Goal: Task Accomplishment & Management: Use online tool/utility

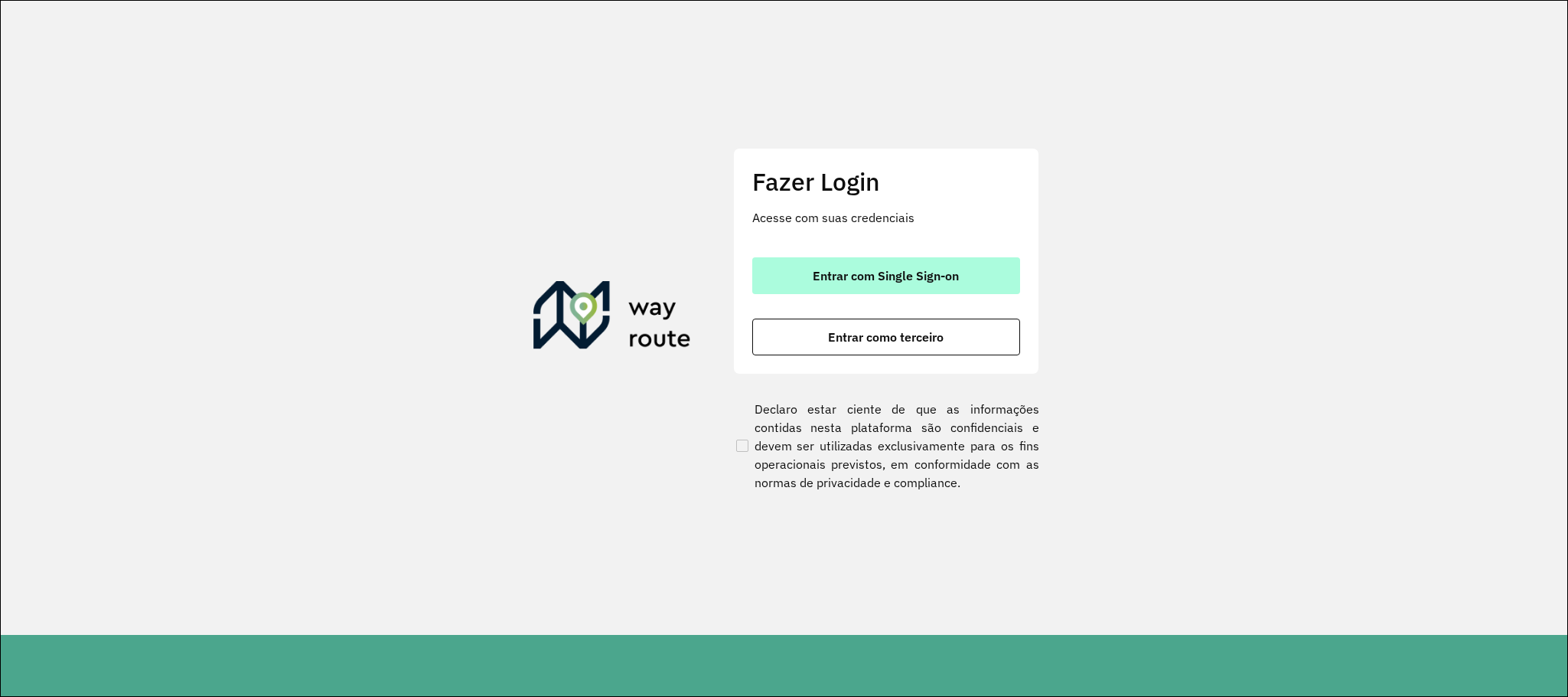
click at [990, 265] on button "Entrar com Single Sign-on" at bounding box center [886, 276] width 268 height 37
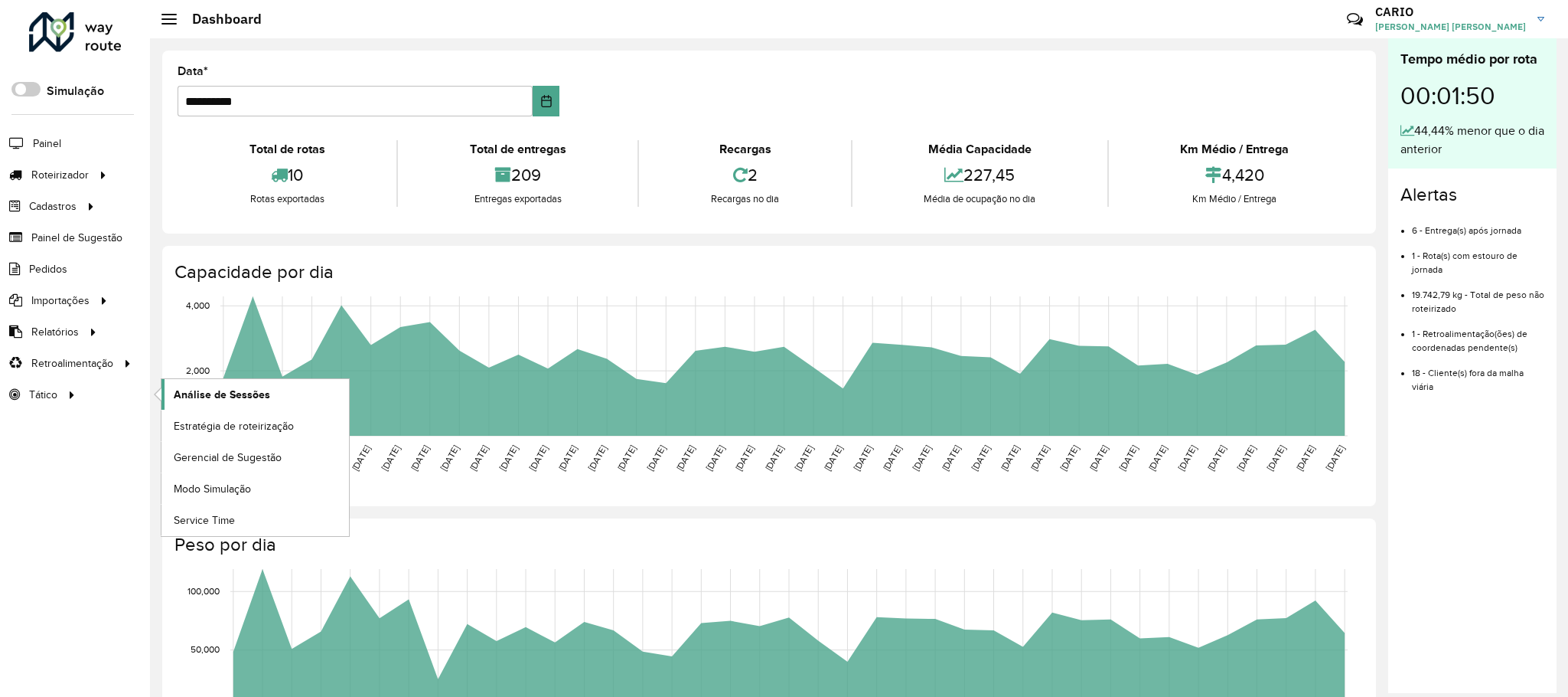
click at [233, 396] on span "Análise de Sessões" at bounding box center [222, 395] width 97 height 16
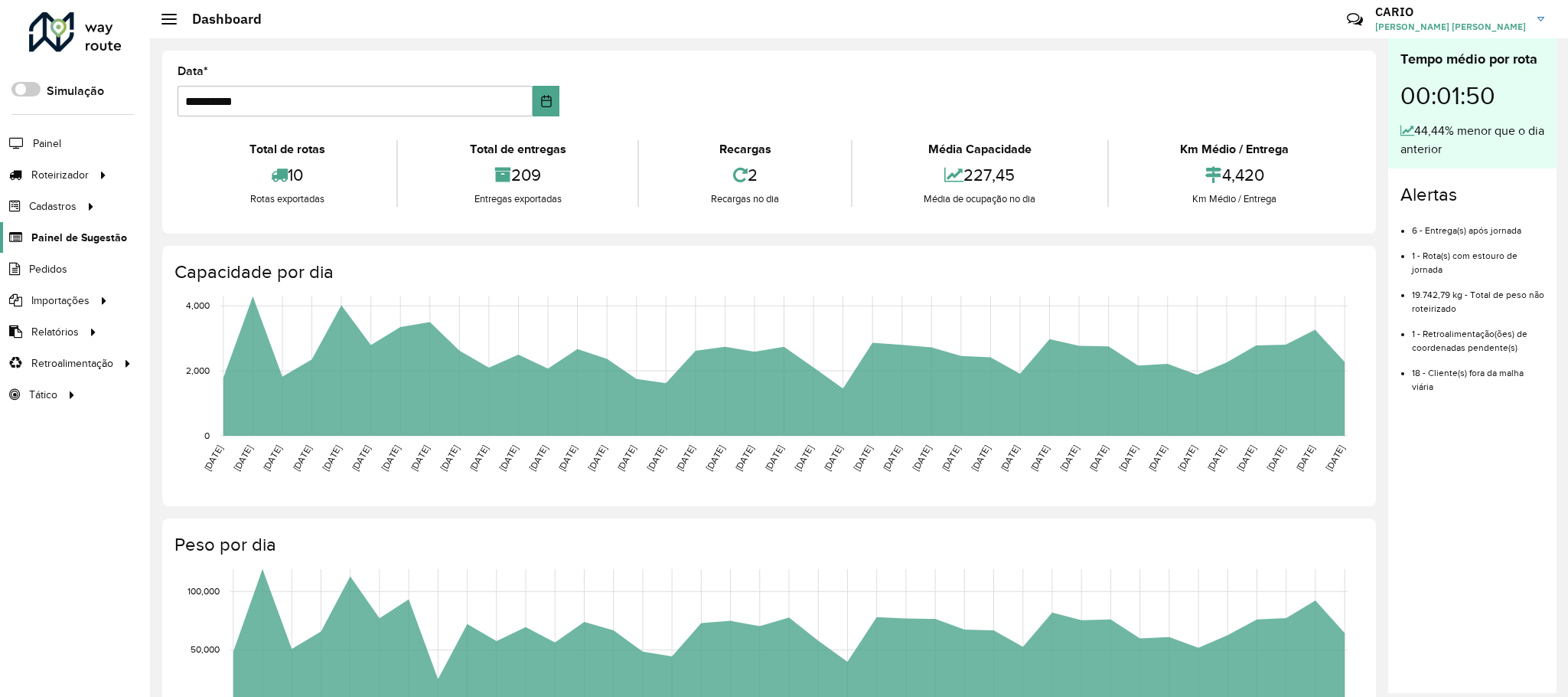
click at [83, 234] on span "Painel de Sugestão" at bounding box center [80, 237] width 96 height 16
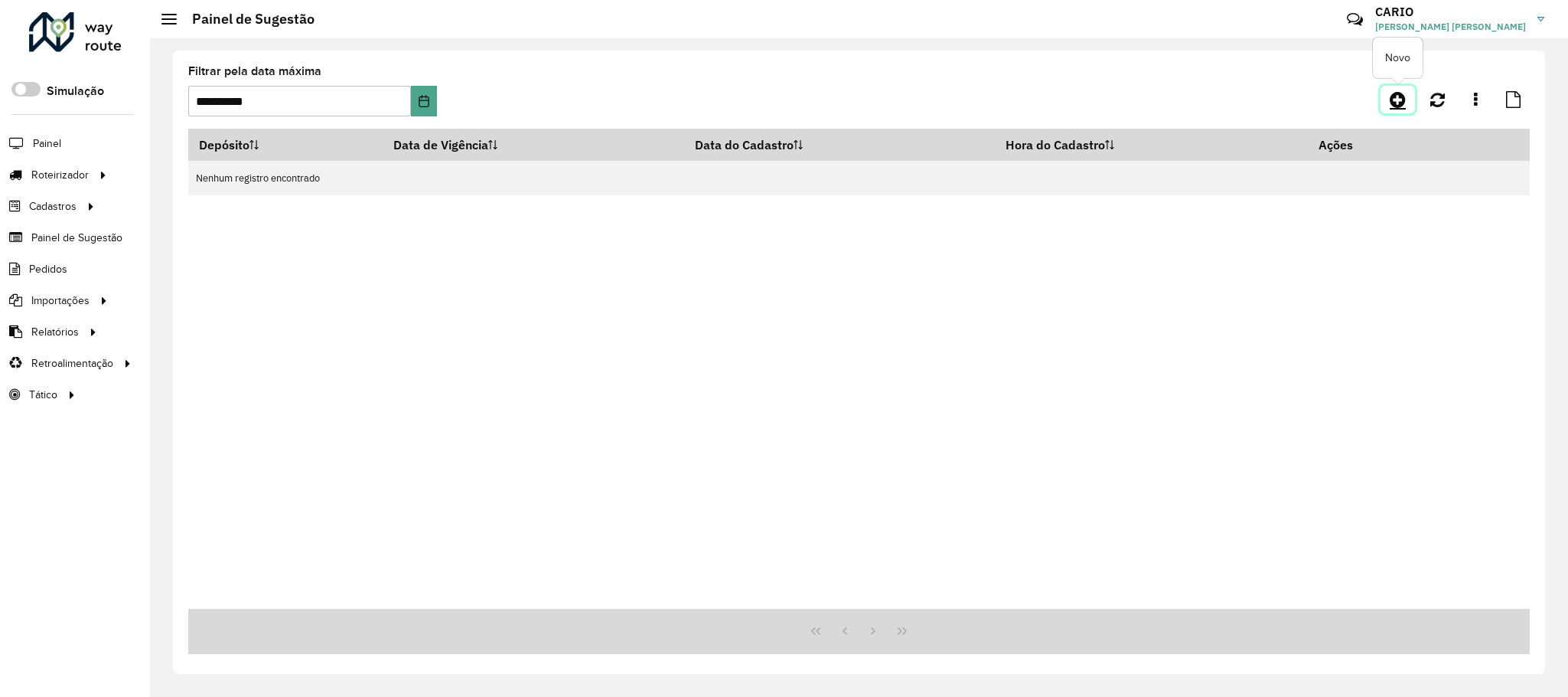
click at [1040, 87] on link at bounding box center [1397, 100] width 35 height 28
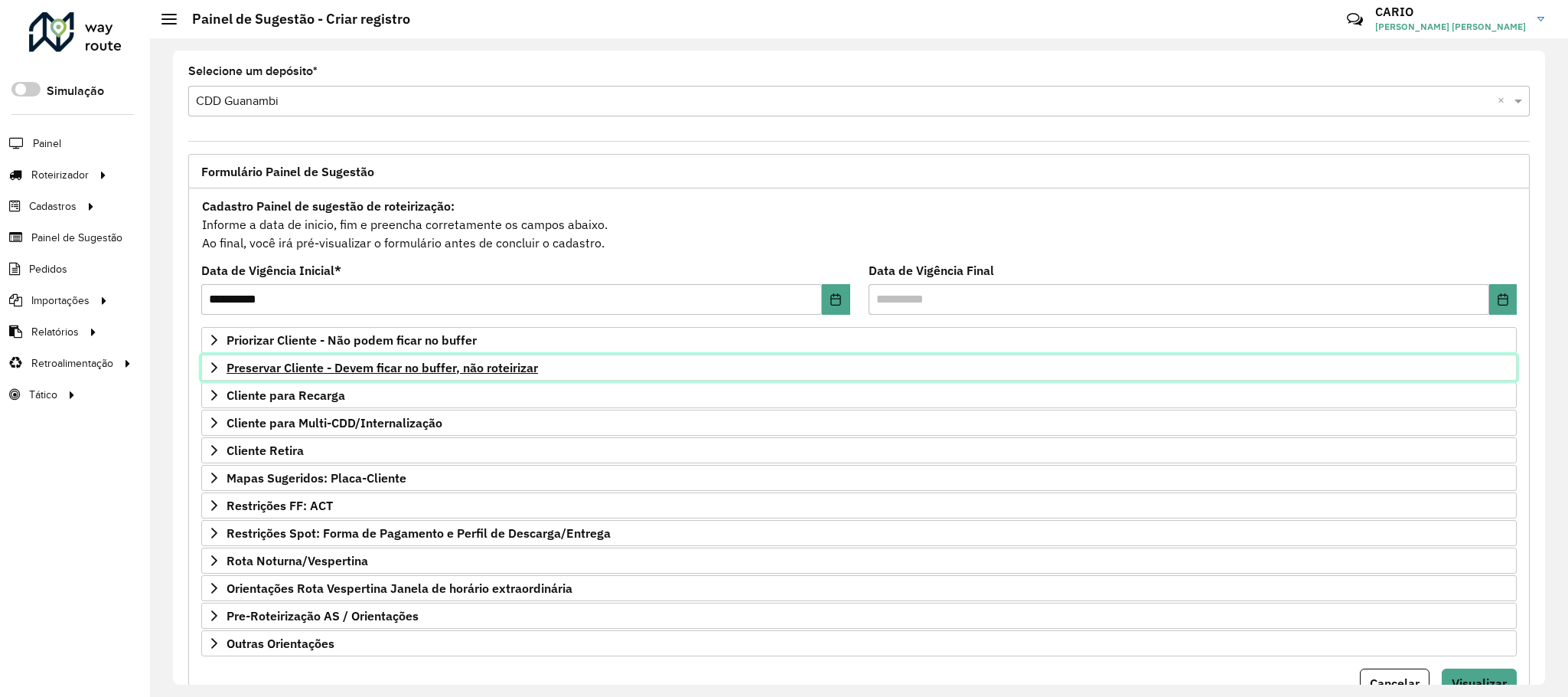
click at [333, 371] on span "Preservar Cliente - Devem ficar no buffer, não roteirizar" at bounding box center [382, 367] width 312 height 12
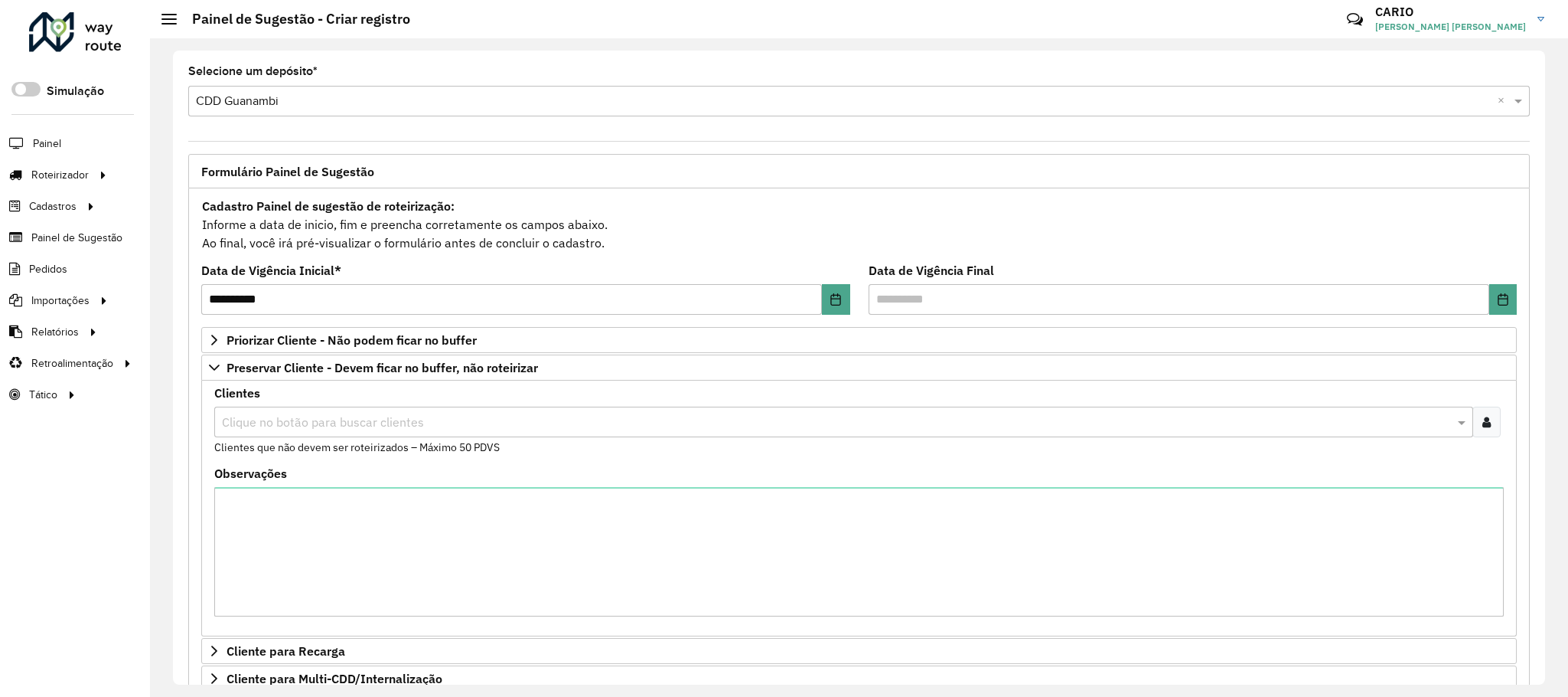
click at [304, 423] on input "text" at bounding box center [836, 422] width 1236 height 19
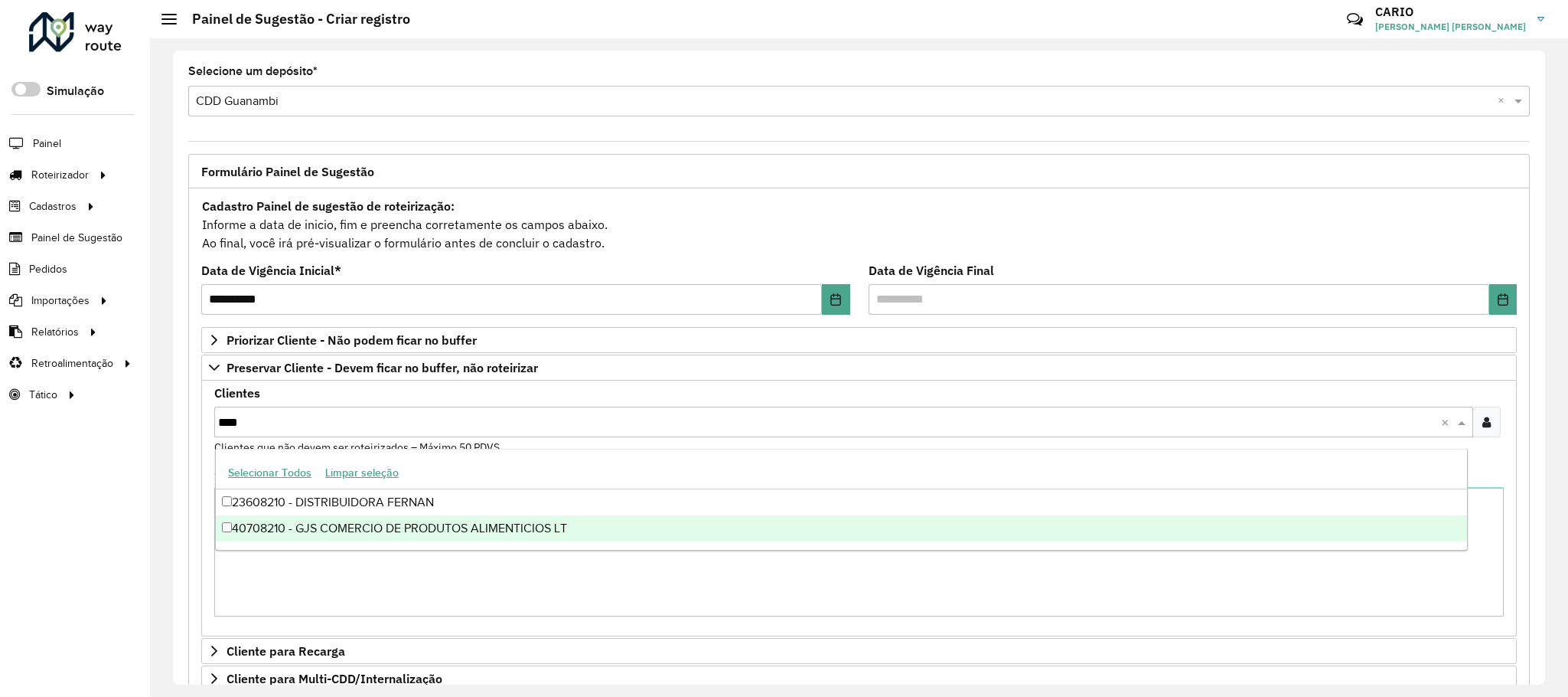
type input "****"
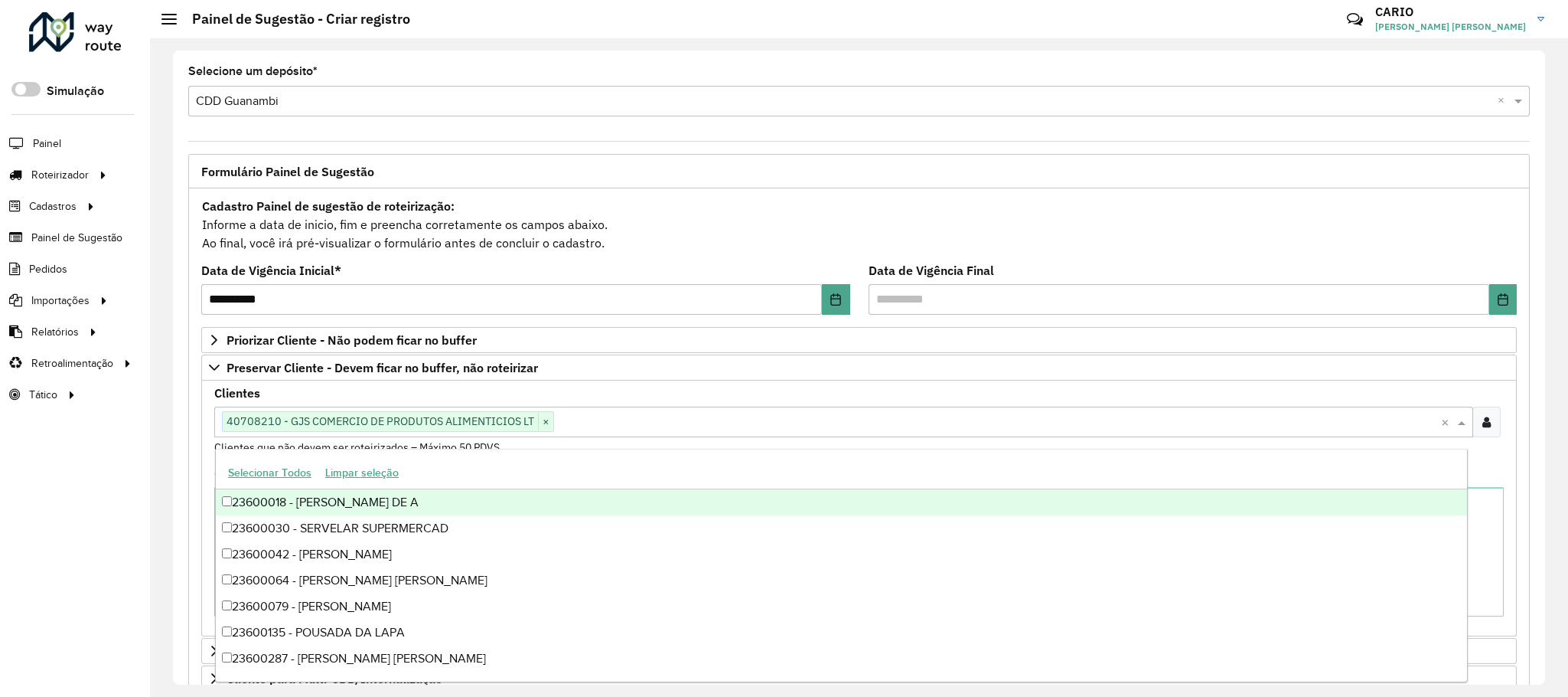
click at [159, 464] on div "**********" at bounding box center [859, 367] width 1418 height 658
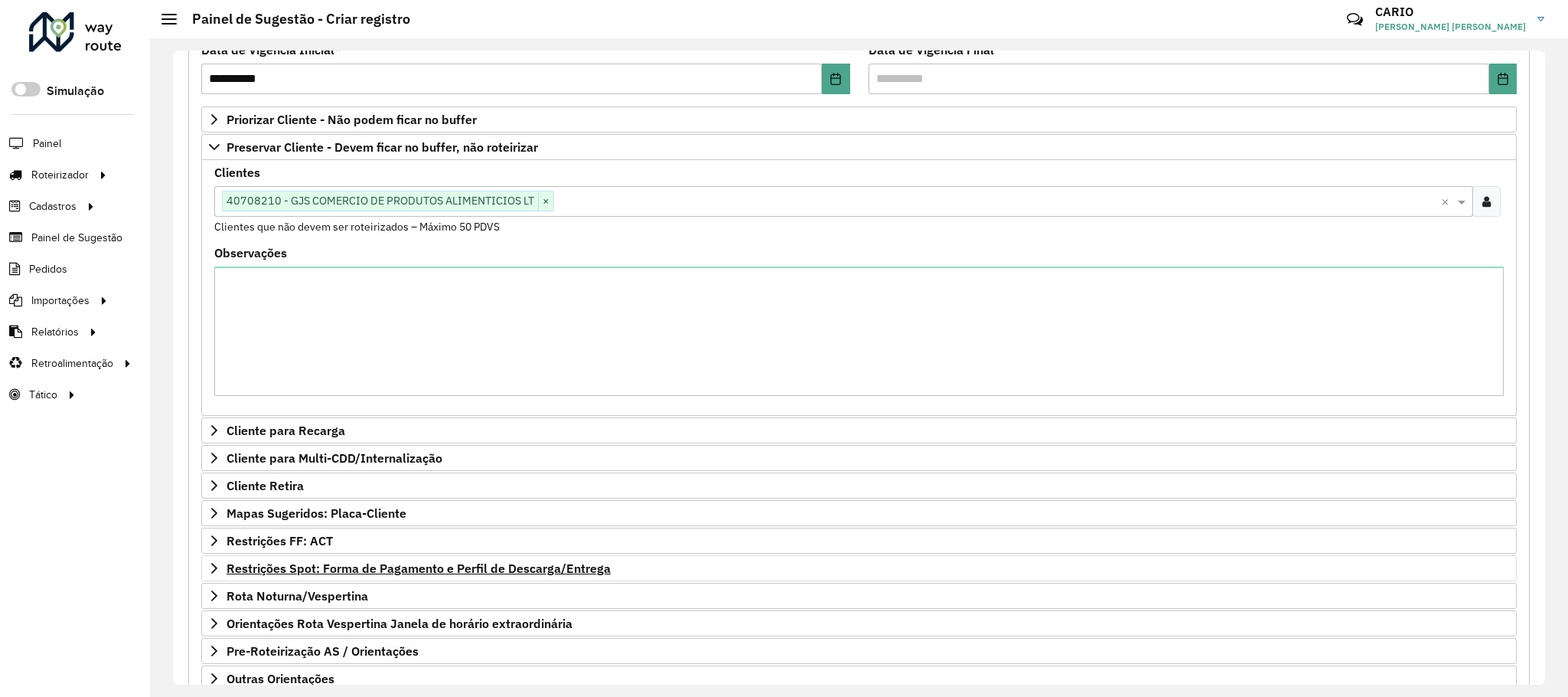
scroll to position [335, 0]
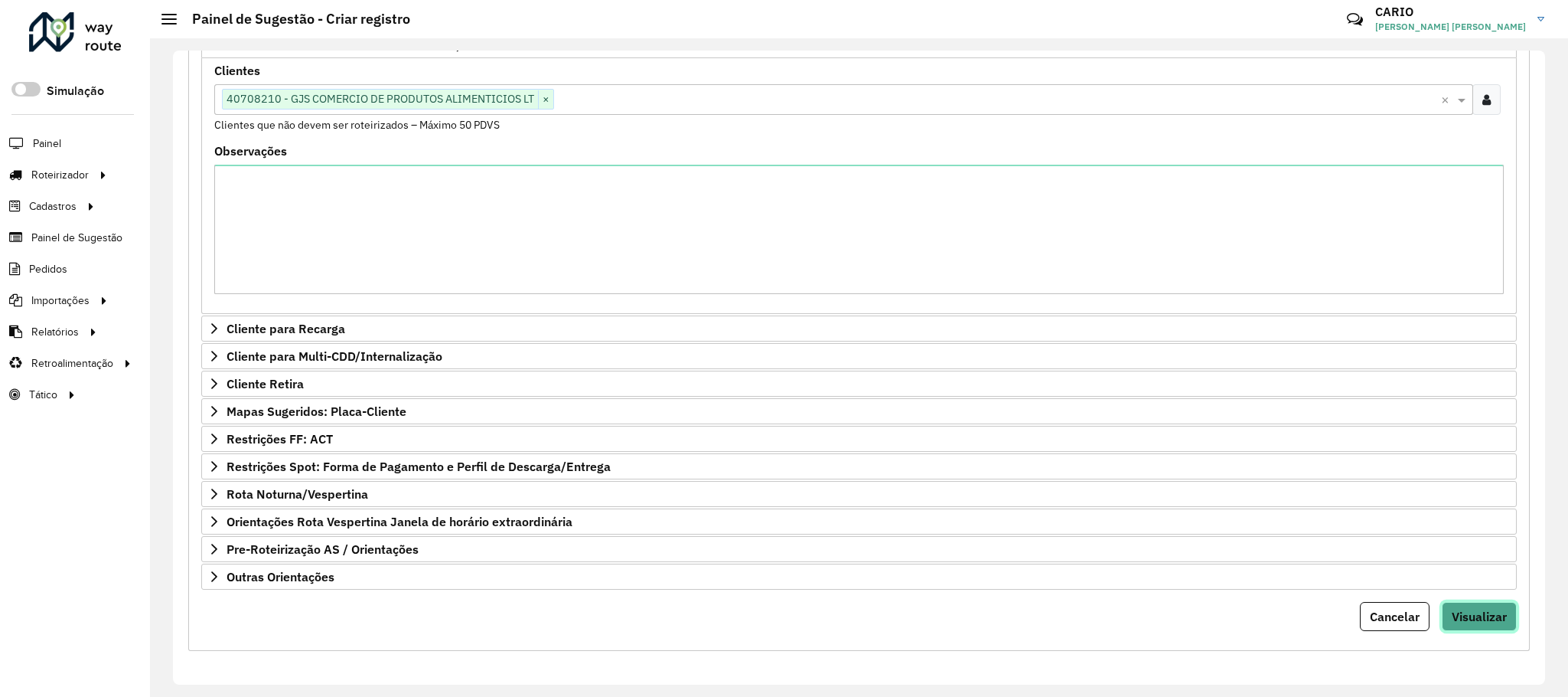
click at [1040, 464] on span "Visualizar" at bounding box center [1478, 617] width 55 height 15
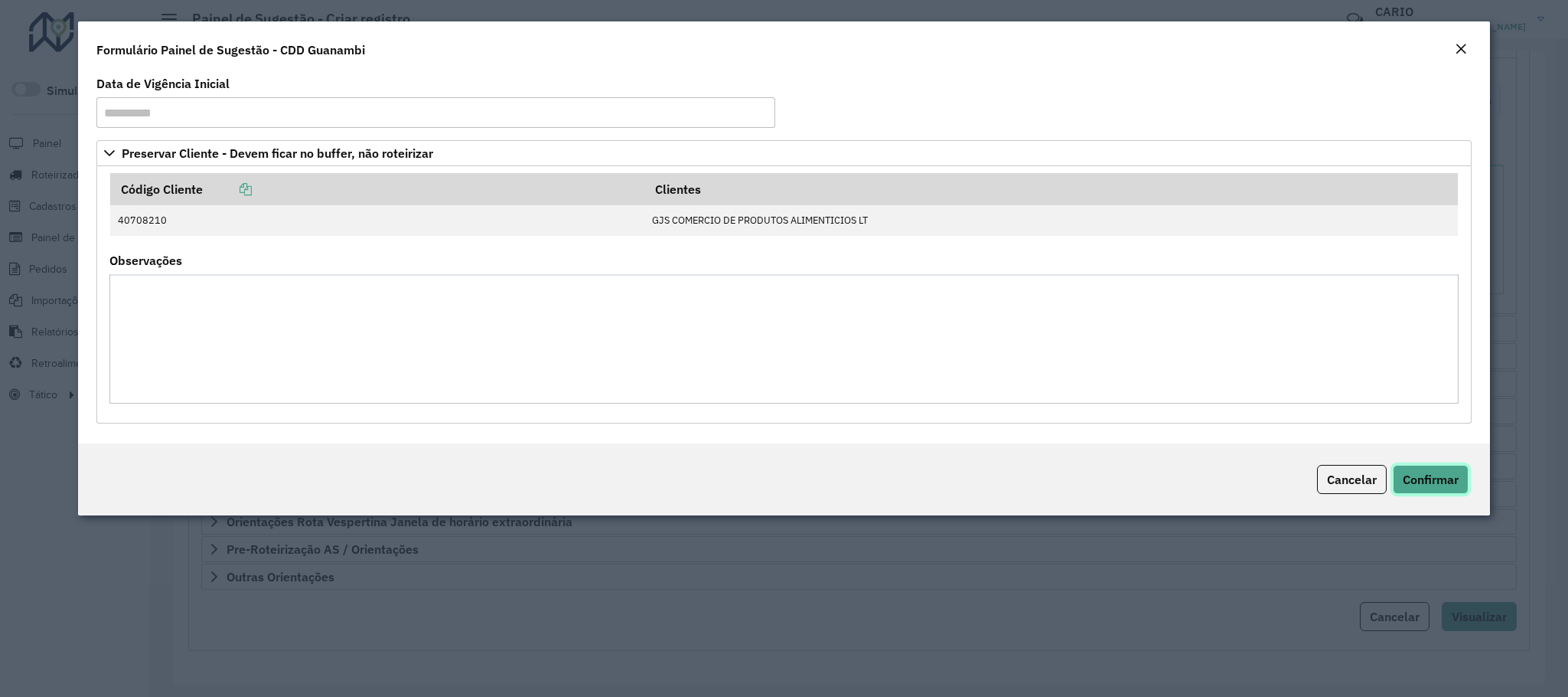
click at [1040, 464] on span "Confirmar" at bounding box center [1430, 480] width 56 height 15
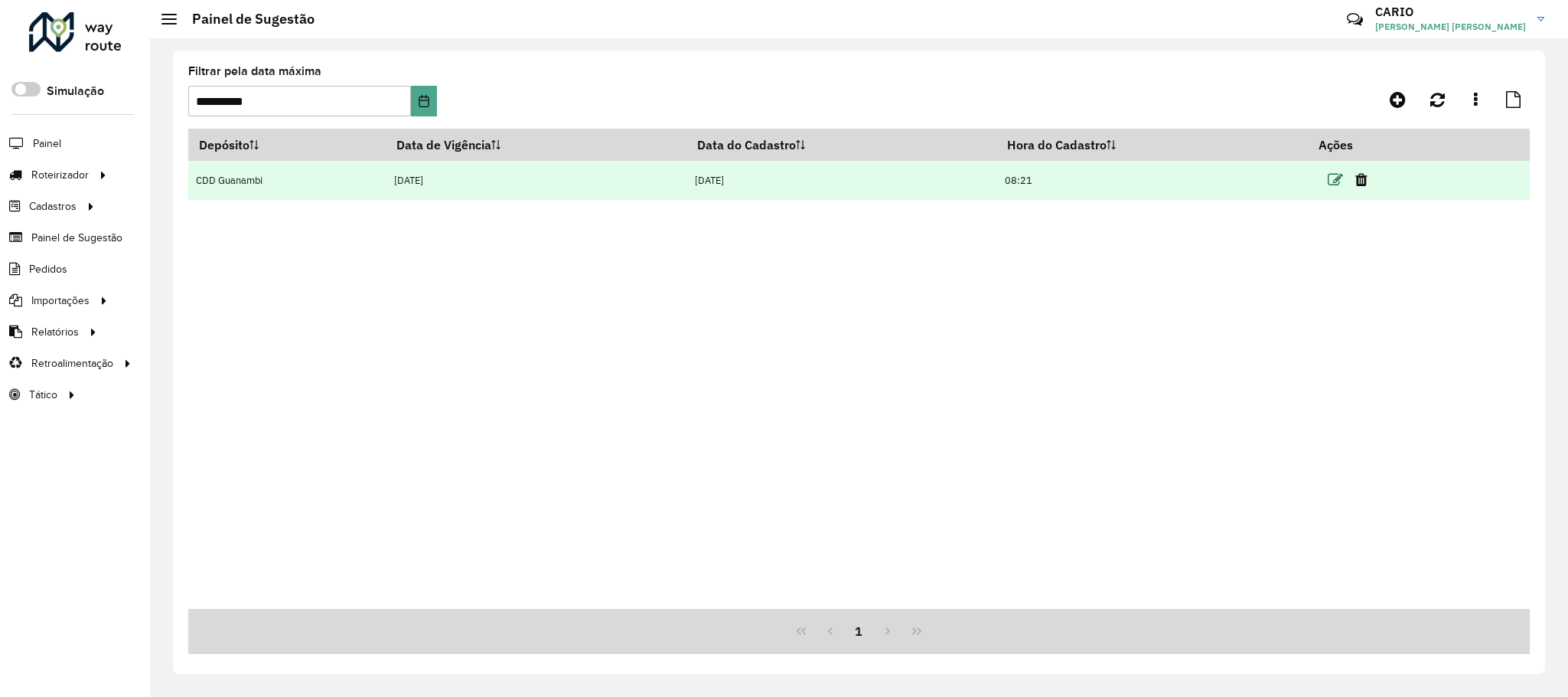
click at [1040, 177] on icon at bounding box center [1335, 180] width 15 height 15
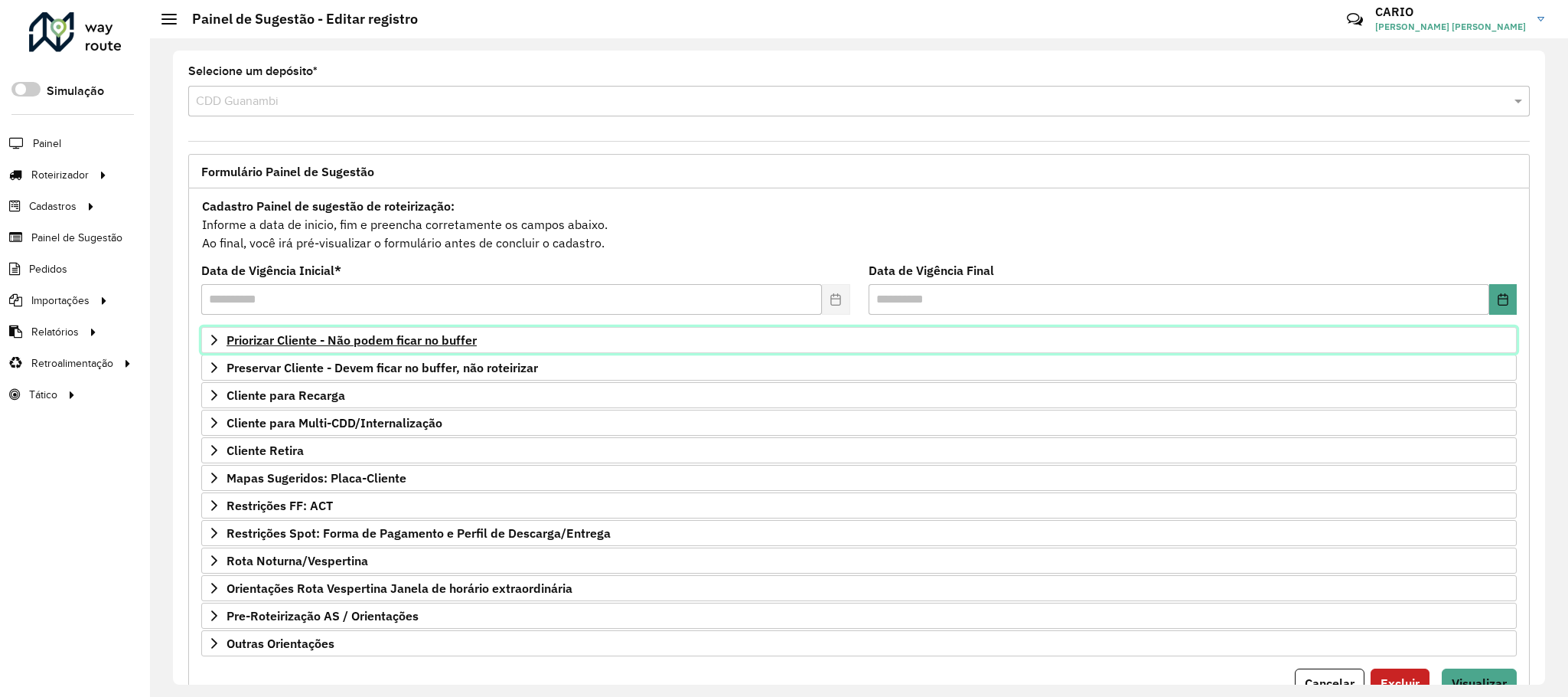
click at [356, 340] on span "Priorizar Cliente - Não podem ficar no buffer" at bounding box center [352, 340] width 251 height 12
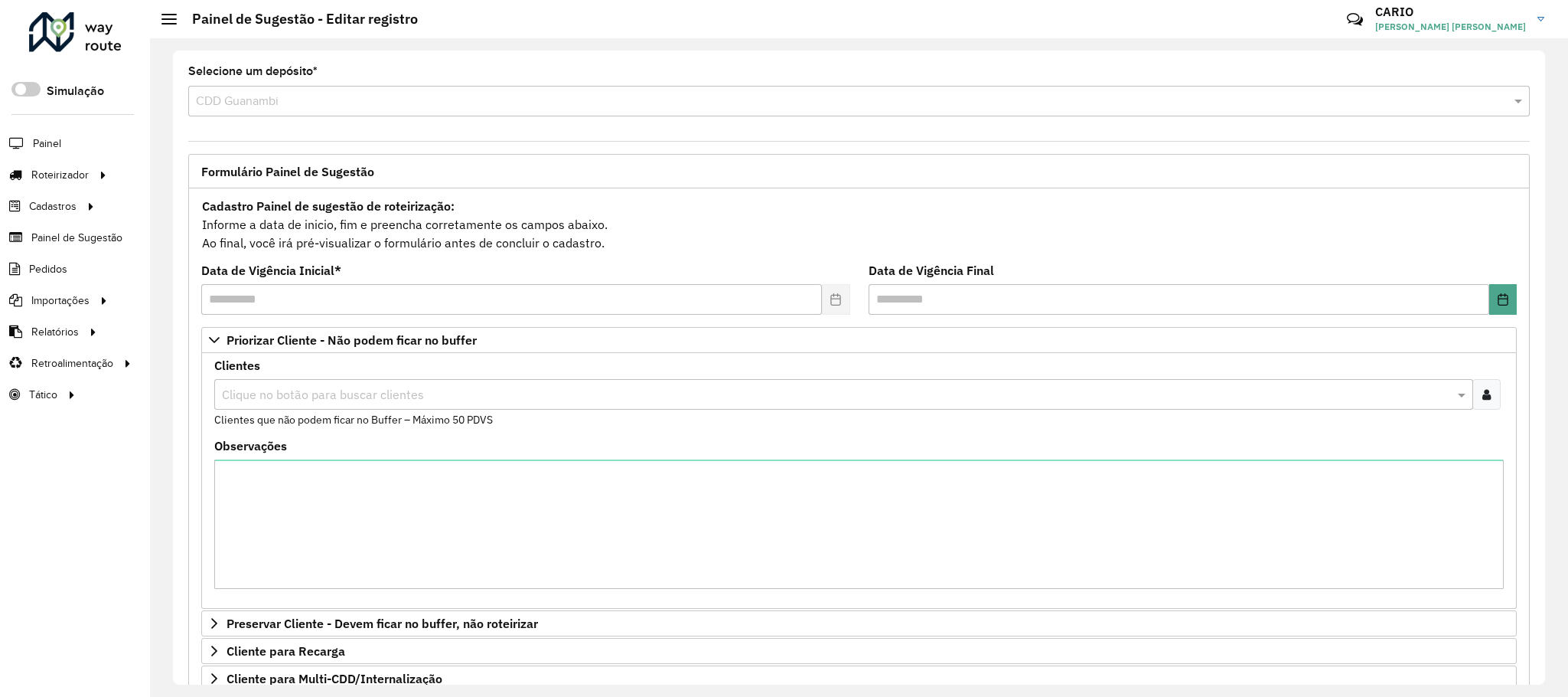
click at [353, 382] on div "Clique no botão para buscar clientes" at bounding box center [844, 395] width 1259 height 31
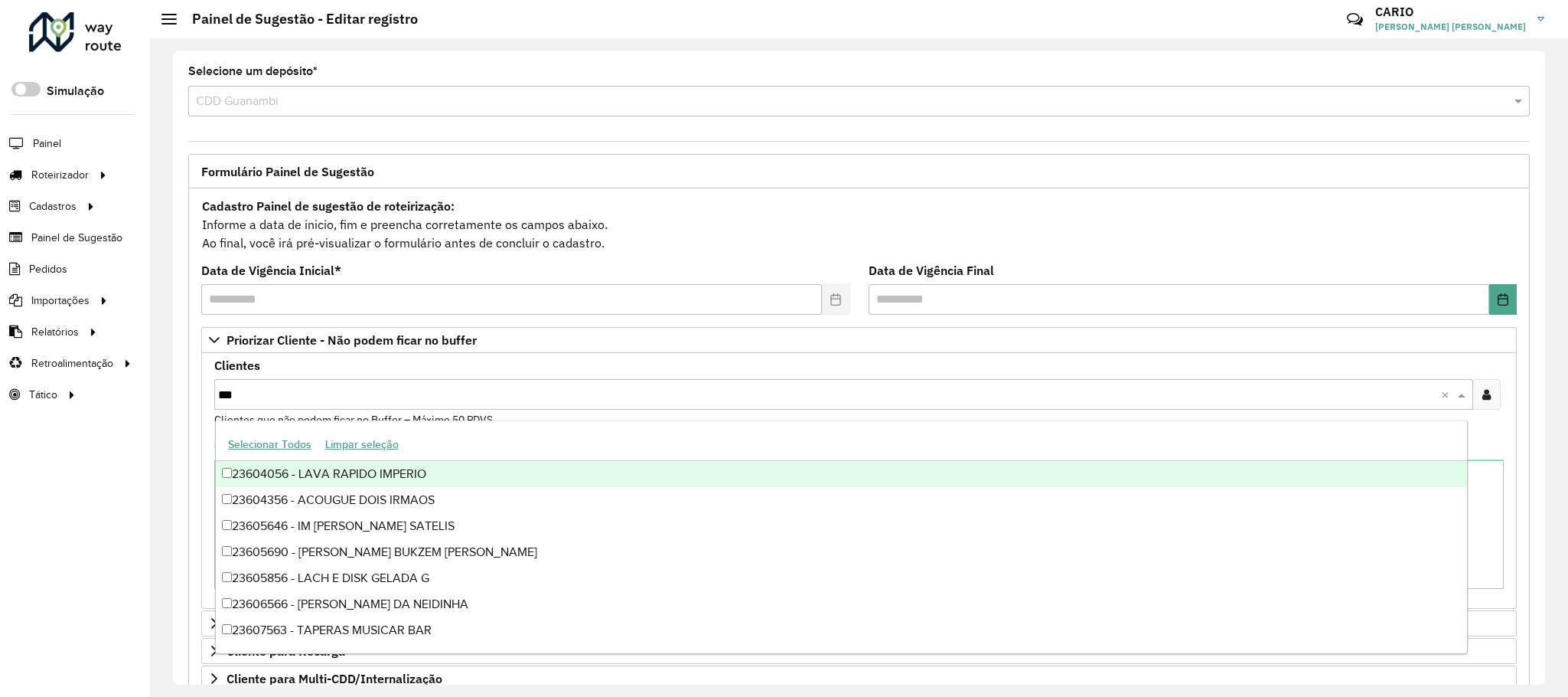
type input "****"
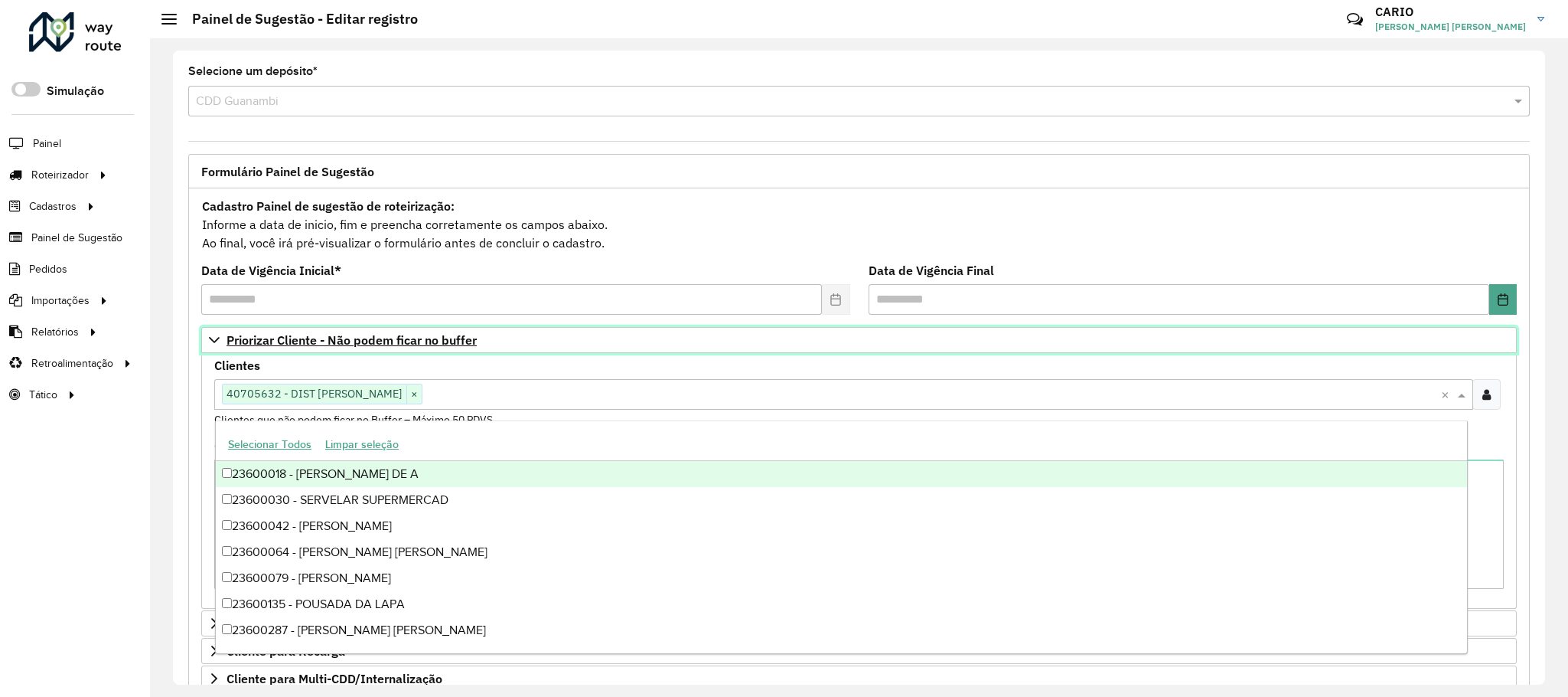
click at [282, 337] on span "Priorizar Cliente - Não podem ficar no buffer" at bounding box center [352, 340] width 251 height 12
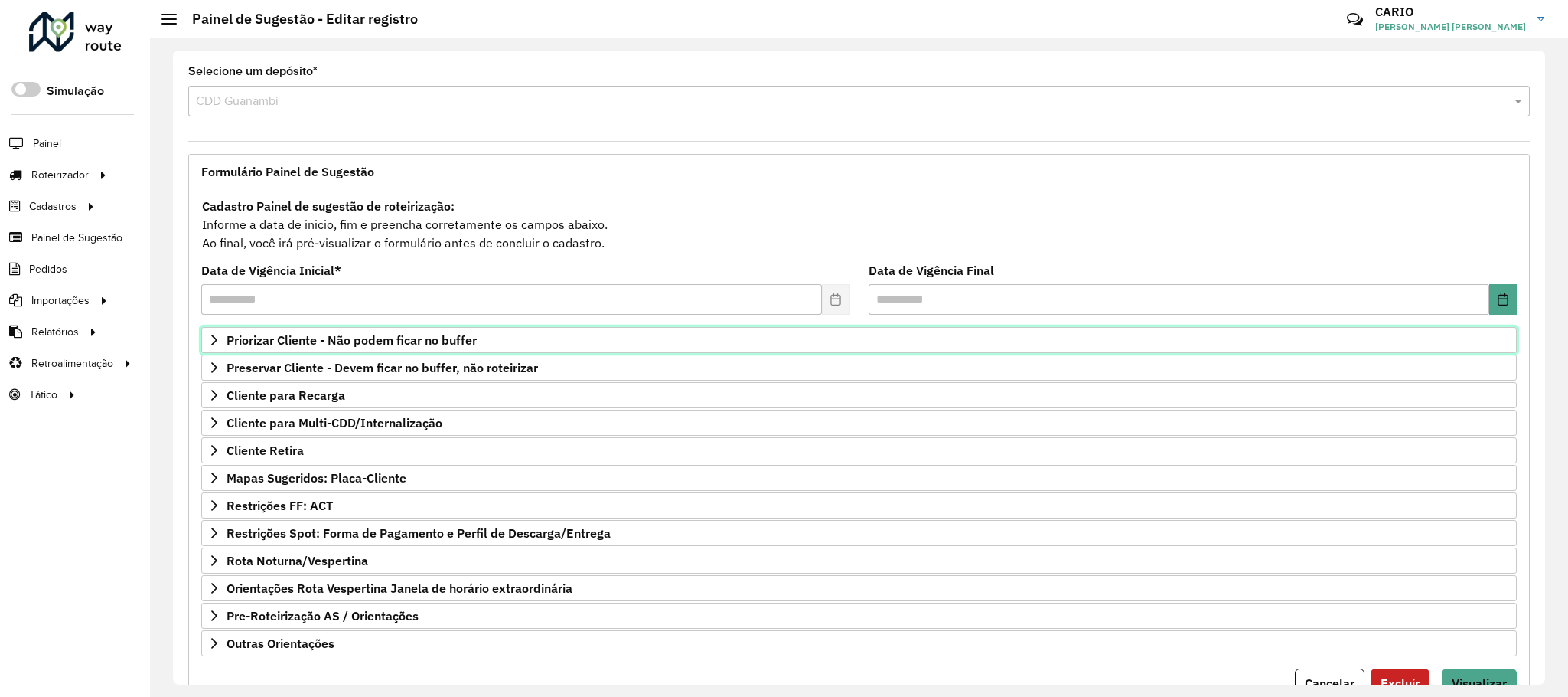
scroll to position [79, 0]
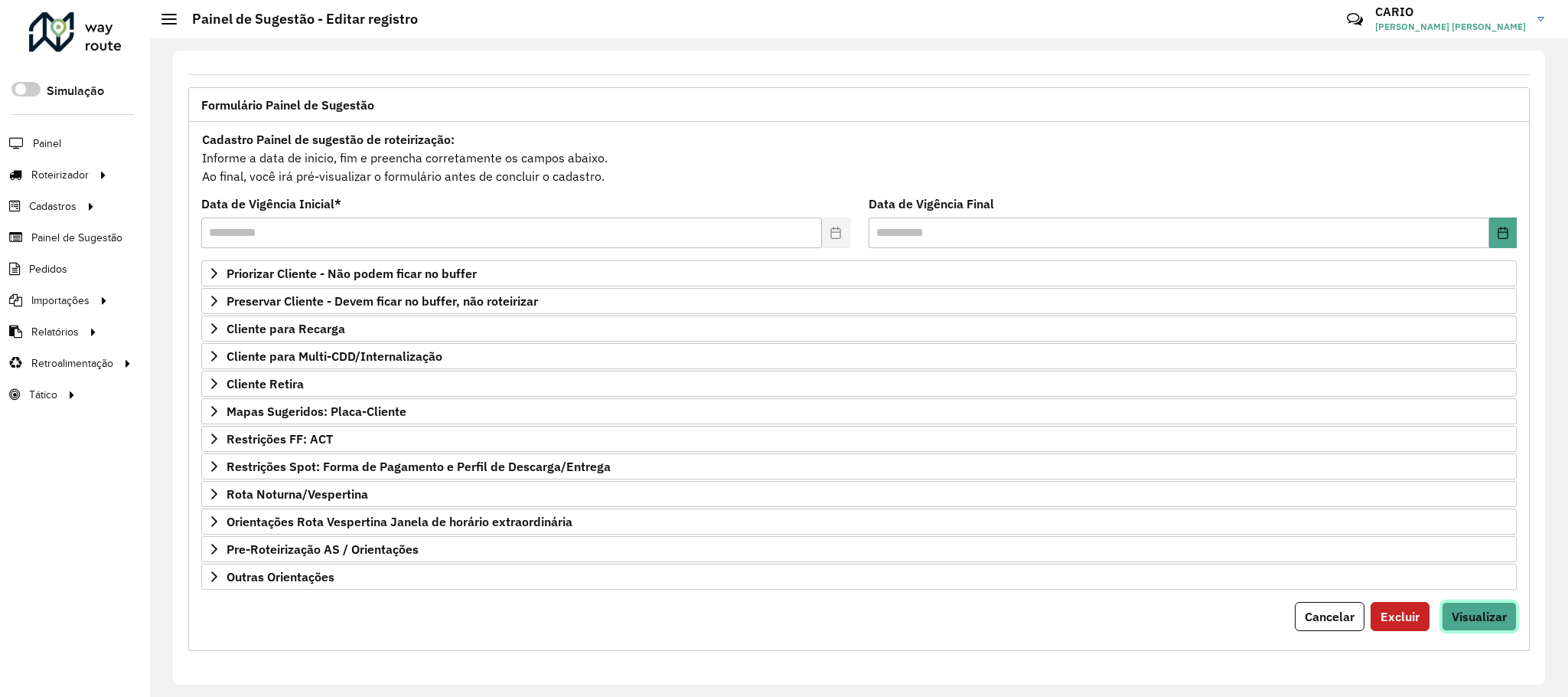
click at [1040, 464] on span "Visualizar" at bounding box center [1478, 617] width 55 height 15
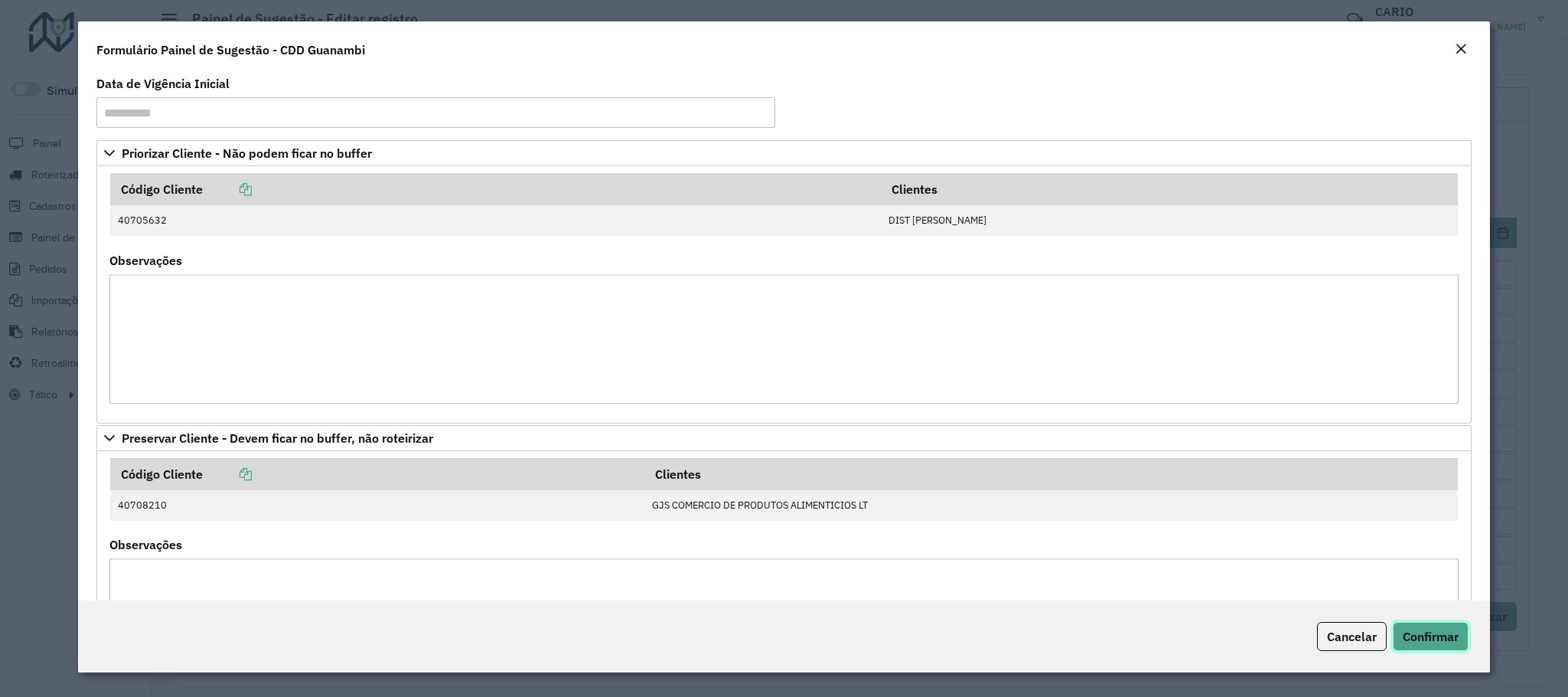
click at [1040, 464] on span "Confirmar" at bounding box center [1430, 637] width 56 height 15
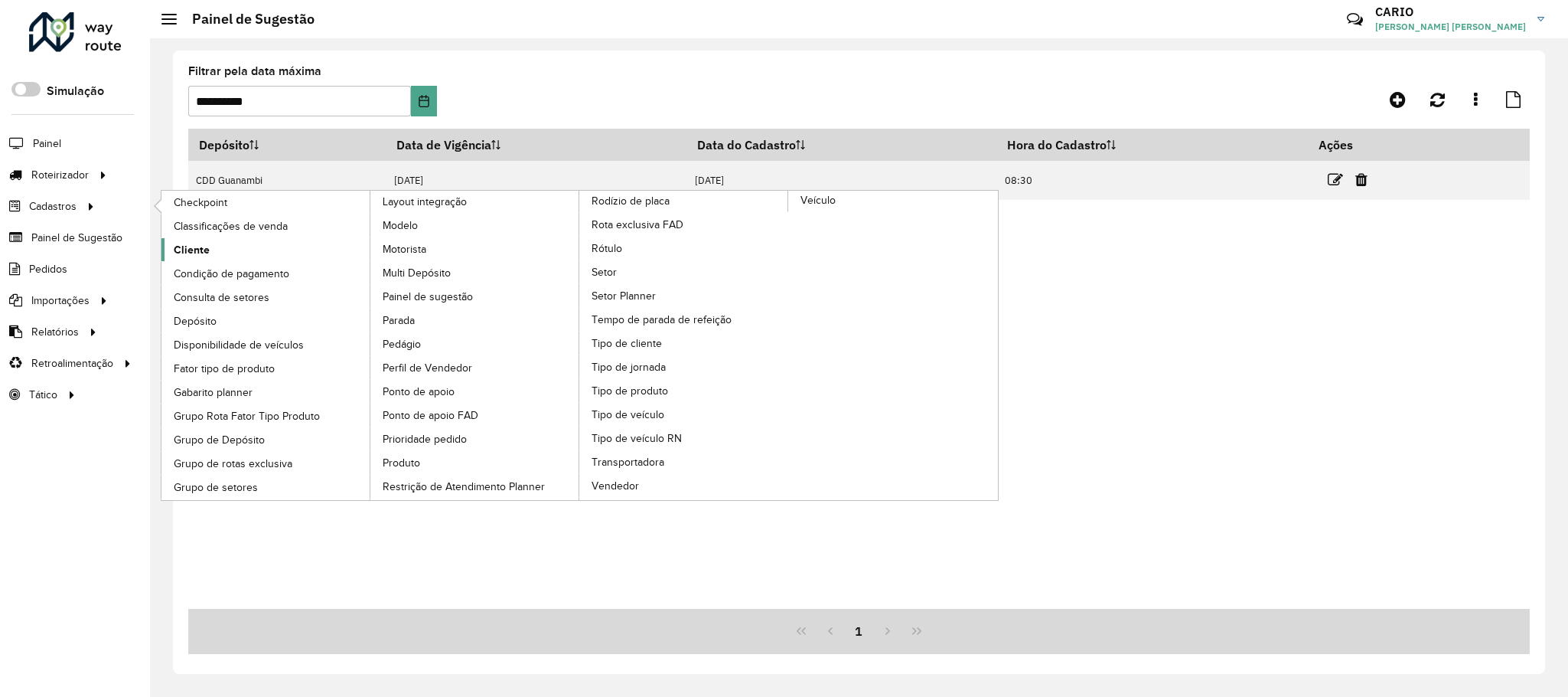
click at [184, 255] on span "Cliente" at bounding box center [192, 250] width 36 height 16
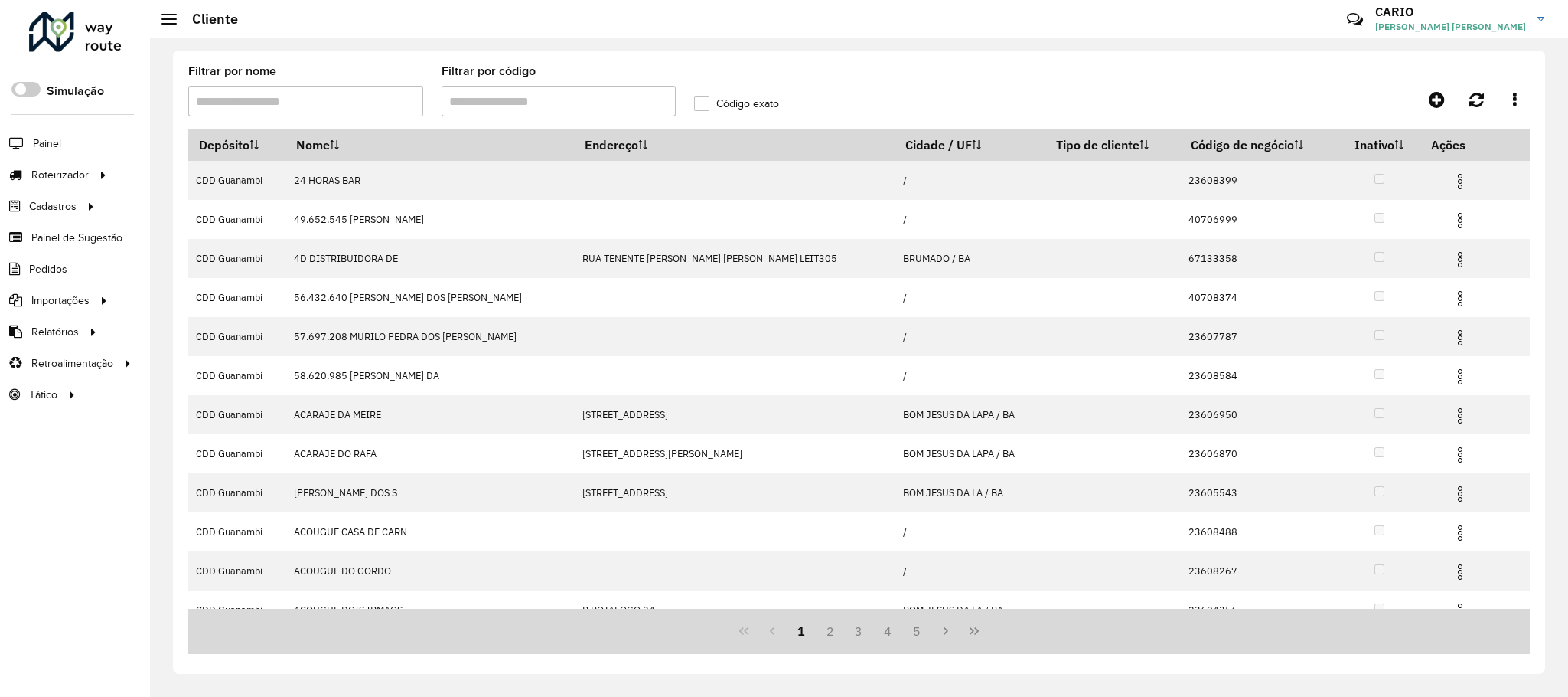
click at [522, 97] on input "Filtrar por código" at bounding box center [559, 101] width 235 height 31
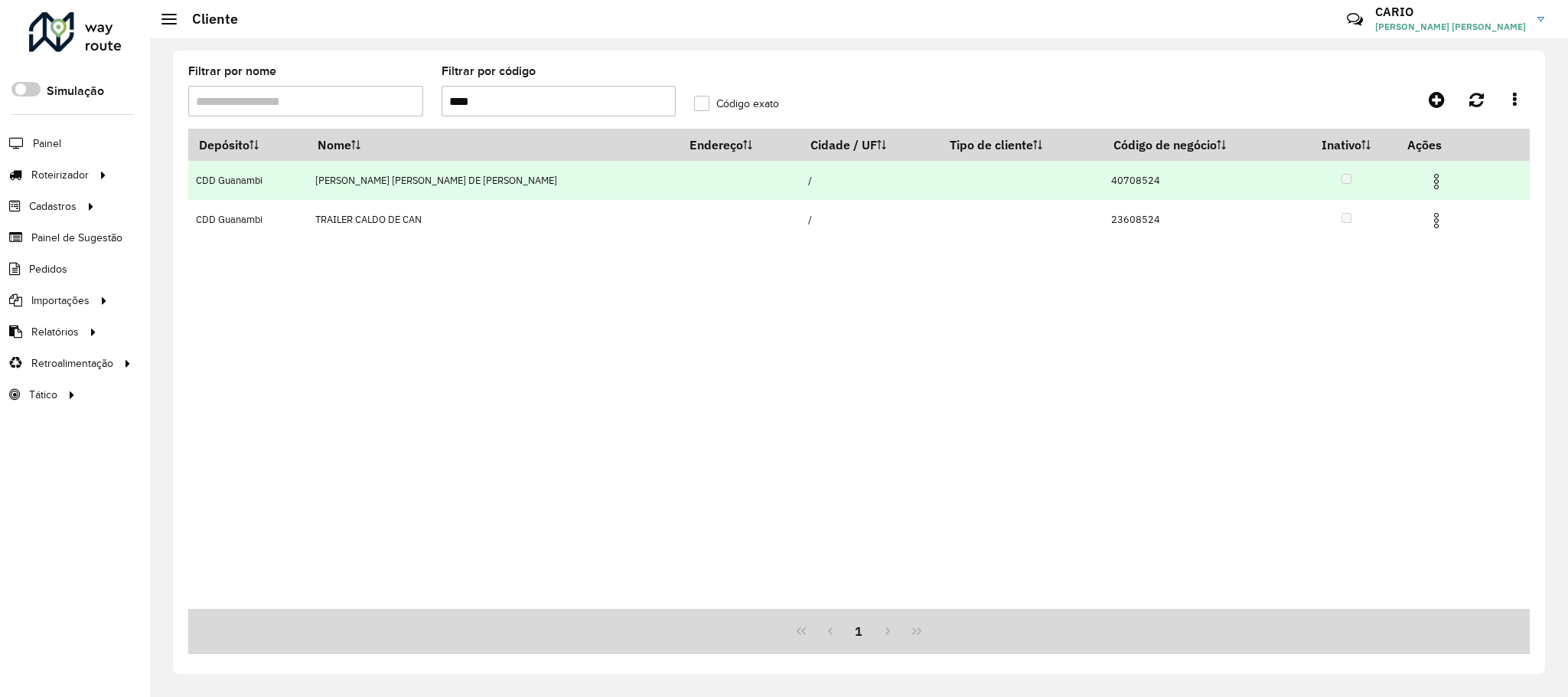
type input "****"
click at [1040, 176] on img at bounding box center [1437, 182] width 19 height 19
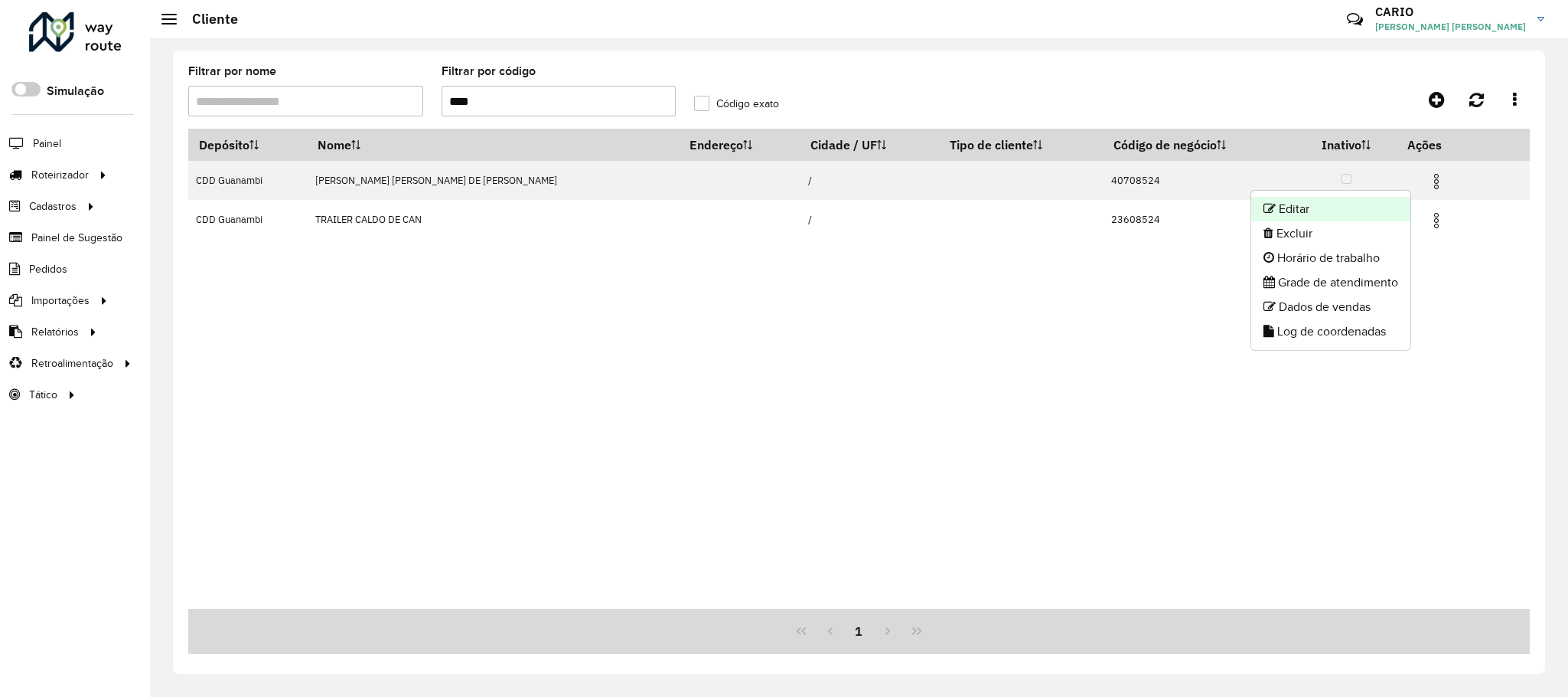
click at [1040, 209] on li "Editar" at bounding box center [1331, 209] width 159 height 25
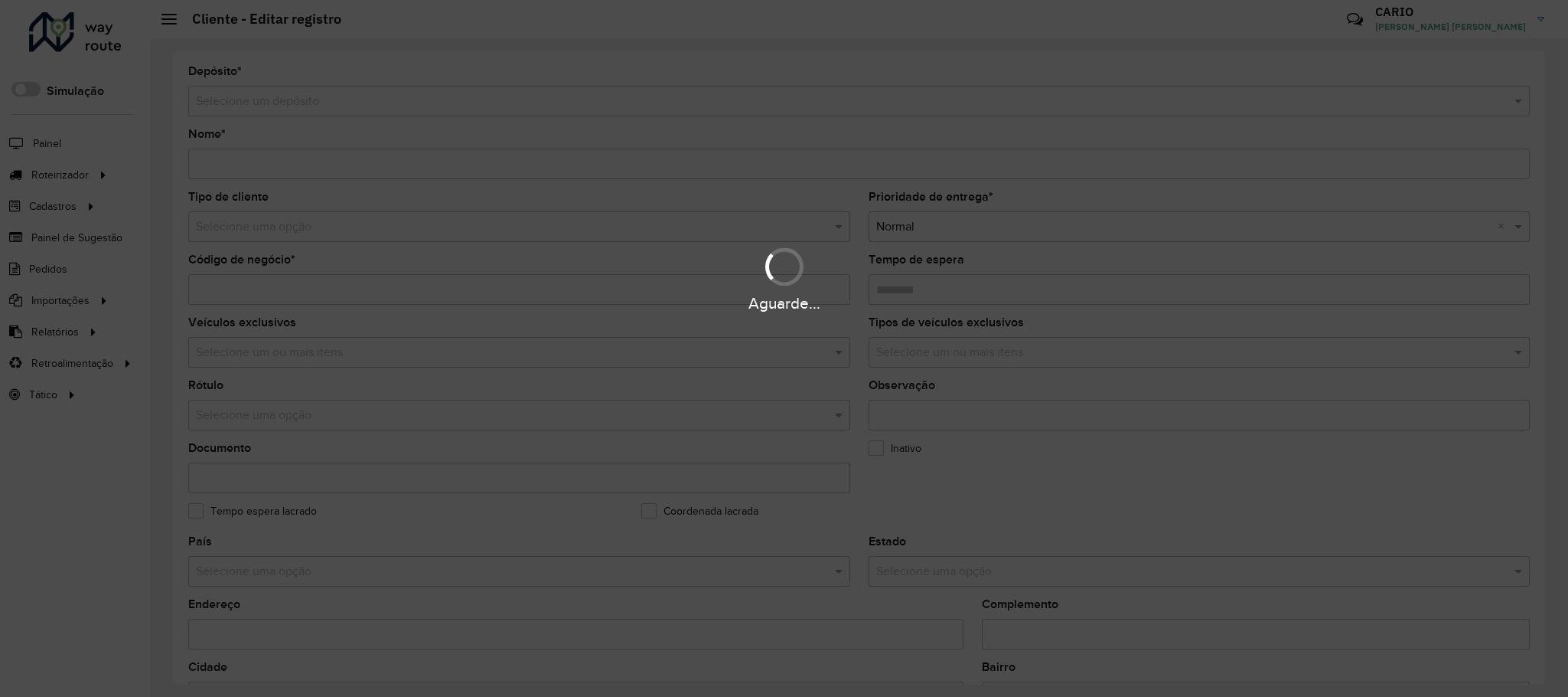
type input "**********"
type input "********"
type input "**********"
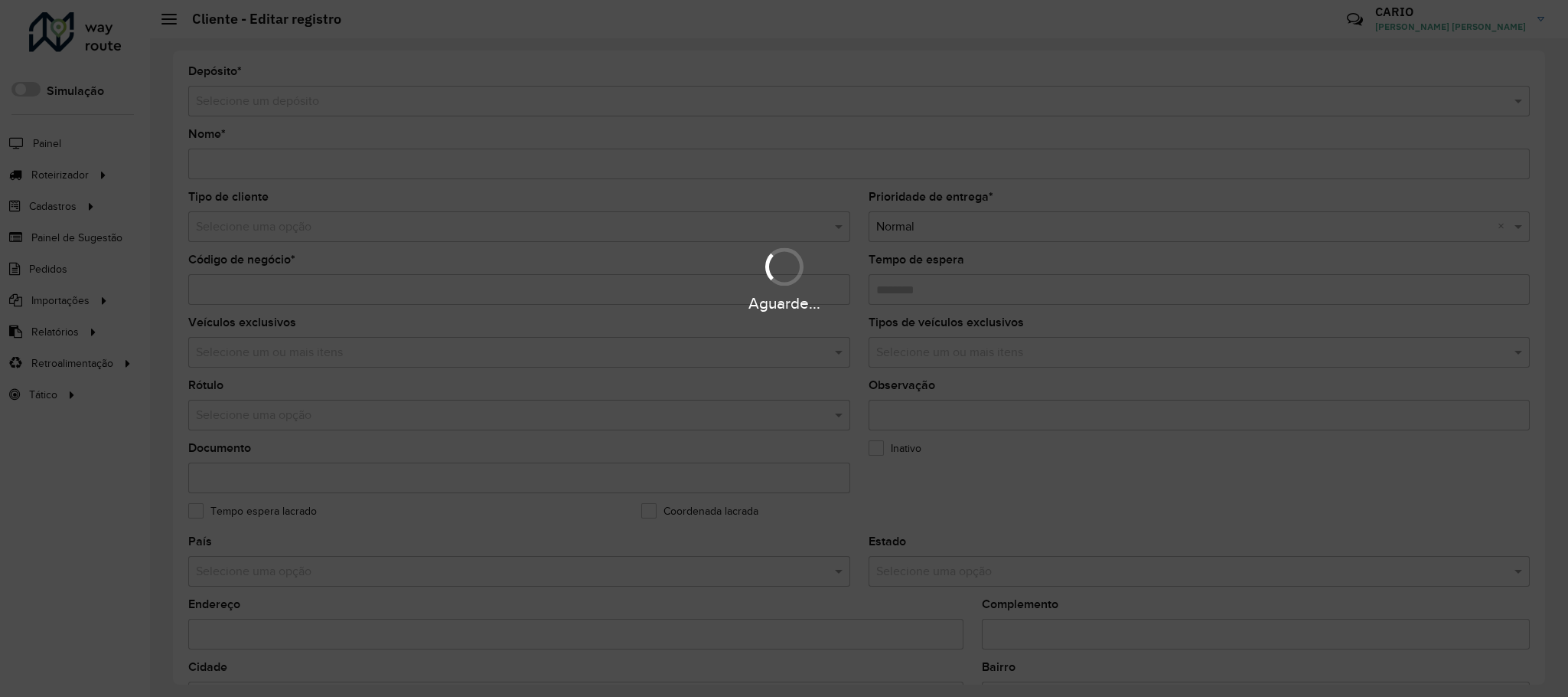
type input "**********"
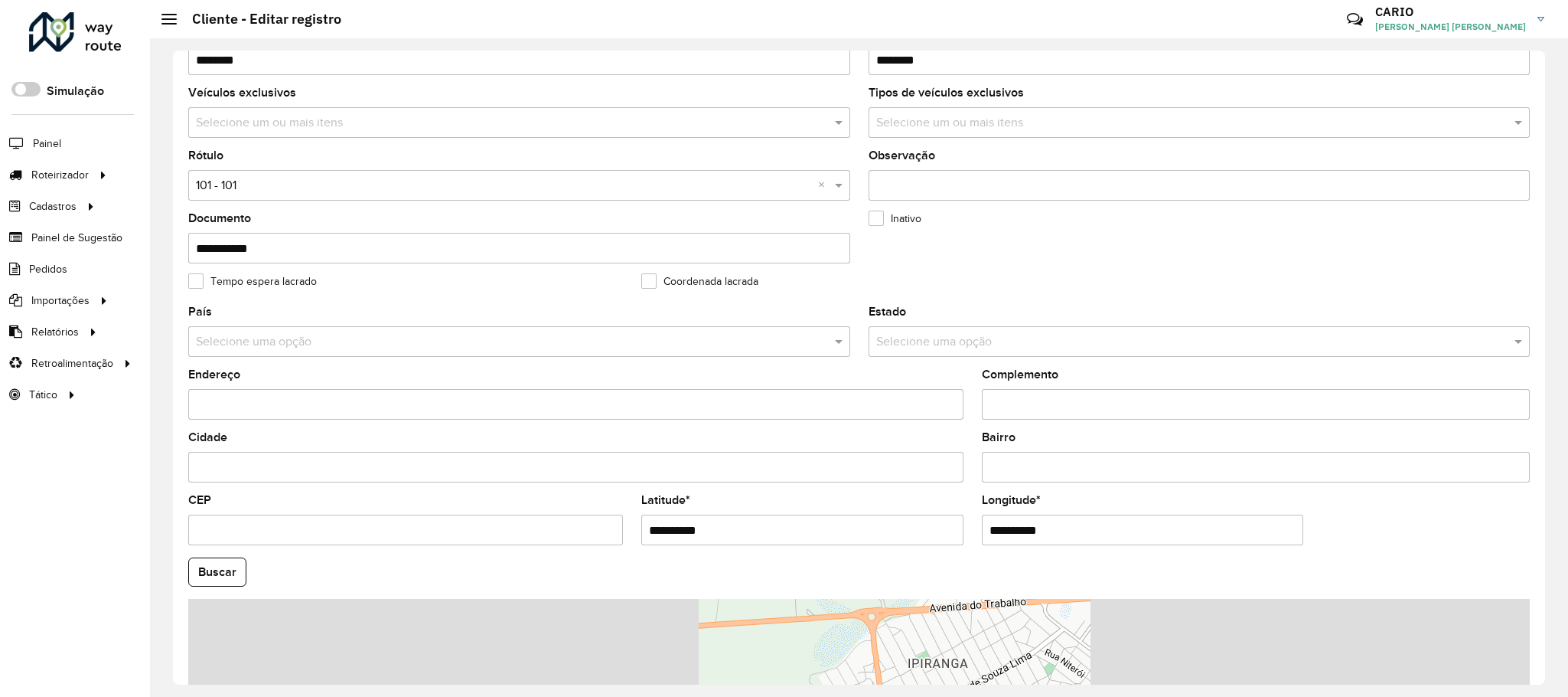
scroll to position [344, 0]
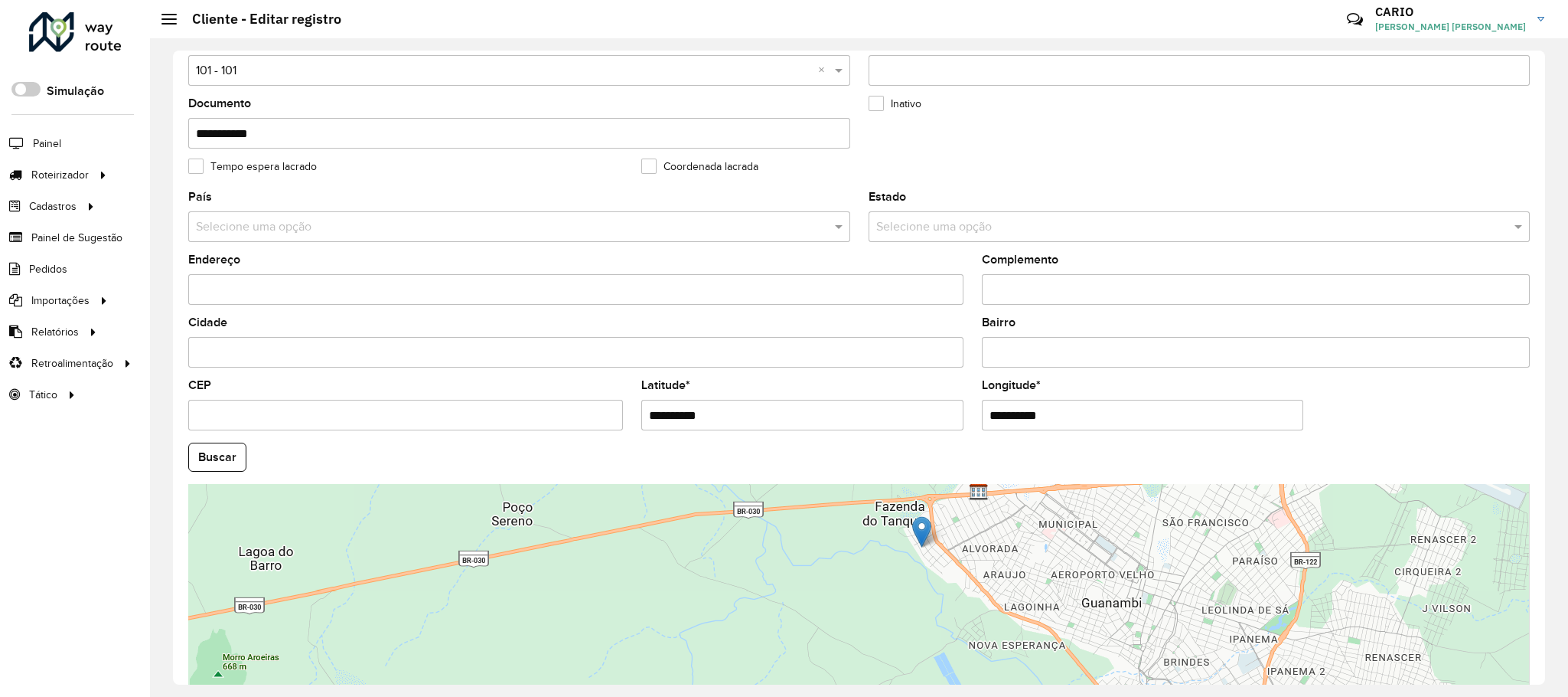
drag, startPoint x: 687, startPoint y: 418, endPoint x: 584, endPoint y: 408, distance: 103.5
click at [584, 408] on formly-group "**********" at bounding box center [859, 452] width 1360 height 522
paste input "*"
type input "**********"
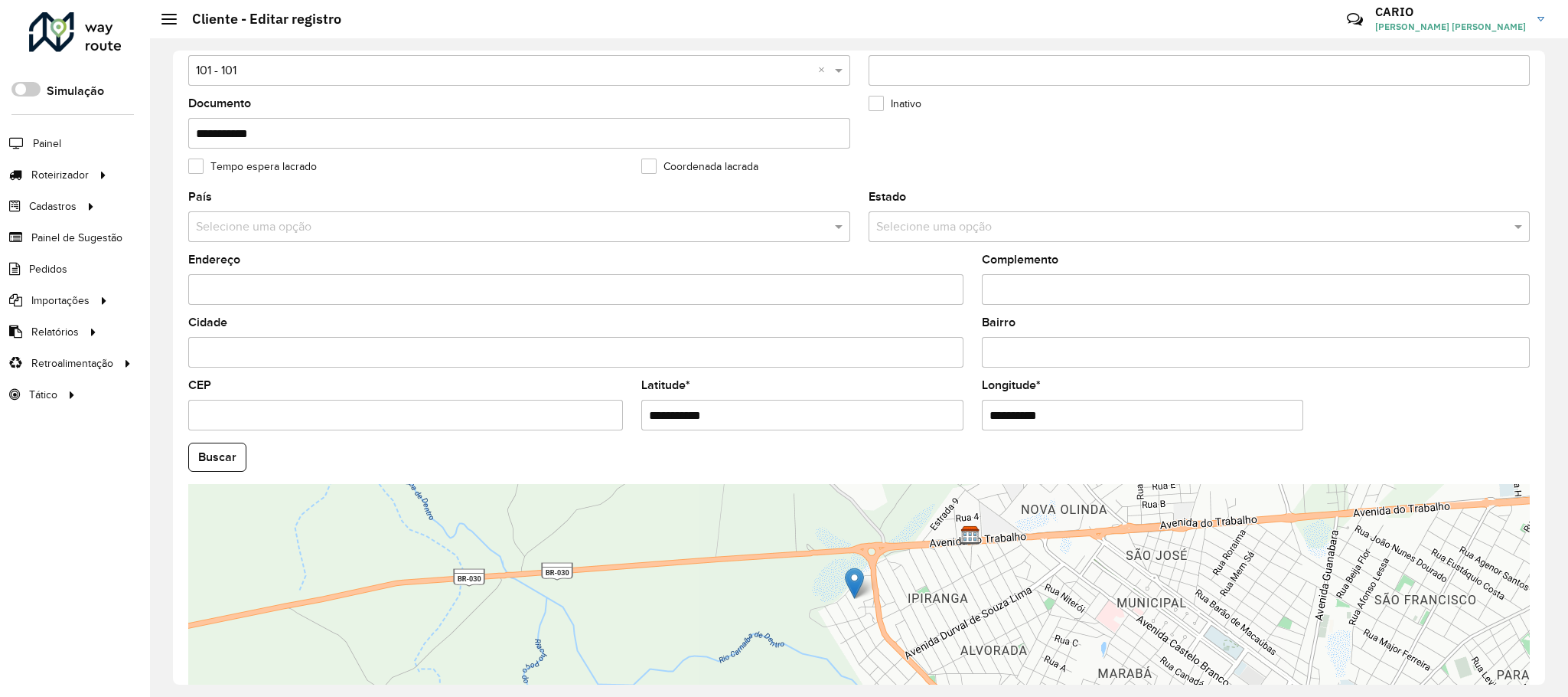
drag, startPoint x: 1081, startPoint y: 415, endPoint x: 983, endPoint y: 420, distance: 98.1
click at [983, 420] on input "**********" at bounding box center [1143, 415] width 322 height 31
paste input "*****"
type input "**********"
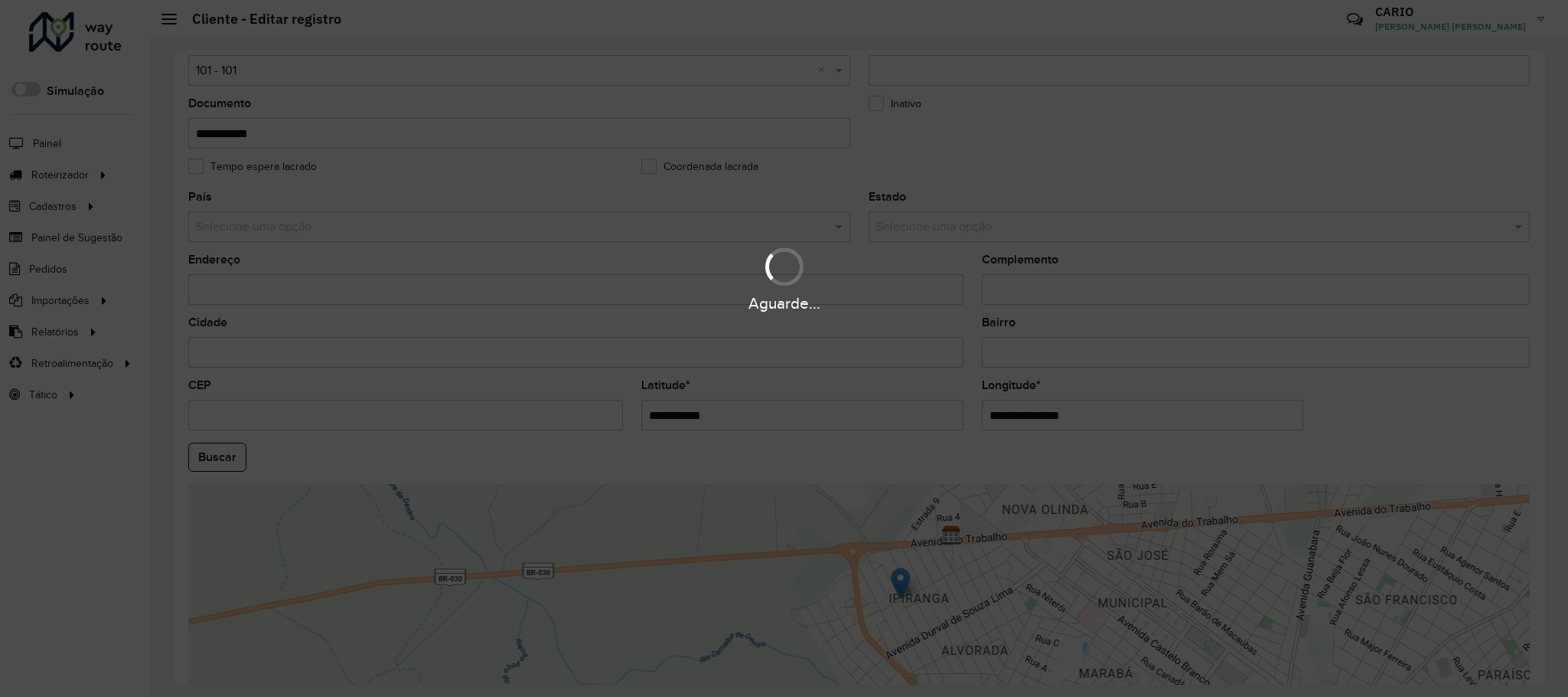
click at [1040, 430] on hb-app "Aguarde... Pop-up bloqueado! Seu navegador bloqueou automáticamente a abertura …" at bounding box center [784, 348] width 1568 height 697
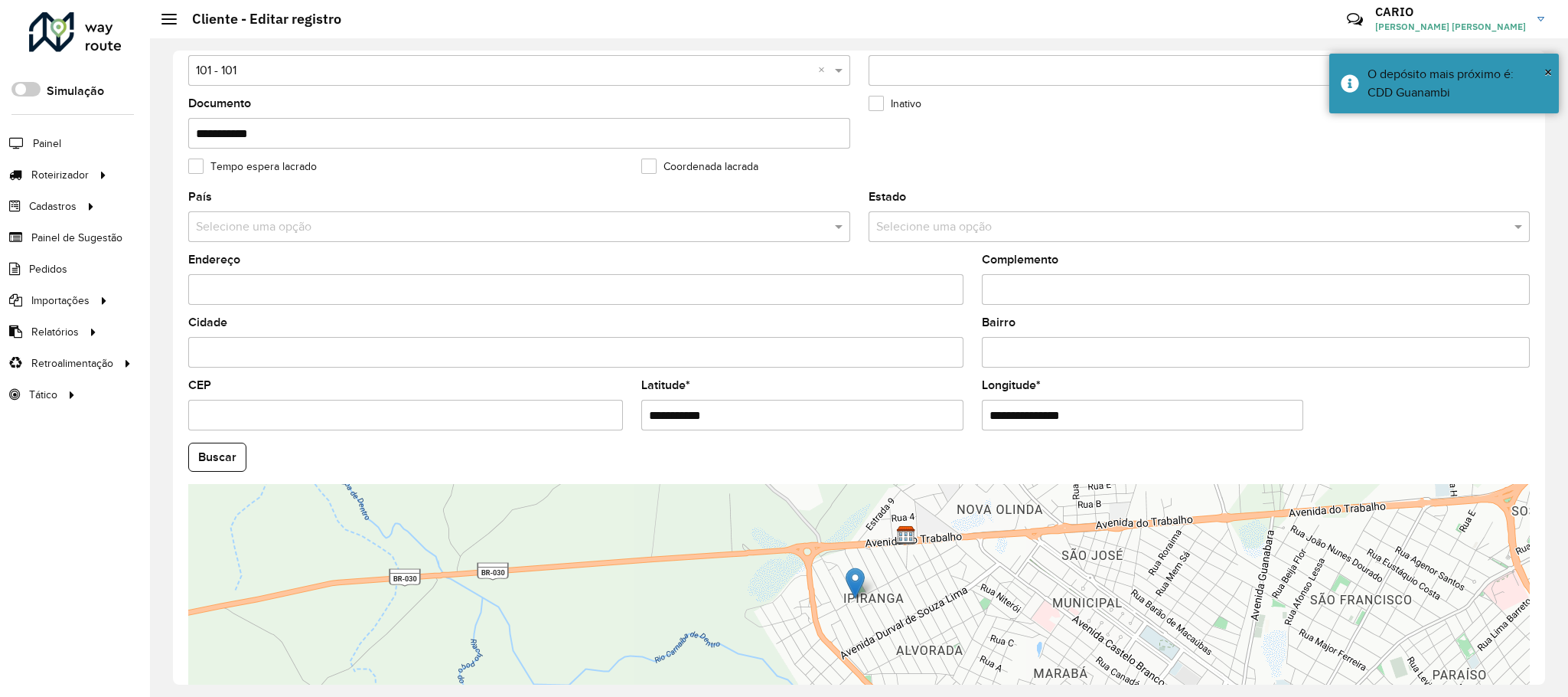
scroll to position [448, 0]
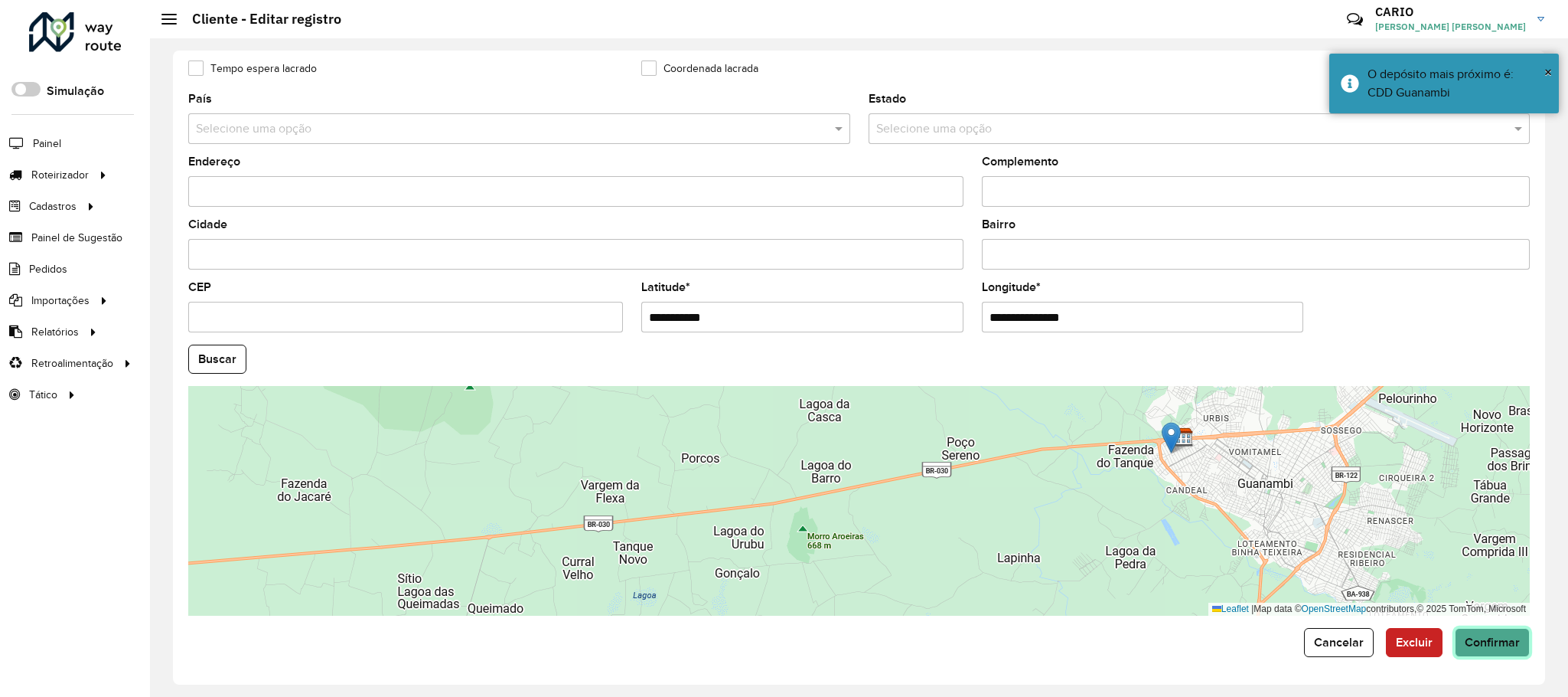
click at [1040, 464] on span "Confirmar" at bounding box center [1491, 641] width 55 height 13
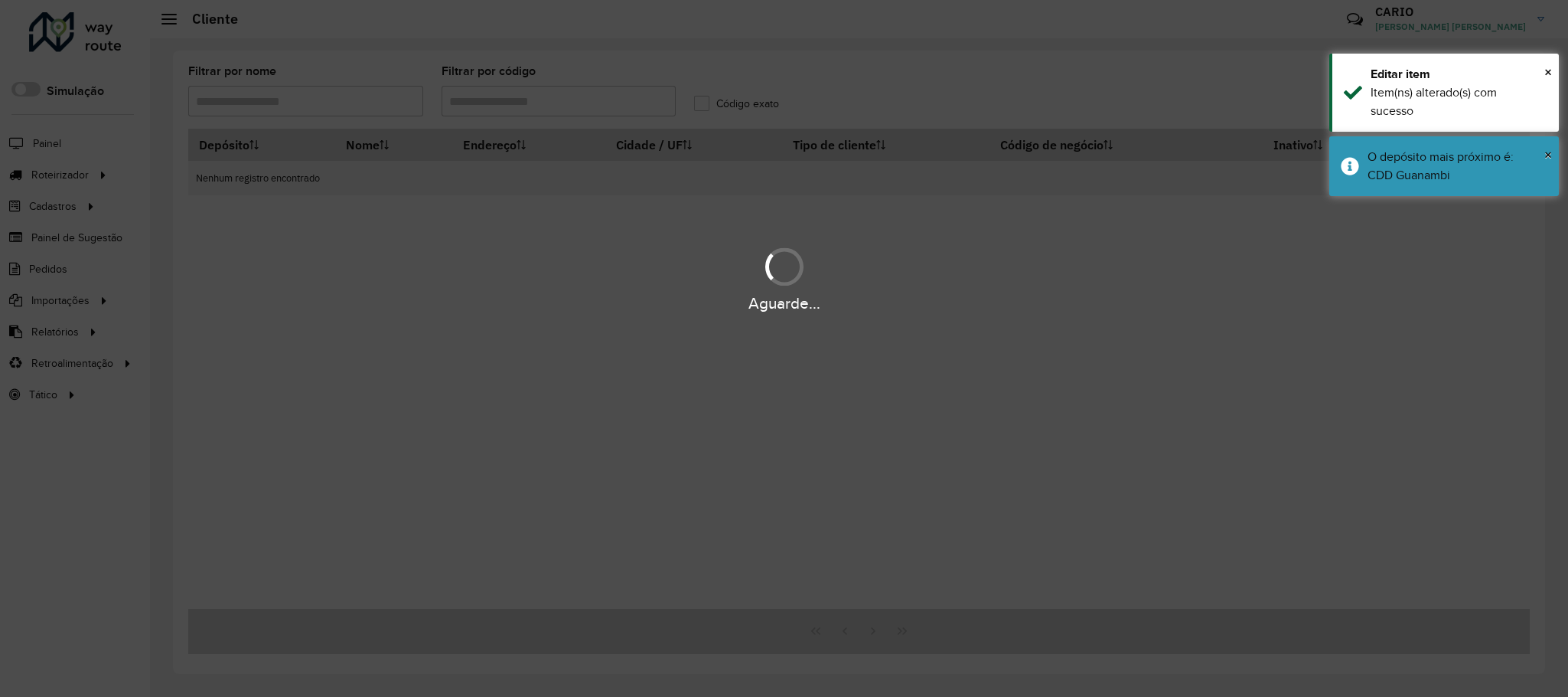
type input "****"
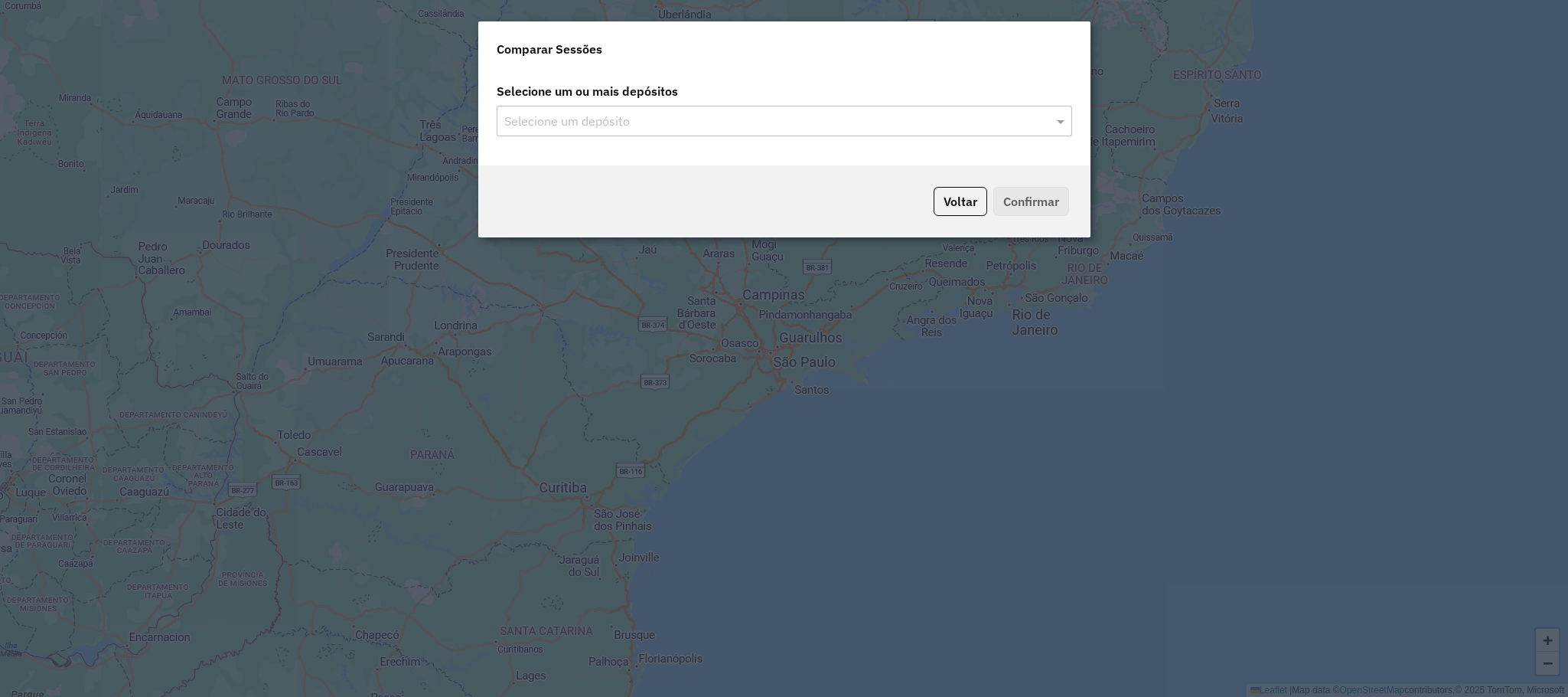
click at [1045, 117] on input "text" at bounding box center [776, 121] width 553 height 19
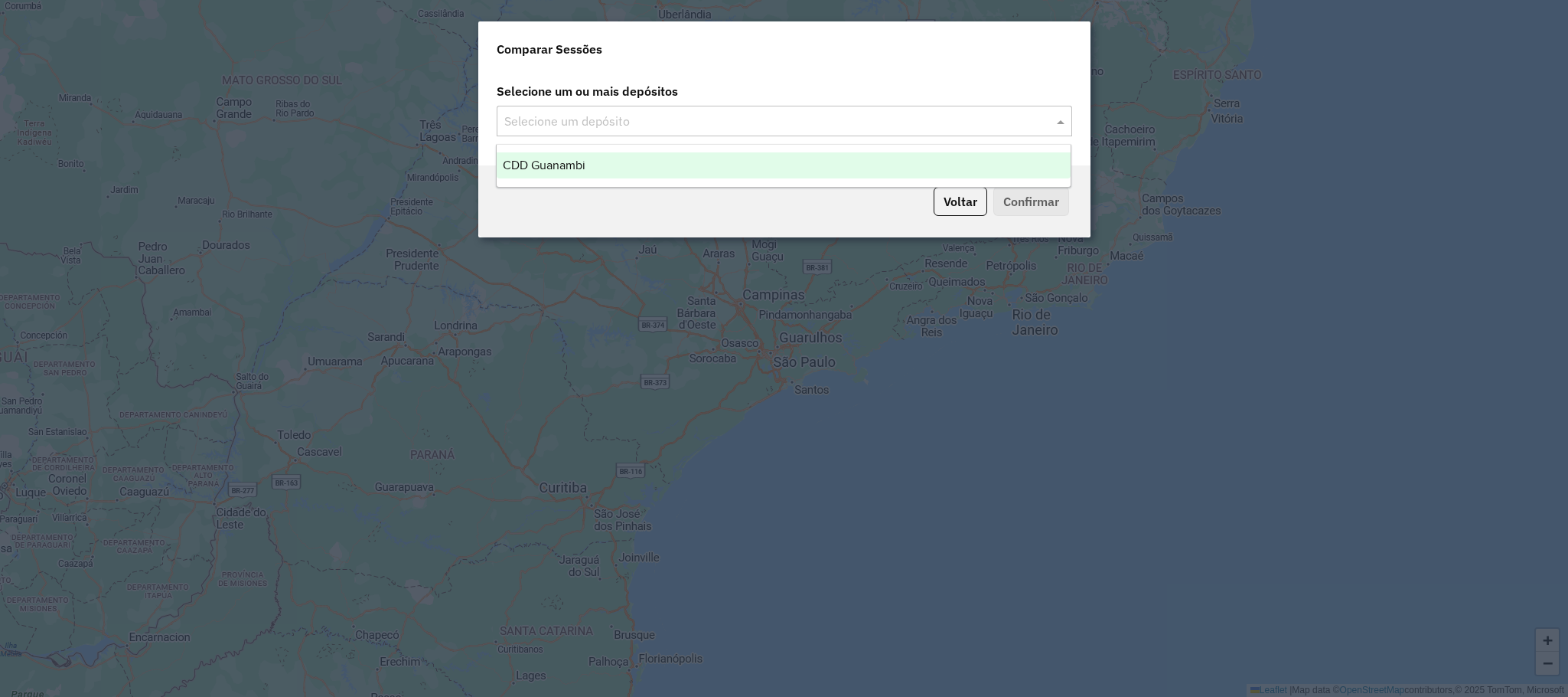
click at [1063, 121] on span at bounding box center [1062, 121] width 19 height 19
click at [666, 163] on div "CDD Guanambi" at bounding box center [783, 166] width 574 height 26
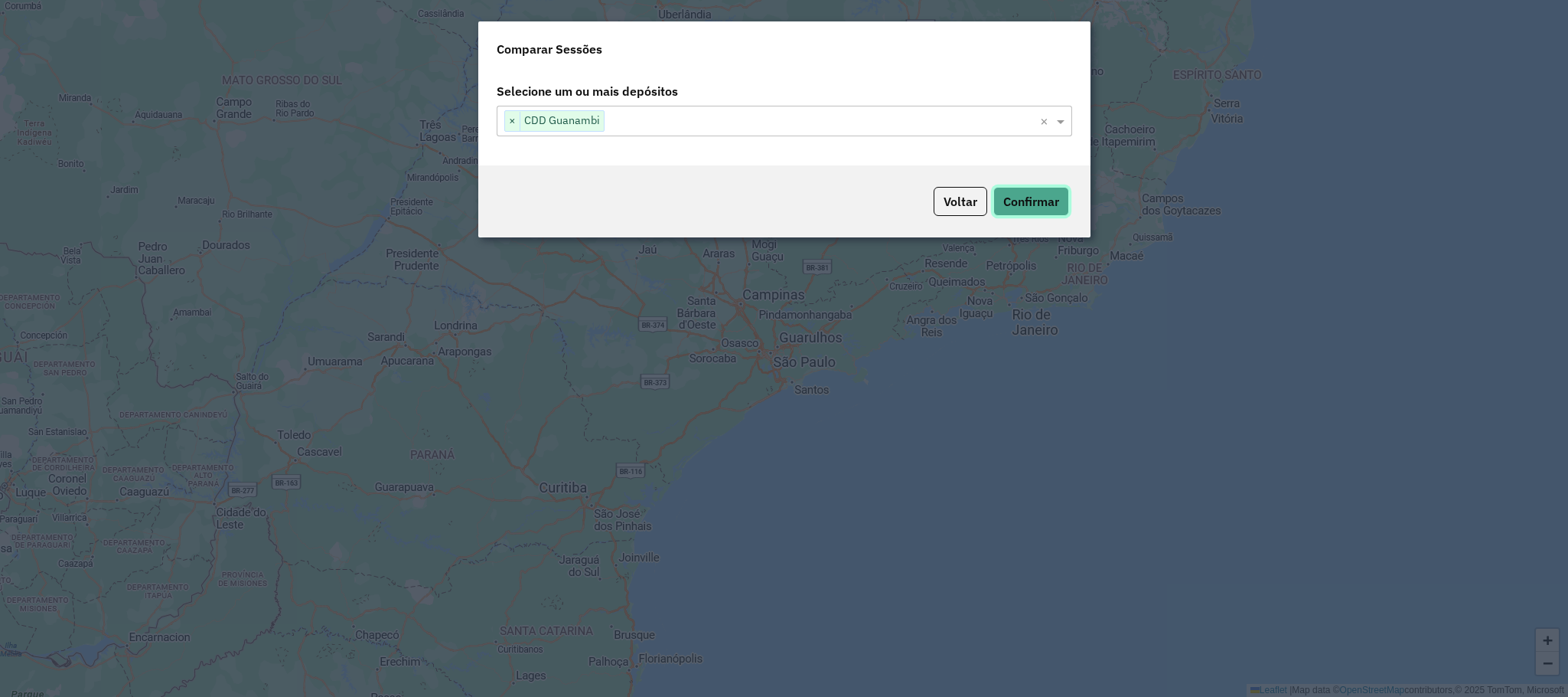
click at [1050, 210] on button "Confirmar" at bounding box center [1031, 201] width 76 height 29
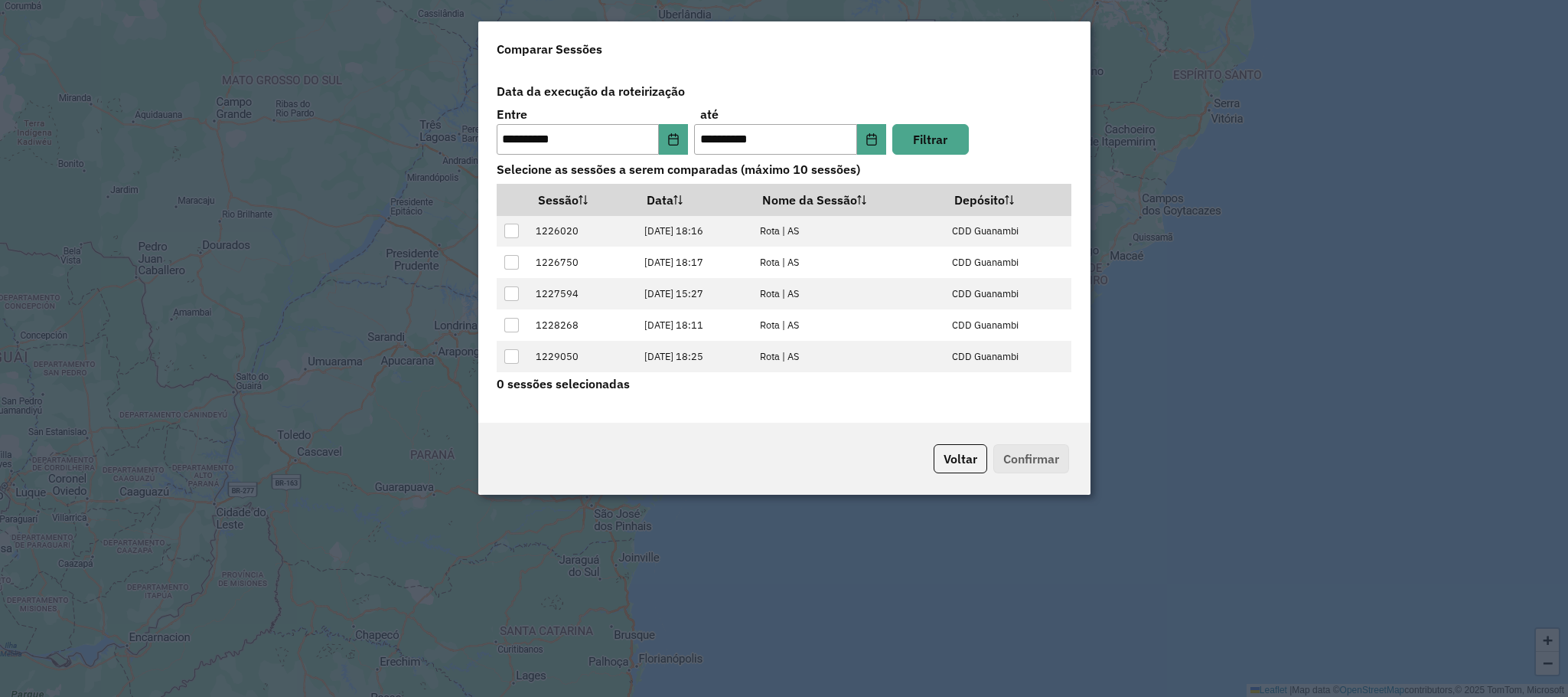
scroll to position [63, 0]
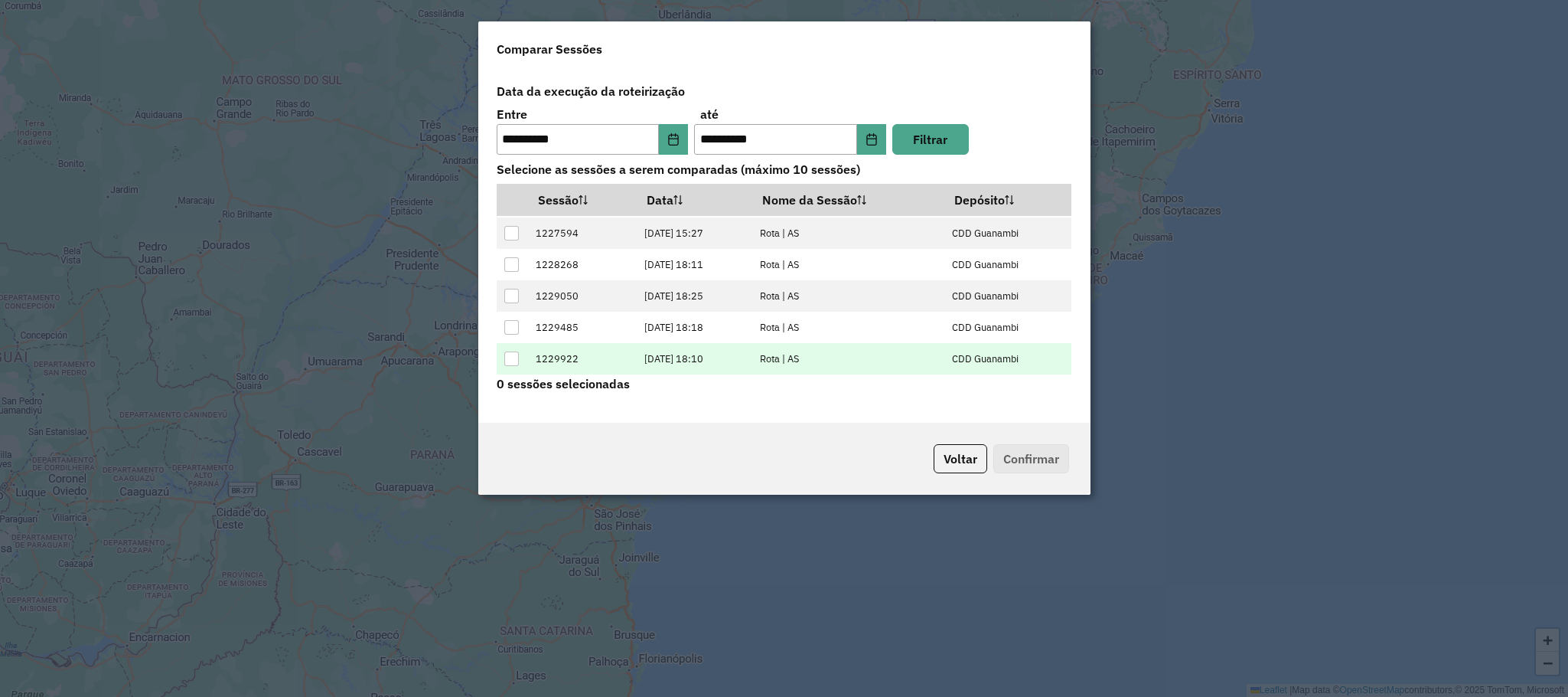
click at [510, 361] on div at bounding box center [511, 358] width 15 height 15
click at [1052, 460] on button "Confirmar" at bounding box center [1031, 459] width 76 height 29
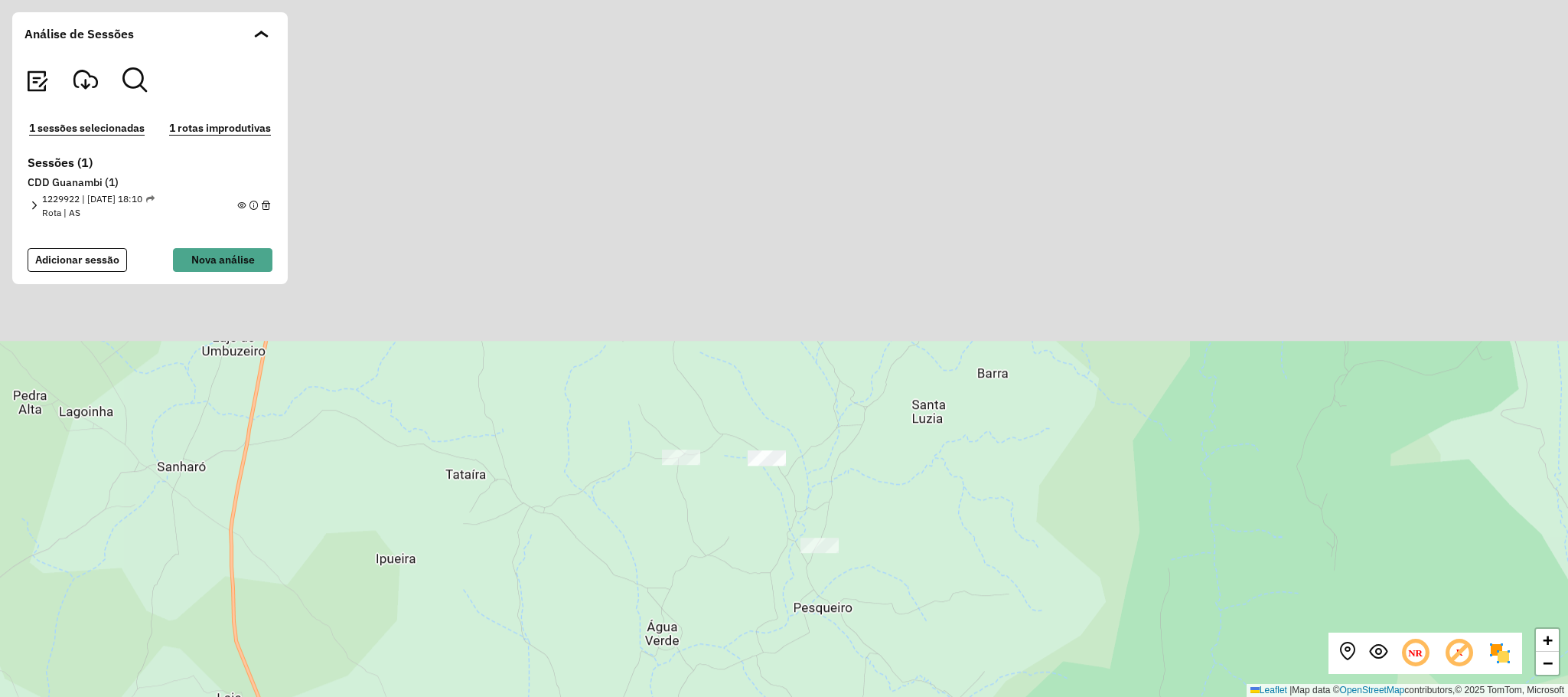
drag, startPoint x: 932, startPoint y: 157, endPoint x: 894, endPoint y: 542, distance: 386.9
click at [894, 542] on div "+ − Leaflet | Map data © OpenStreetMap contributors,© 2025 TomTom, Microsoft" at bounding box center [784, 348] width 1568 height 697
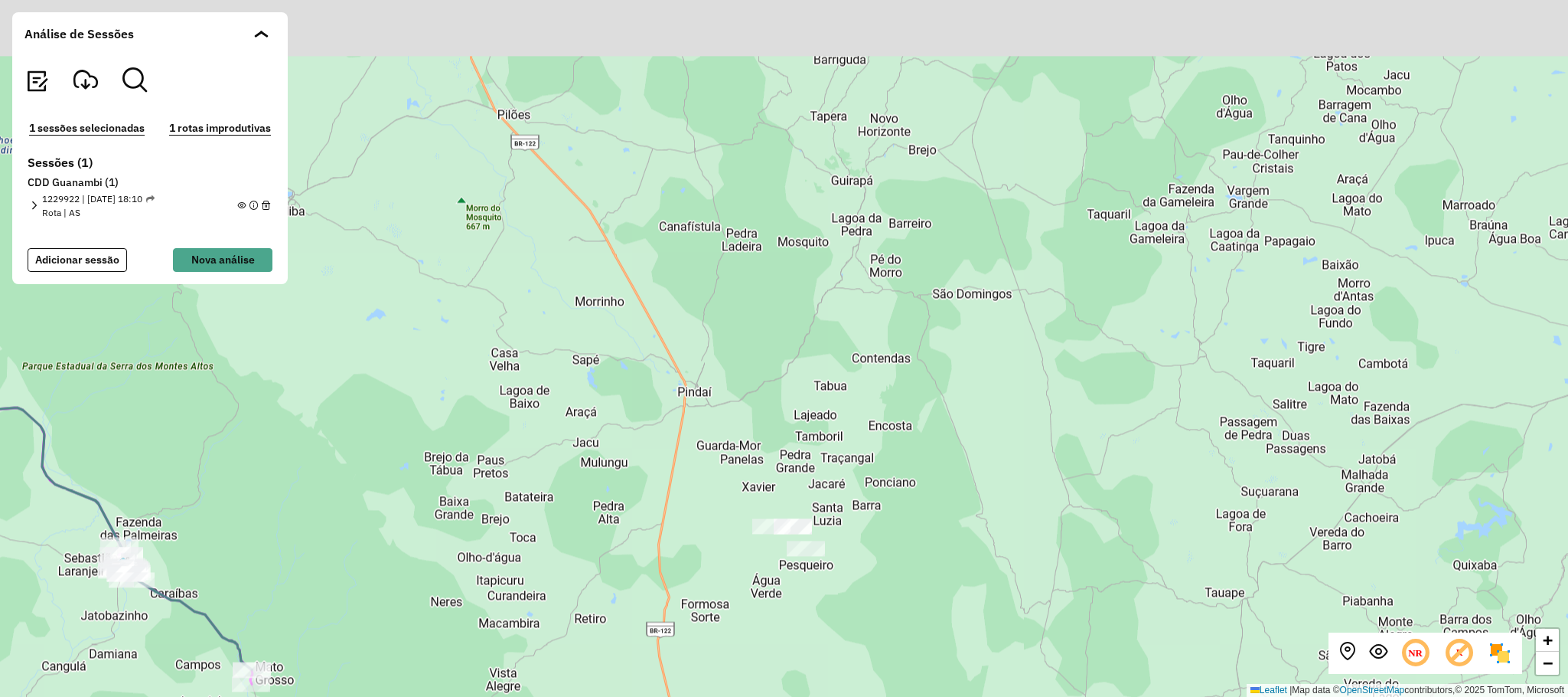
drag, startPoint x: 840, startPoint y: 444, endPoint x: 808, endPoint y: 565, distance: 125.2
click at [808, 565] on div "+ − Leaflet | Map data © OpenStreetMap contributors,© 2025 TomTom, Microsoft" at bounding box center [784, 348] width 1568 height 697
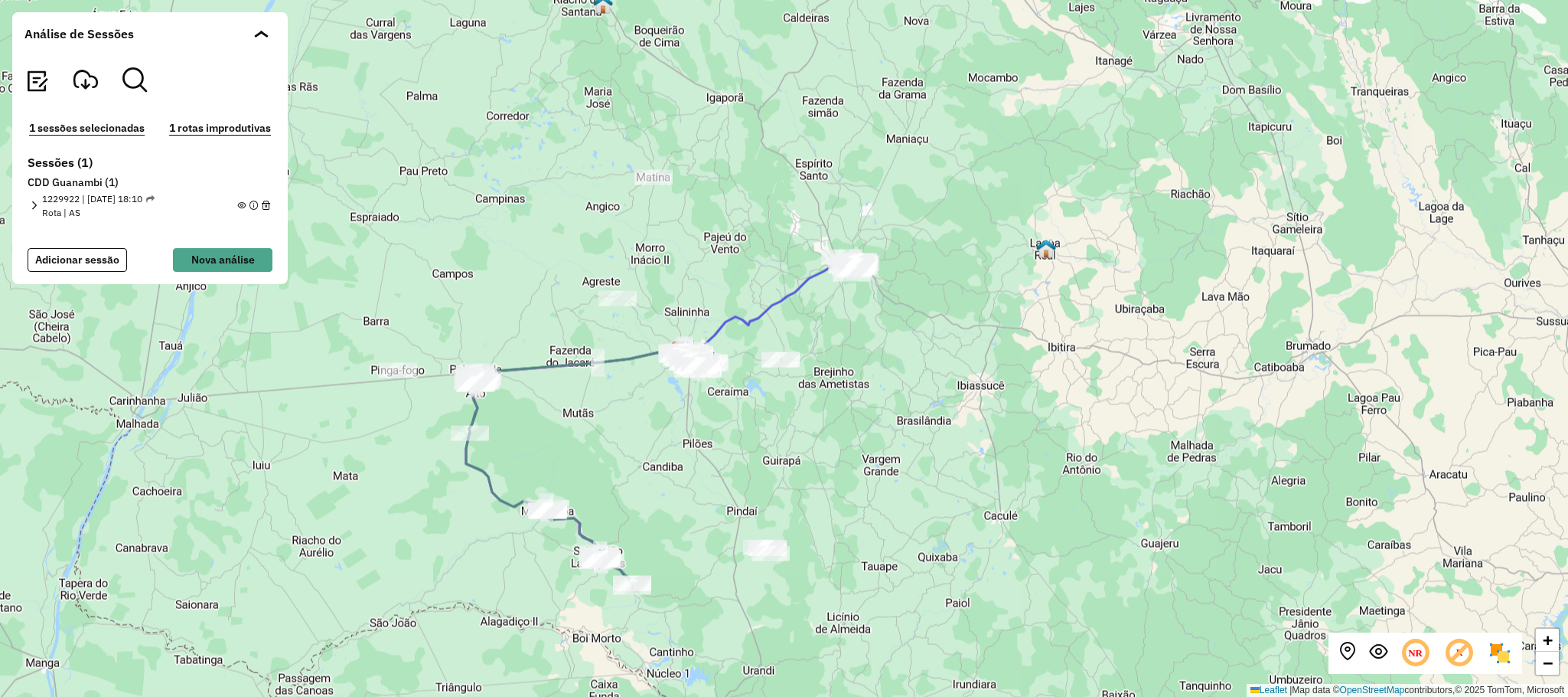
drag, startPoint x: 829, startPoint y: 319, endPoint x: 818, endPoint y: 398, distance: 79.8
click at [818, 398] on div "+ − Leaflet | Map data © OpenStreetMap contributors,© 2025 TomTom, Microsoft" at bounding box center [784, 348] width 1568 height 697
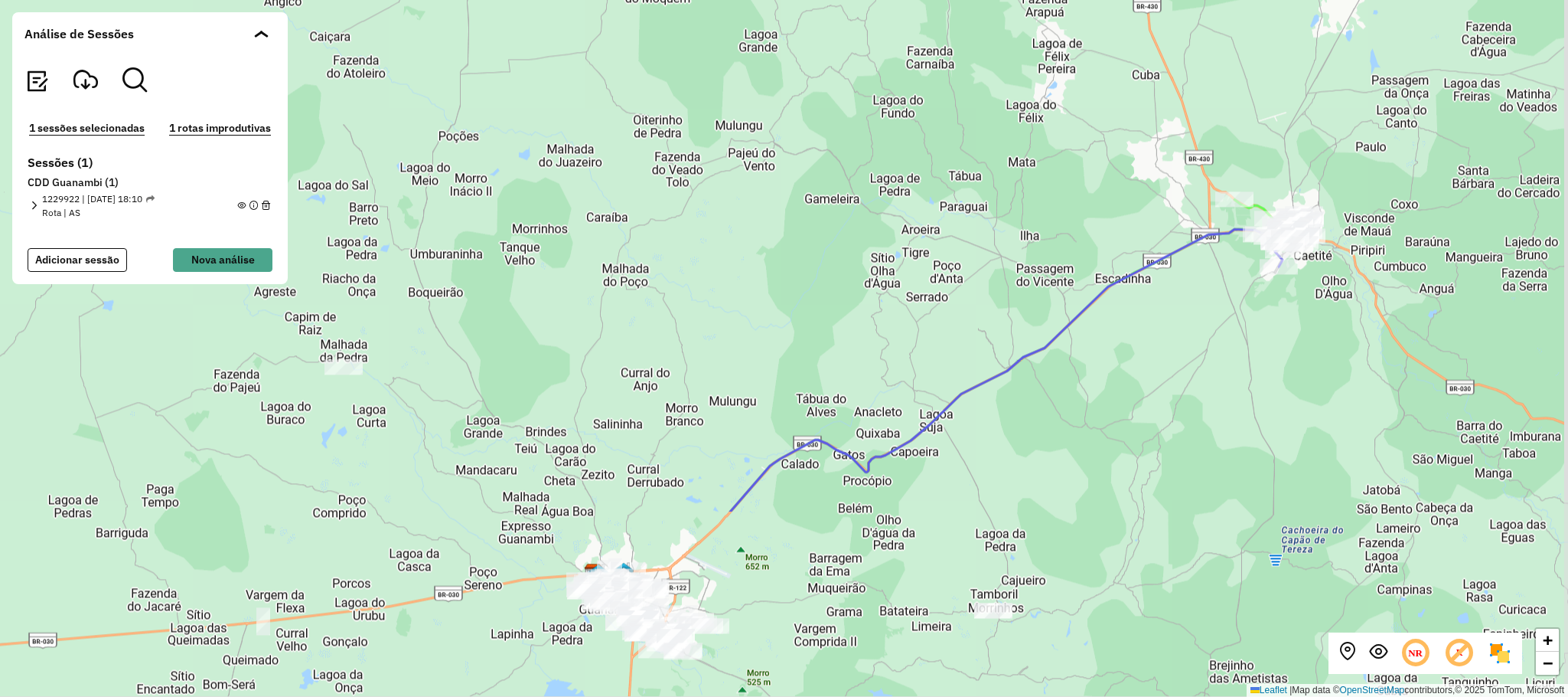
drag, startPoint x: 932, startPoint y: 411, endPoint x: 762, endPoint y: 147, distance: 314.0
click at [763, 155] on div "+ − Leaflet | Map data © OpenStreetMap contributors,© 2025 TomTom, Microsoft" at bounding box center [784, 348] width 1568 height 697
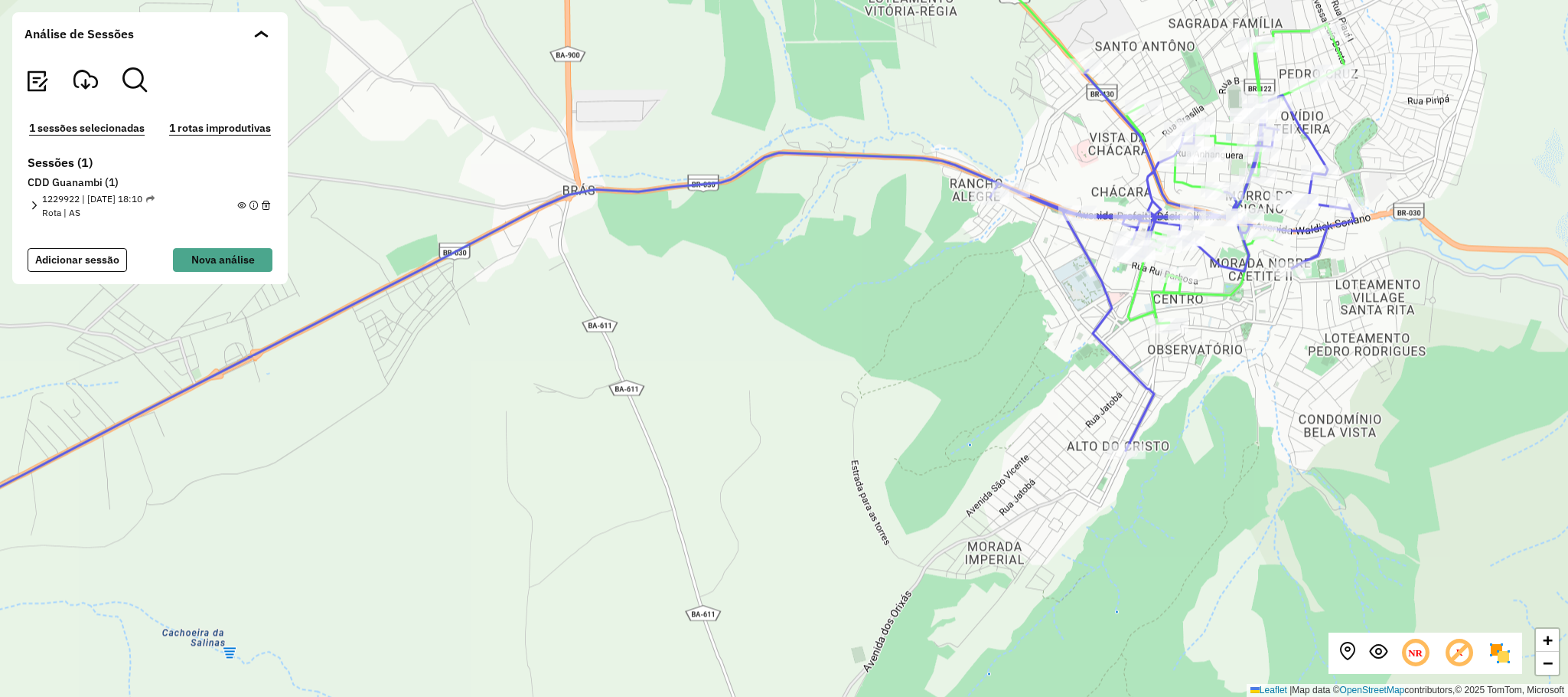
drag, startPoint x: 1396, startPoint y: 107, endPoint x: 1403, endPoint y: 142, distance: 35.7
click at [1403, 142] on div "+ − Leaflet | Map data © OpenStreetMap contributors,© 2025 TomTom, Microsoft" at bounding box center [784, 348] width 1568 height 697
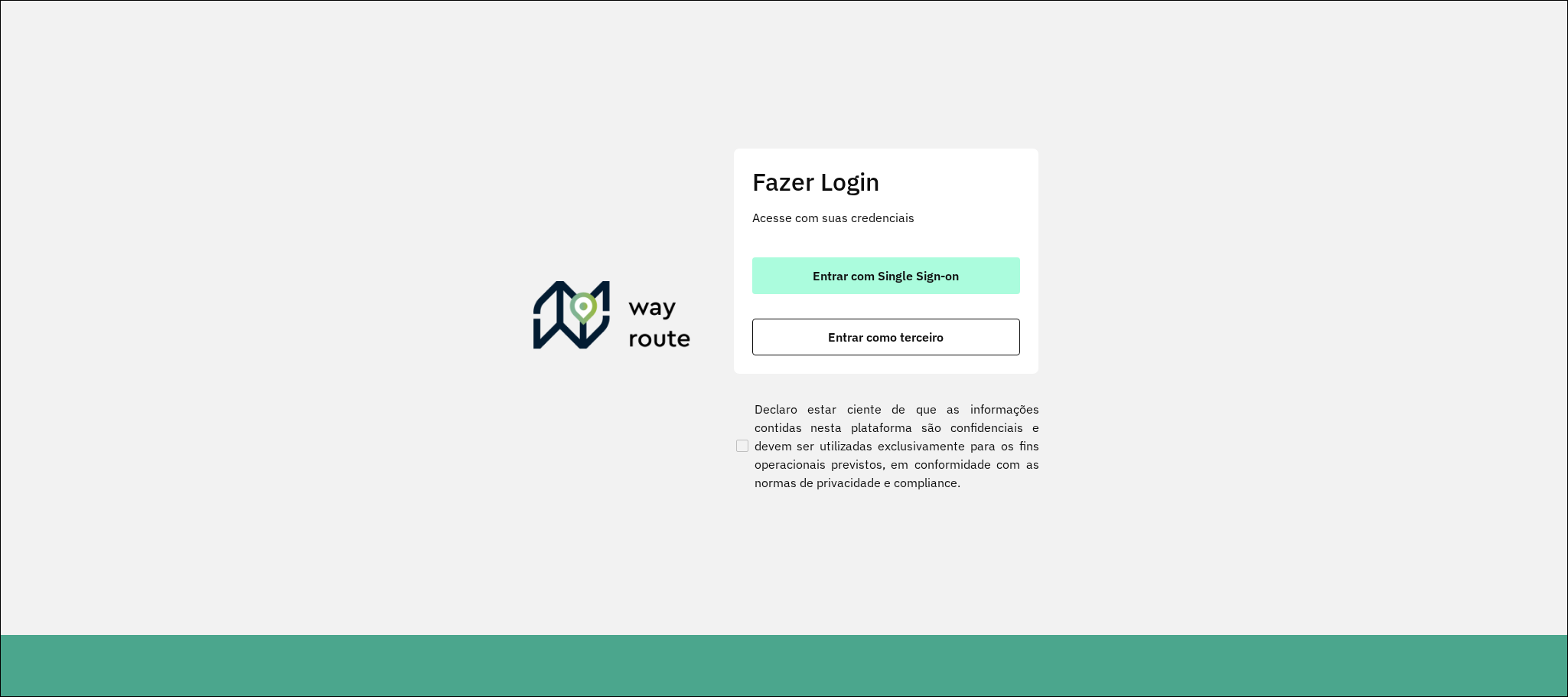
click at [896, 264] on button "Entrar com Single Sign-on" at bounding box center [886, 276] width 268 height 37
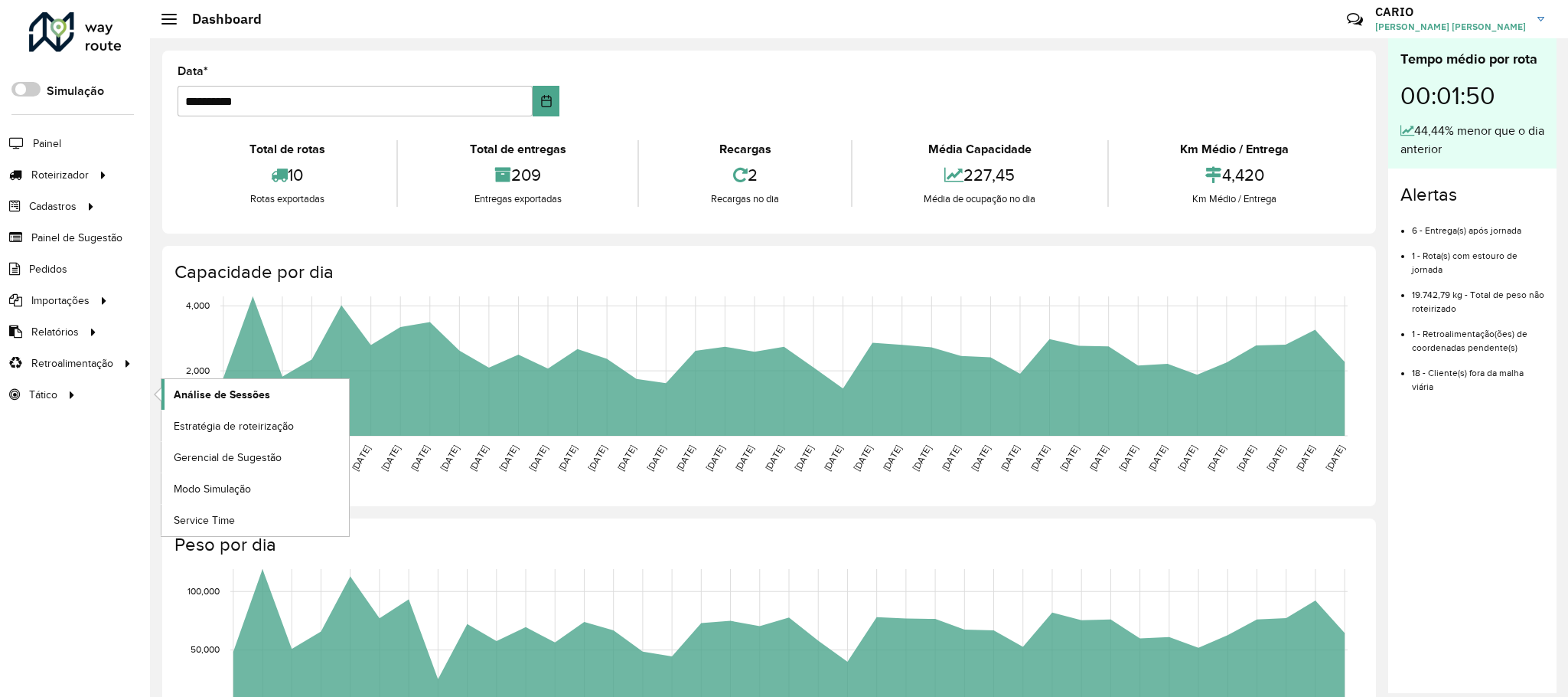
click at [264, 402] on span "Análise de Sessões" at bounding box center [222, 395] width 97 height 16
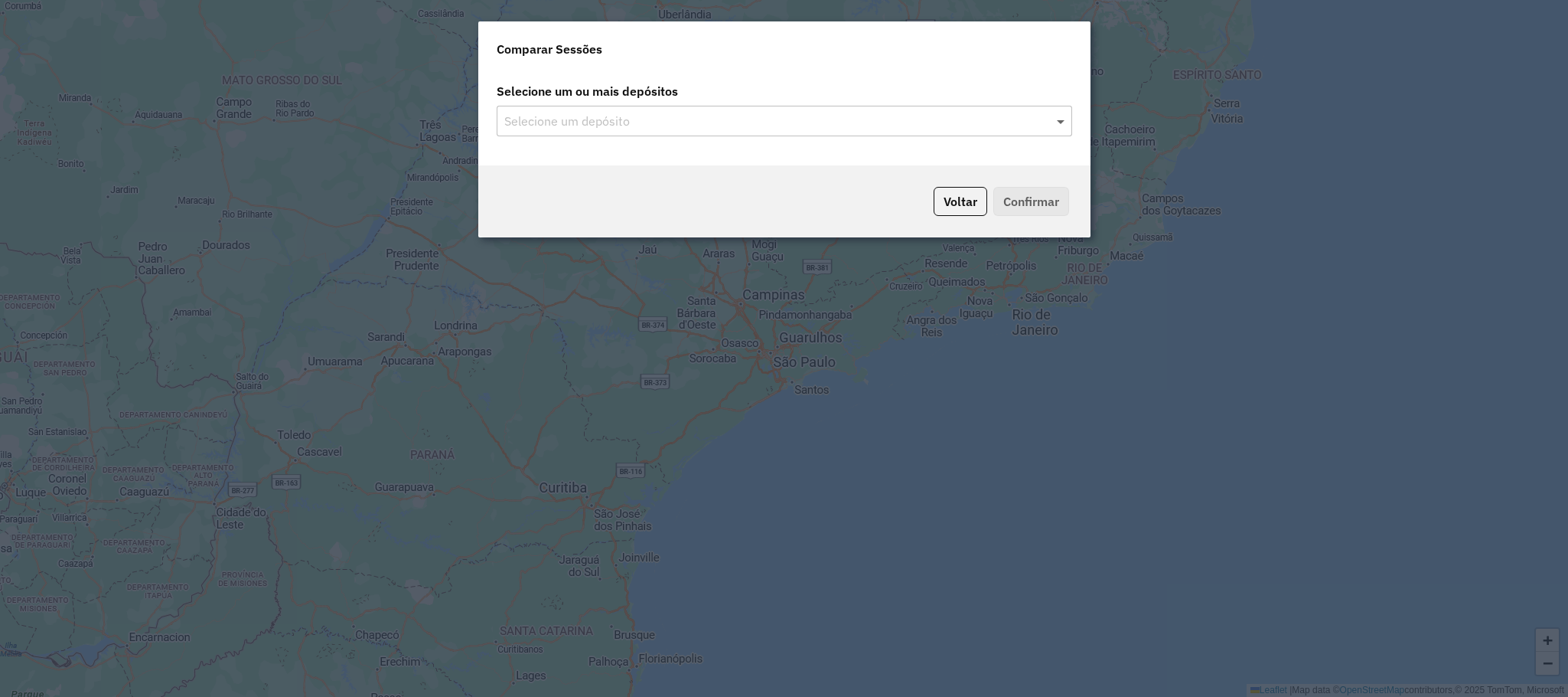
click at [1068, 121] on span at bounding box center [1062, 121] width 19 height 19
click at [1057, 122] on span at bounding box center [1062, 121] width 19 height 19
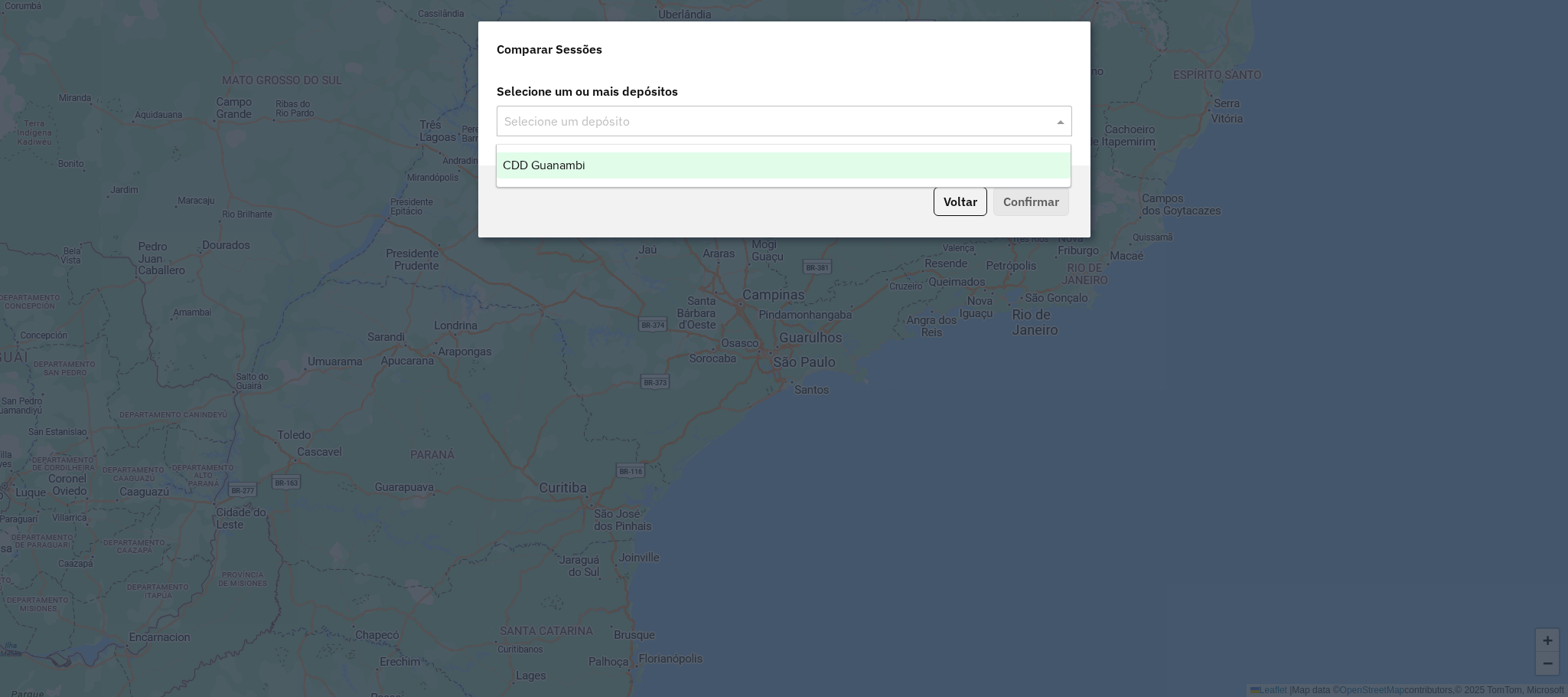
click at [768, 163] on div "CDD Guanambi" at bounding box center [783, 166] width 574 height 26
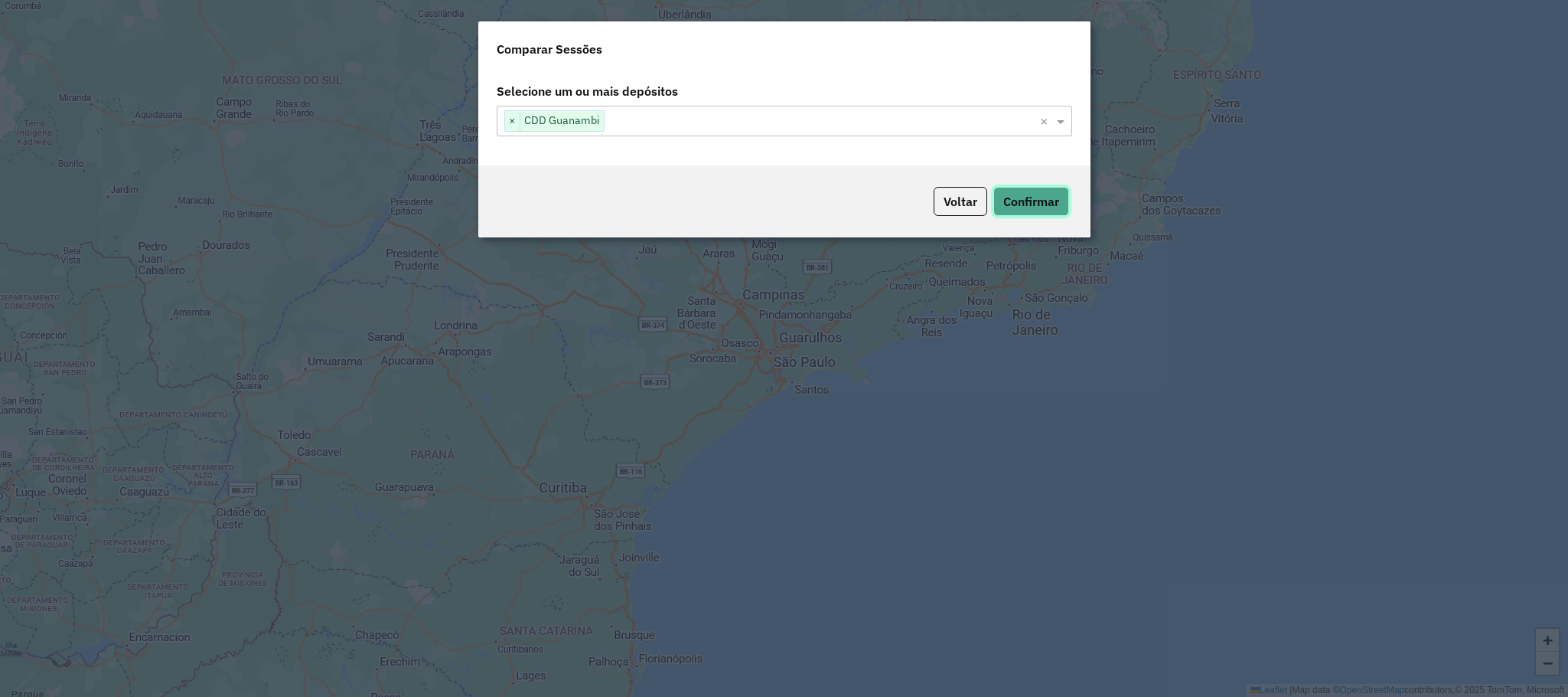
click at [1034, 200] on button "Confirmar" at bounding box center [1031, 201] width 76 height 29
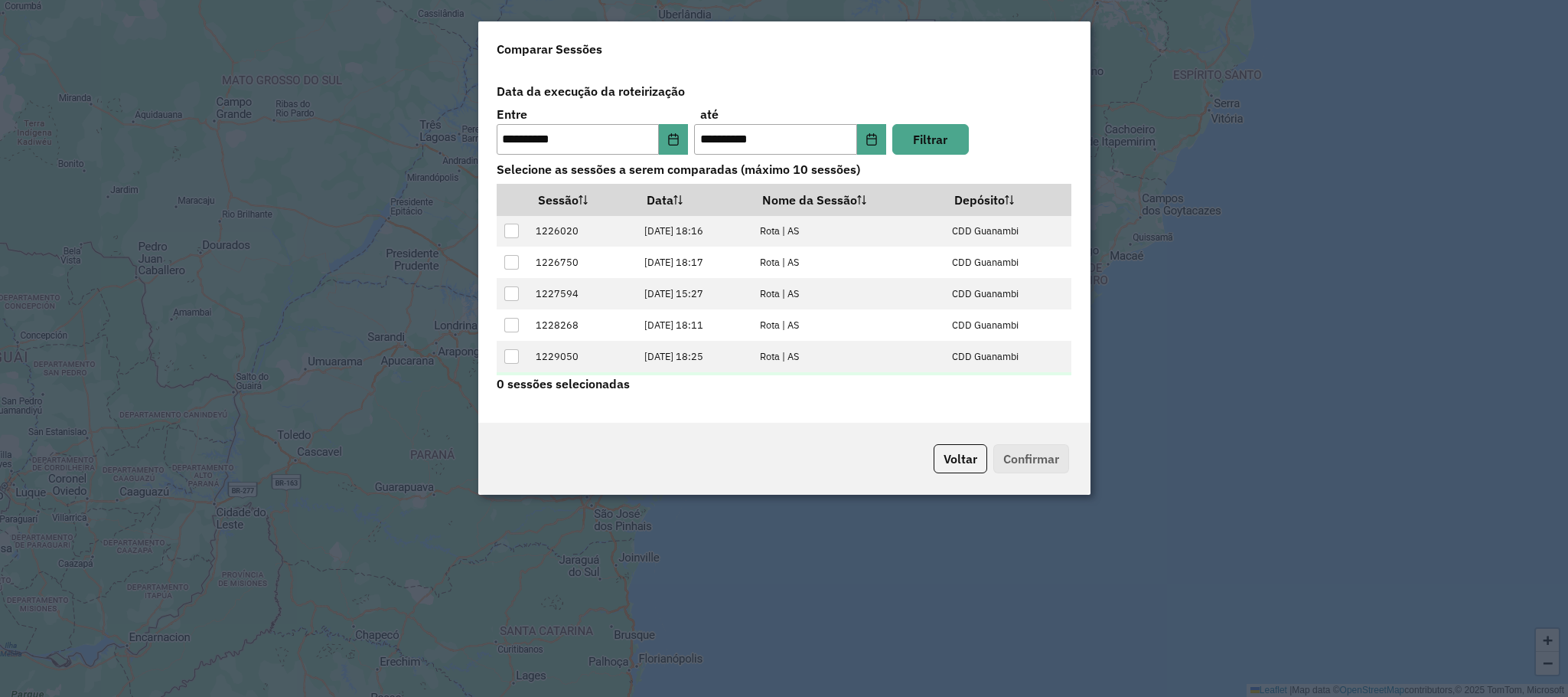
scroll to position [63, 0]
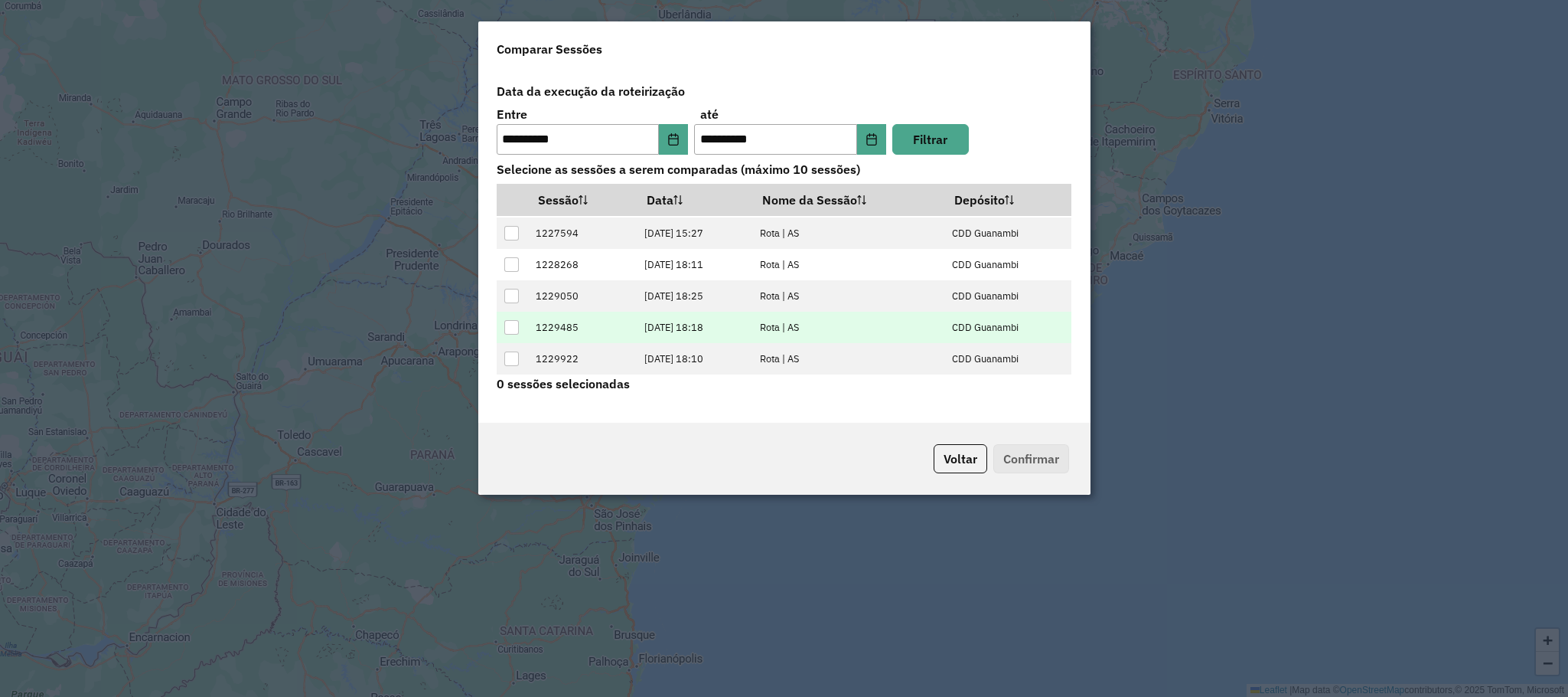
click at [510, 324] on div at bounding box center [511, 327] width 15 height 15
click at [1026, 455] on button "Confirmar" at bounding box center [1031, 459] width 76 height 29
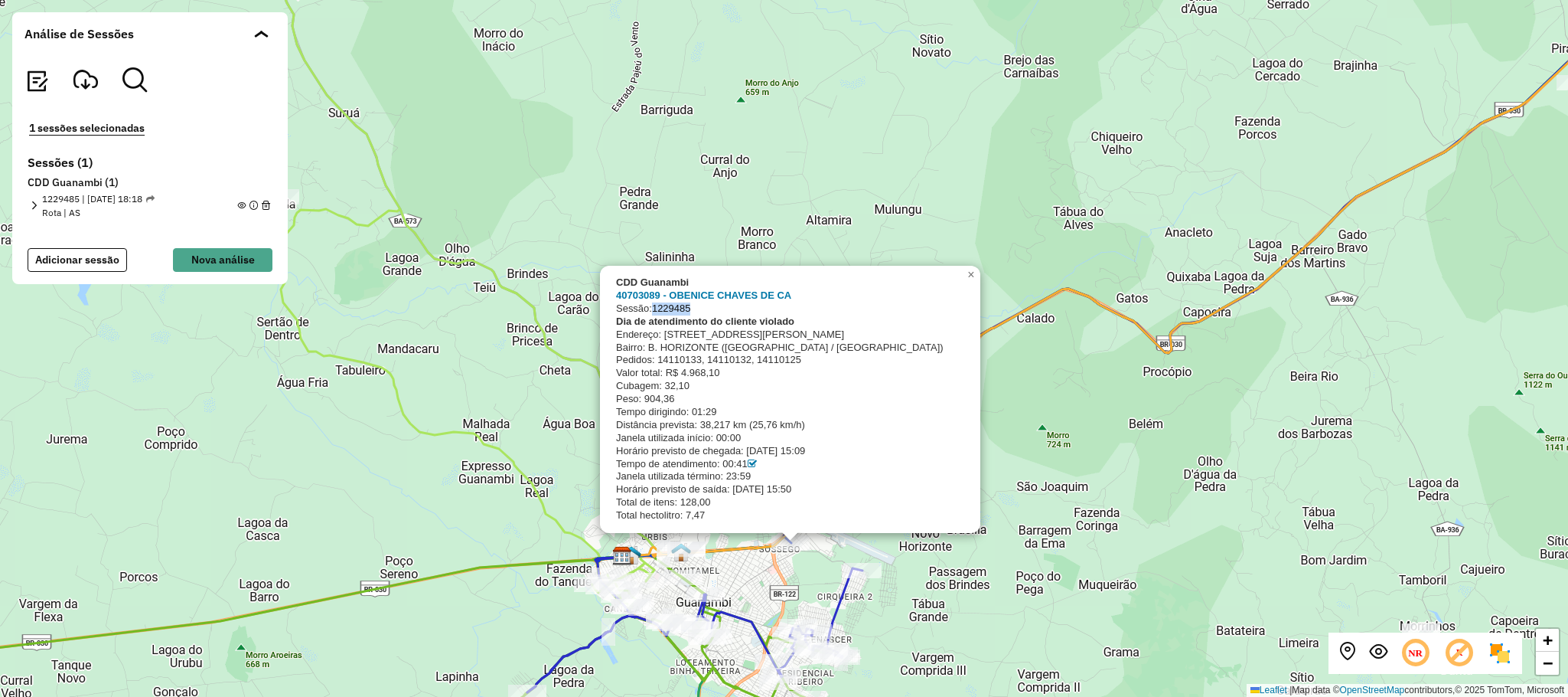
drag, startPoint x: 700, startPoint y: 310, endPoint x: 656, endPoint y: 311, distance: 44.0
click at [656, 311] on div "Sessão: 1229485" at bounding box center [789, 309] width 345 height 13
copy span "1229485"
click at [974, 278] on span "×" at bounding box center [970, 274] width 7 height 13
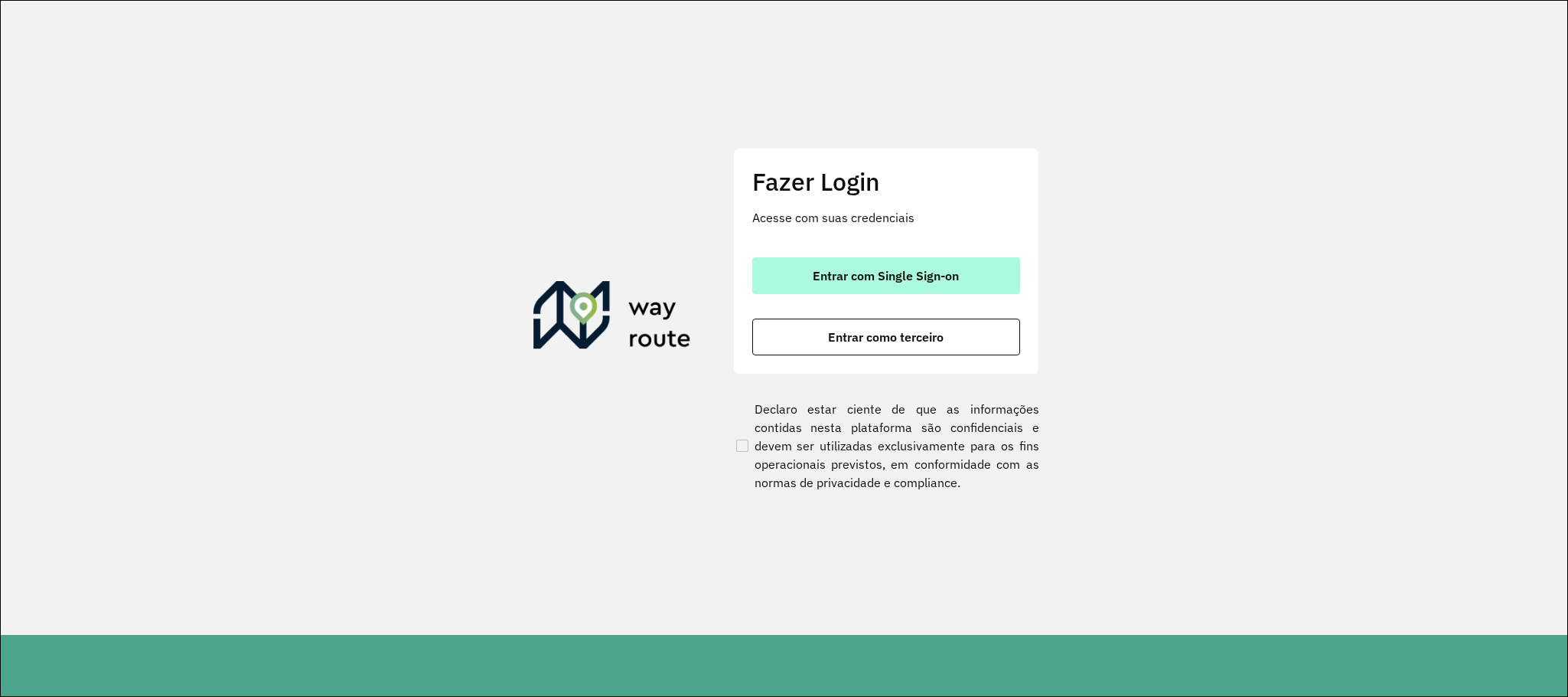
click at [859, 269] on span "Entrar com Single Sign-on" at bounding box center [885, 275] width 146 height 12
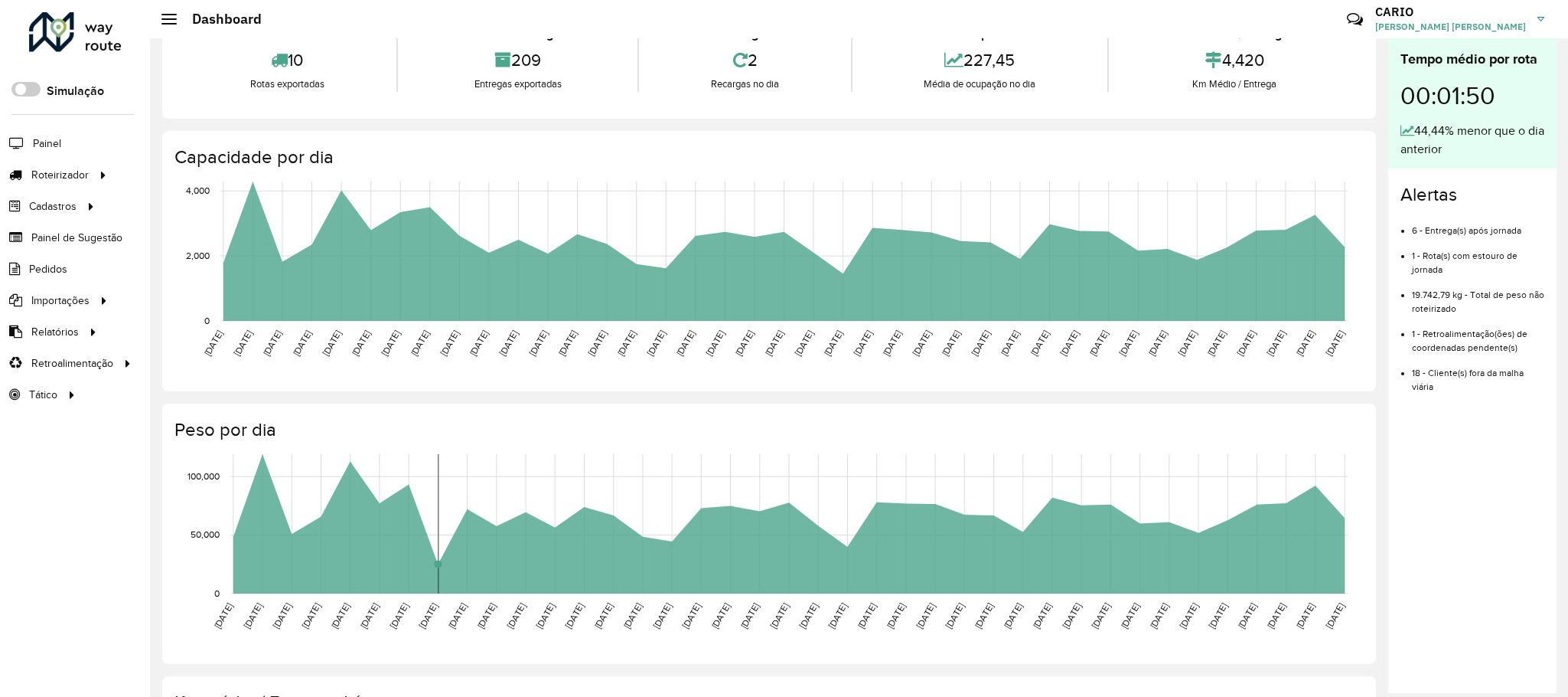
scroll to position [230, 0]
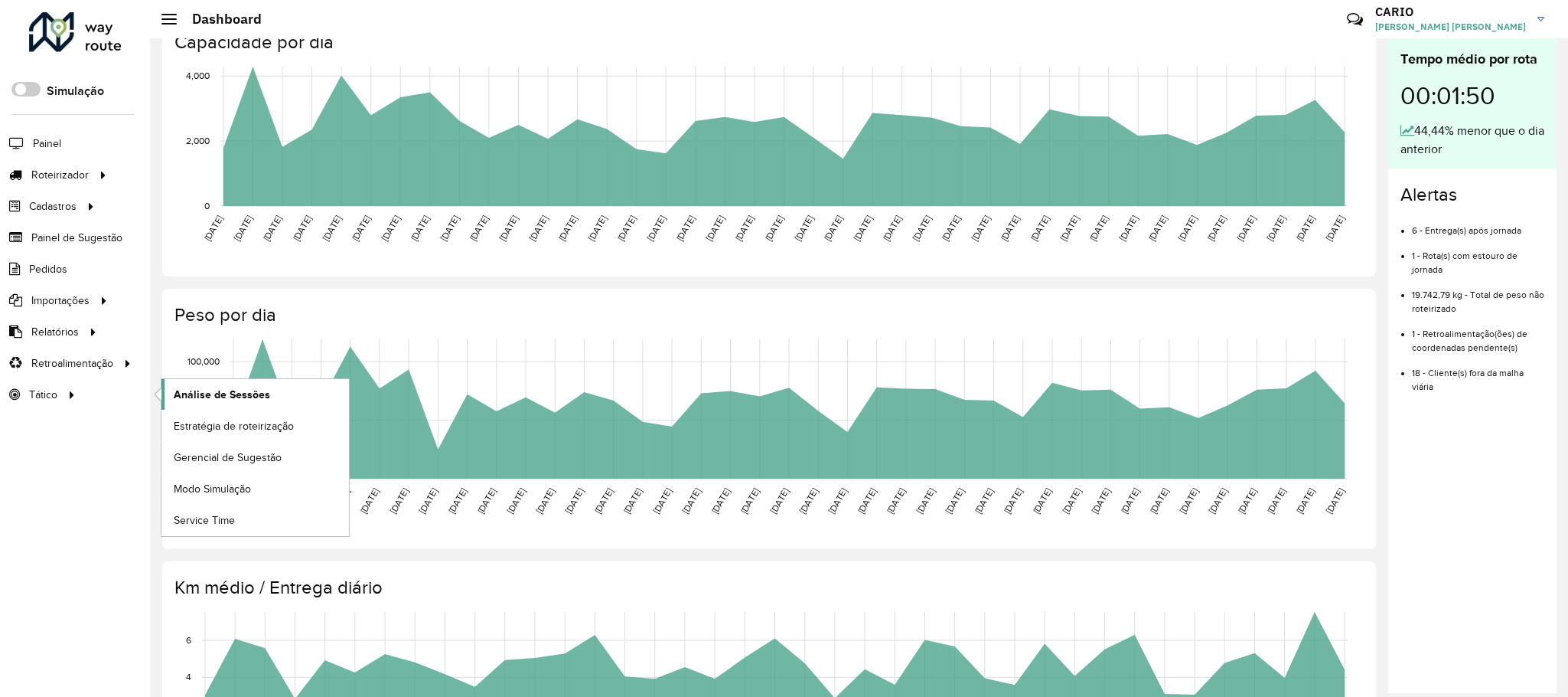
click at [207, 402] on span "Análise de Sessões" at bounding box center [222, 395] width 97 height 16
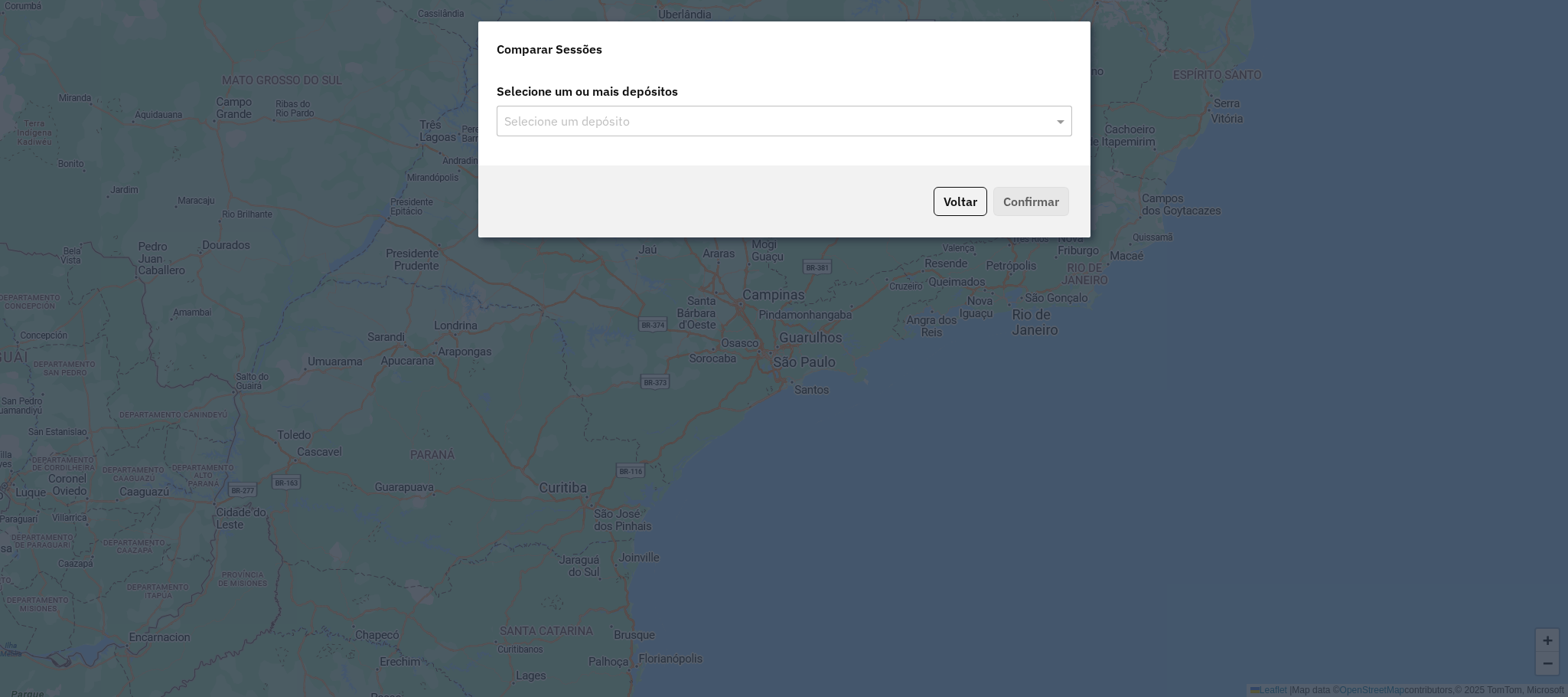
click at [1061, 120] on span at bounding box center [1062, 121] width 19 height 19
click at [1041, 127] on input "text" at bounding box center [776, 121] width 553 height 19
click at [1063, 119] on span at bounding box center [1062, 121] width 19 height 19
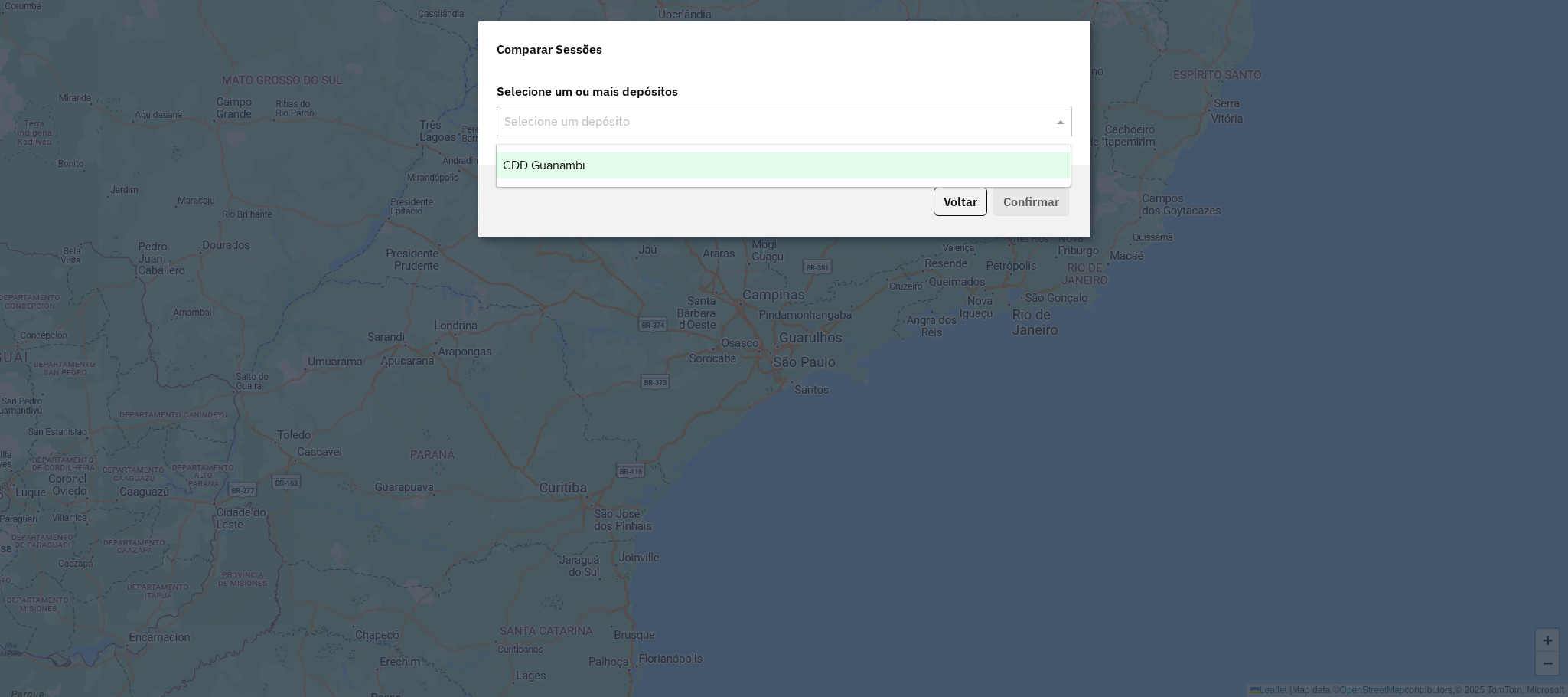
click at [817, 159] on div "CDD Guanambi" at bounding box center [783, 166] width 574 height 26
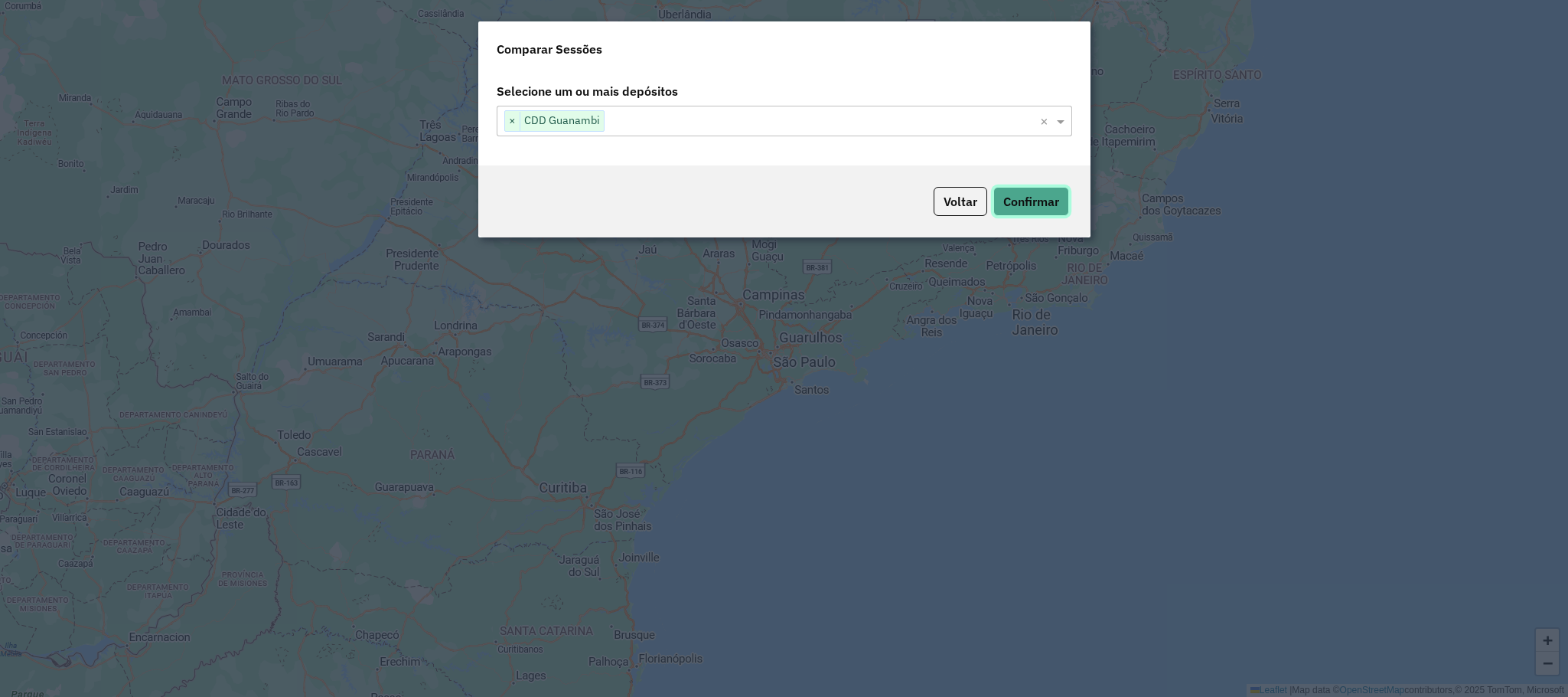
click at [1056, 203] on button "Confirmar" at bounding box center [1031, 201] width 76 height 29
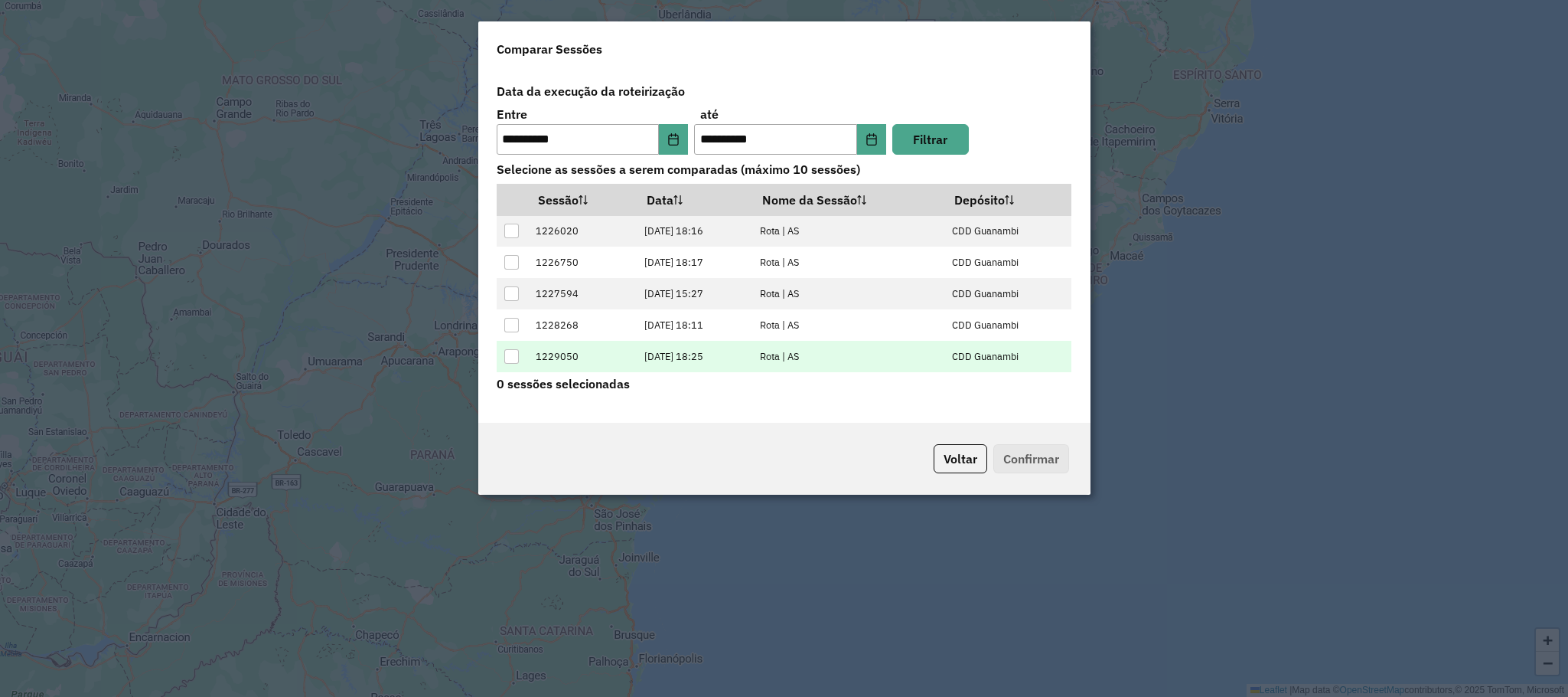
scroll to position [63, 0]
click at [504, 359] on div at bounding box center [511, 358] width 15 height 15
click at [1035, 463] on button "Confirmar" at bounding box center [1031, 459] width 76 height 29
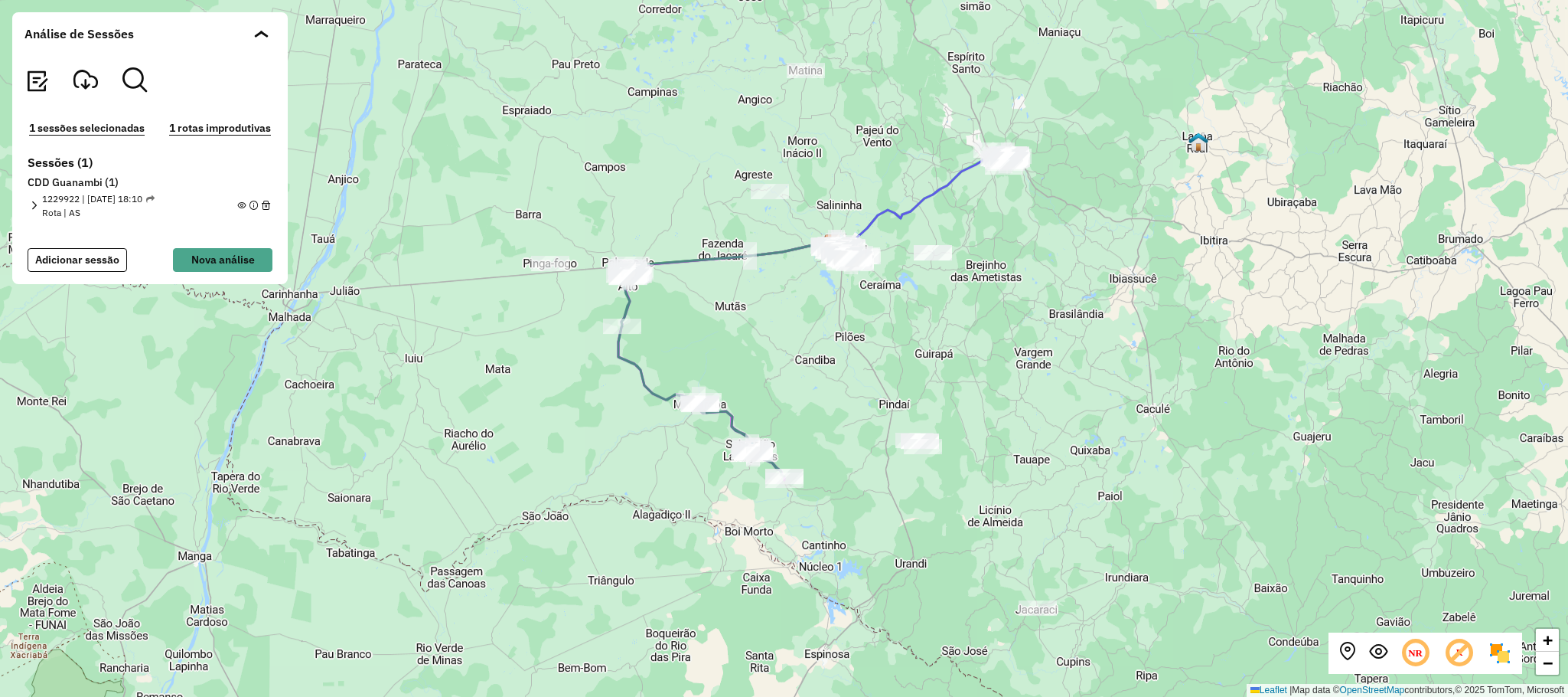
drag, startPoint x: 809, startPoint y: 327, endPoint x: 845, endPoint y: 470, distance: 147.5
click at [845, 470] on div "+ − Leaflet | Map data © OpenStreetMap contributors,© 2025 TomTom, Microsoft" at bounding box center [784, 348] width 1568 height 697
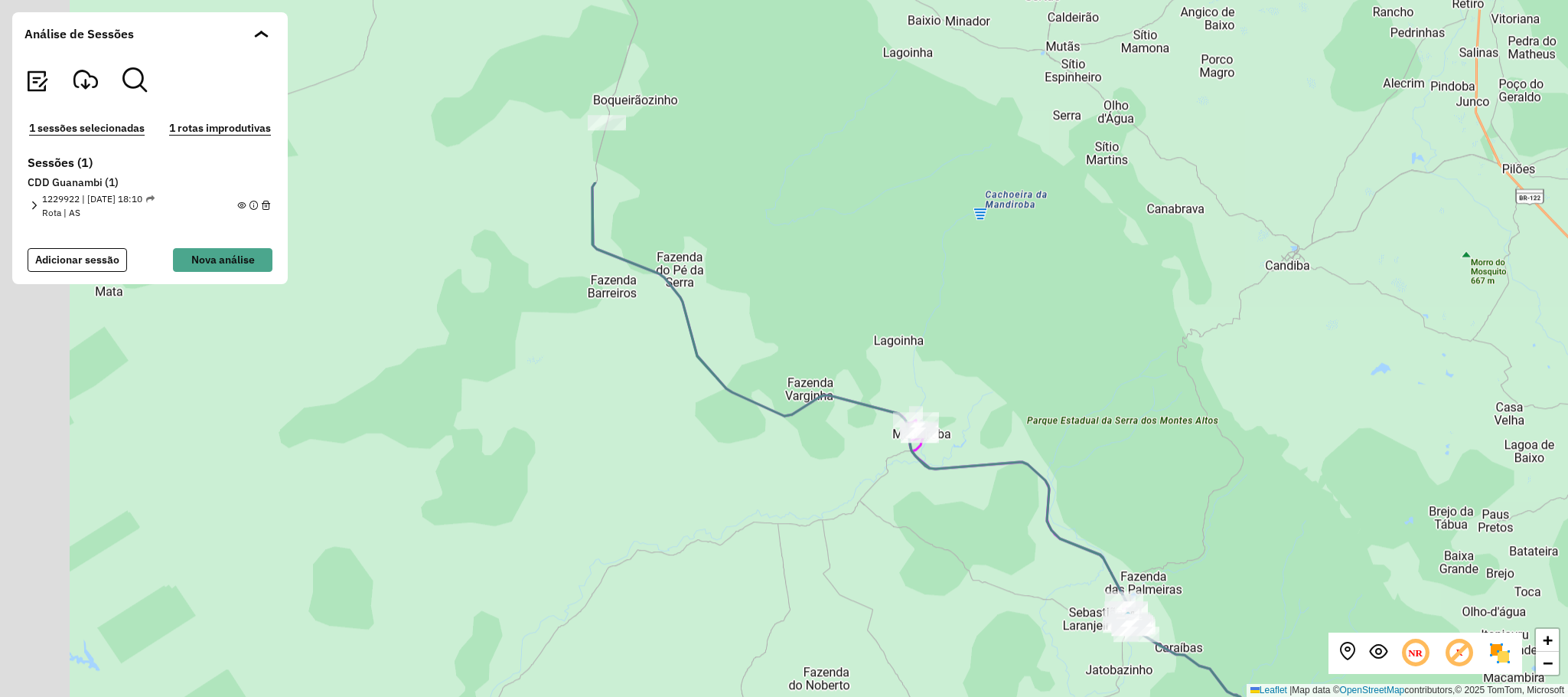
drag, startPoint x: 669, startPoint y: 288, endPoint x: 1004, endPoint y: 538, distance: 418.0
click at [1004, 538] on div "+ − Leaflet | Map data © OpenStreetMap contributors,© 2025 TomTom, Microsoft" at bounding box center [784, 348] width 1568 height 697
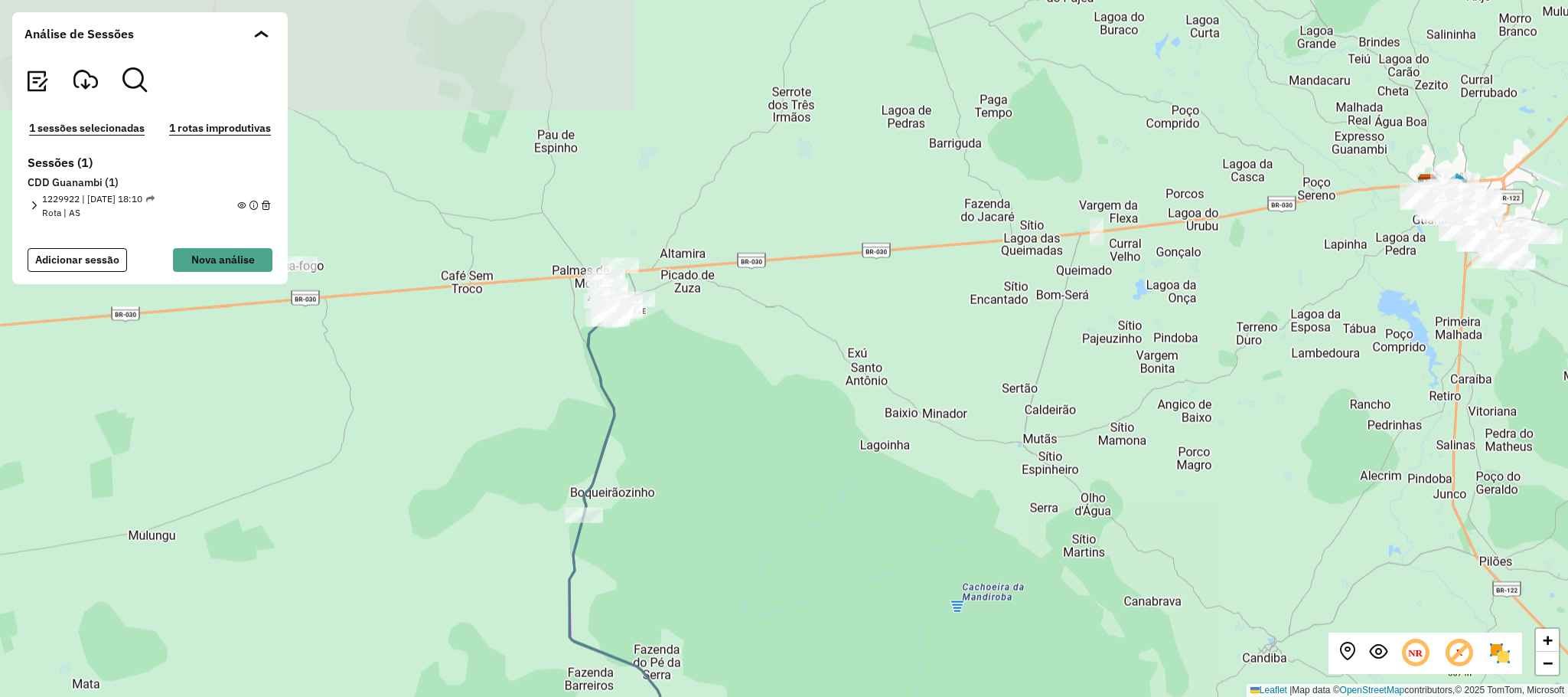
drag, startPoint x: 854, startPoint y: 186, endPoint x: 832, endPoint y: 568, distance: 382.6
click at [832, 568] on div "+ − Leaflet | Map data © OpenStreetMap contributors,© 2025 TomTom, Microsoft" at bounding box center [784, 348] width 1568 height 697
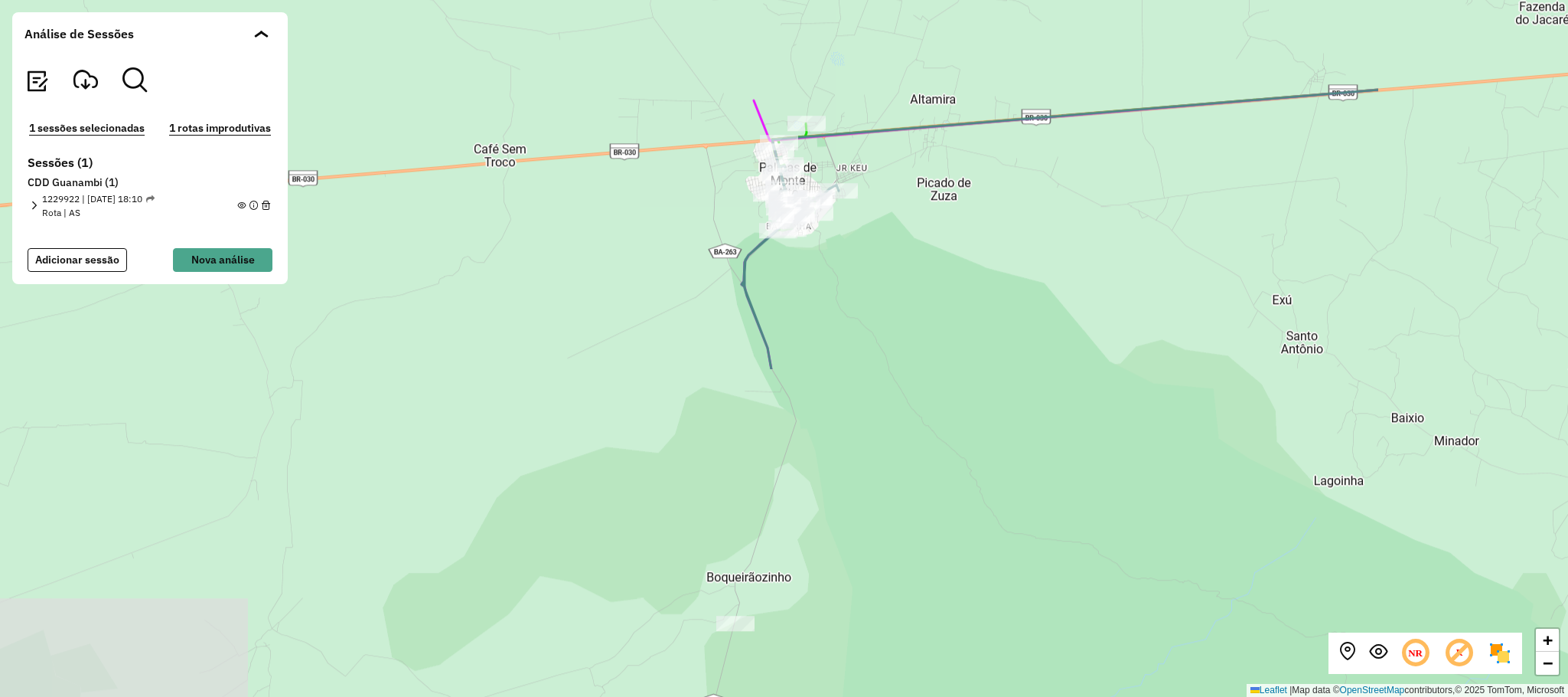
drag, startPoint x: 1242, startPoint y: 595, endPoint x: 888, endPoint y: 193, distance: 535.6
click at [895, 197] on div "+ − Leaflet | Map data © OpenStreetMap contributors,© 2025 TomTom, Microsoft" at bounding box center [784, 348] width 1568 height 697
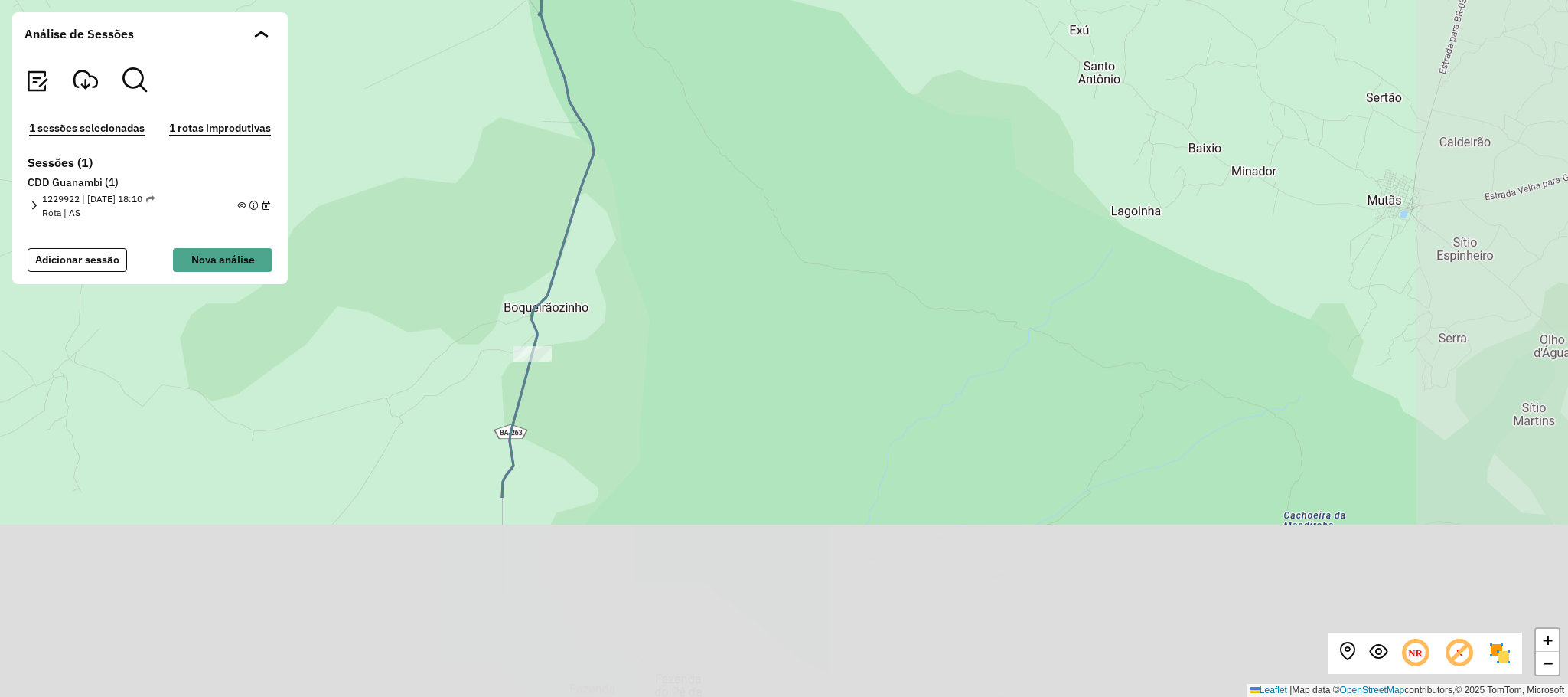
drag, startPoint x: 1222, startPoint y: 518, endPoint x: 973, endPoint y: 162, distance: 434.4
click at [976, 164] on div "+ − Leaflet | Map data © OpenStreetMap contributors,© 2025 TomTom, Microsoft" at bounding box center [784, 348] width 1568 height 697
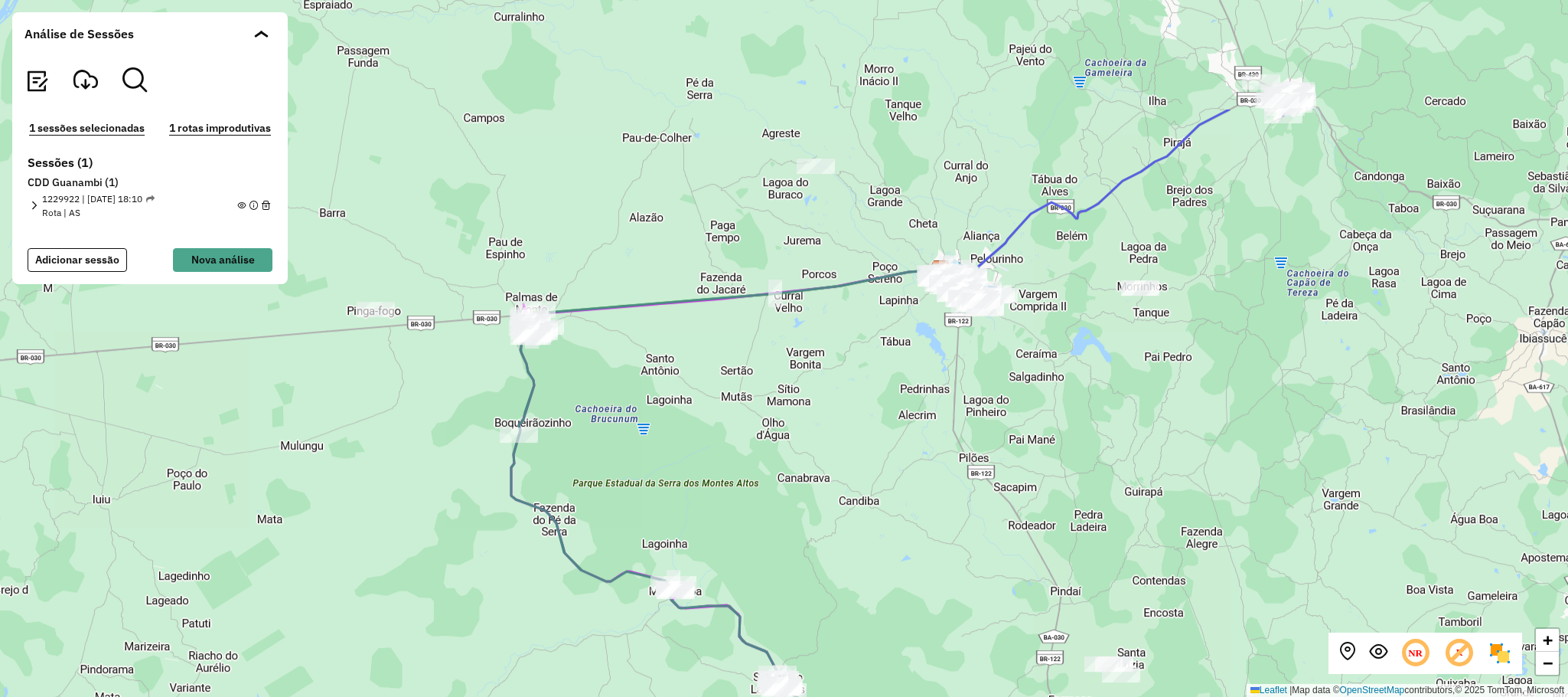
drag, startPoint x: 1246, startPoint y: 388, endPoint x: 977, endPoint y: 497, distance: 290.2
click at [977, 497] on div "+ − Leaflet | Map data © OpenStreetMap contributors,© 2025 TomTom, Microsoft" at bounding box center [784, 348] width 1568 height 697
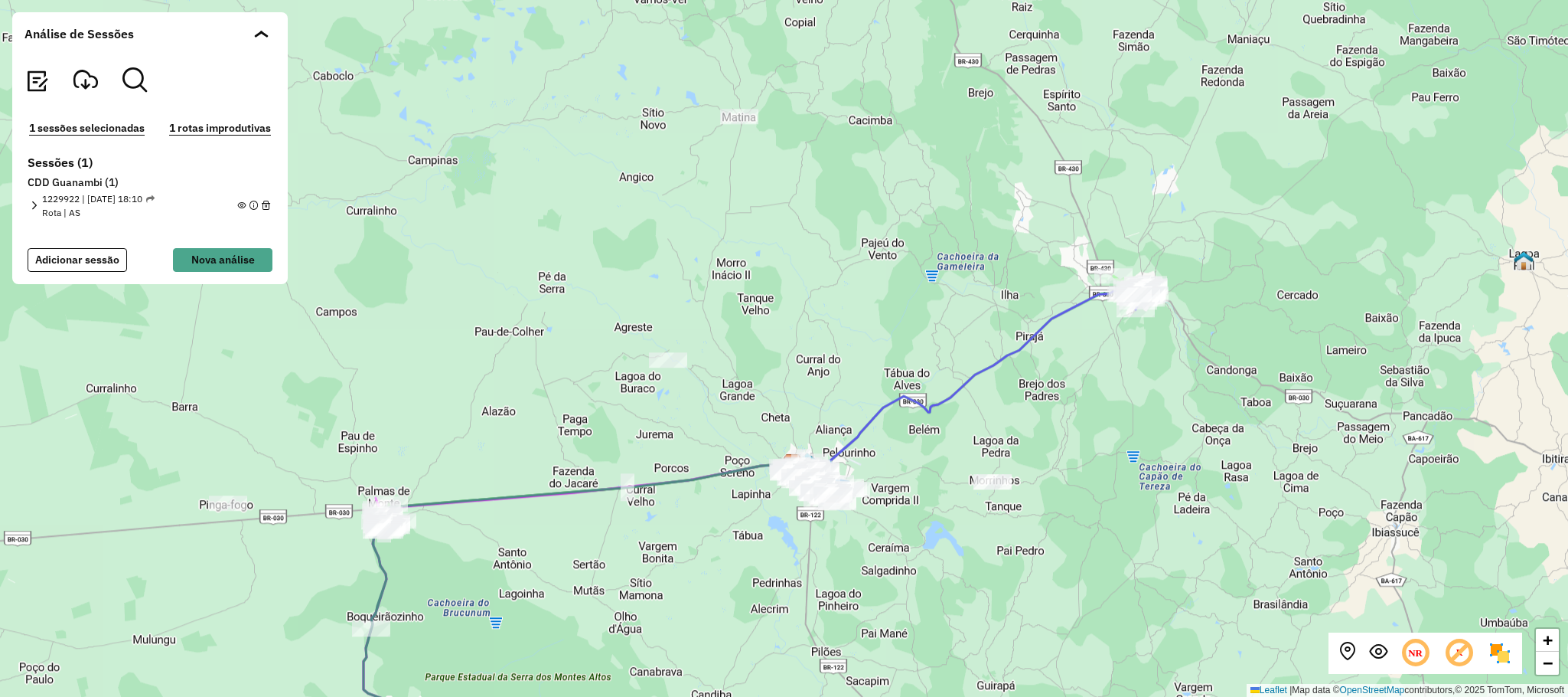
drag, startPoint x: 1045, startPoint y: 273, endPoint x: 898, endPoint y: 467, distance: 243.4
click at [898, 467] on div "+ − Leaflet | Map data © OpenStreetMap contributors,© 2025 TomTom, Microsoft" at bounding box center [784, 348] width 1568 height 697
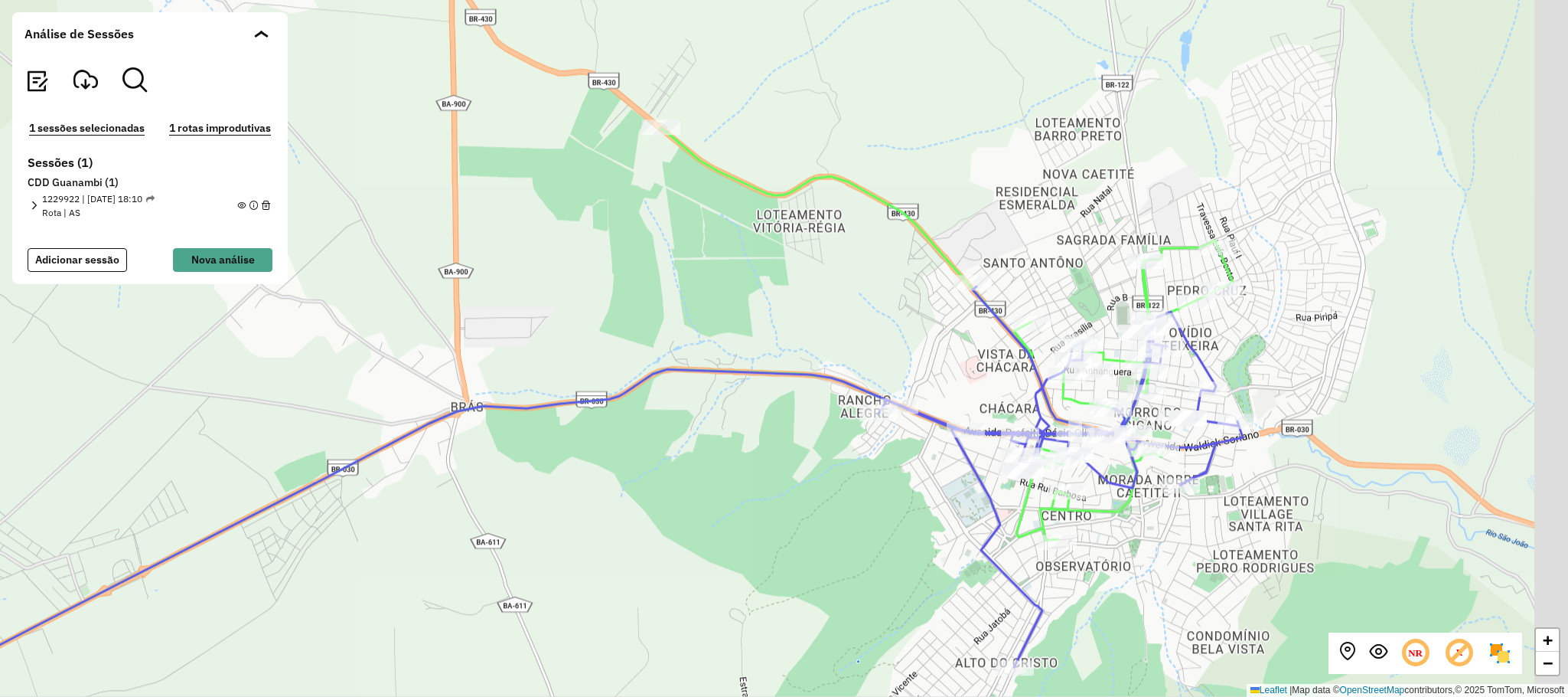
drag, startPoint x: 1352, startPoint y: 405, endPoint x: 1017, endPoint y: 371, distance: 336.7
click at [1017, 371] on div "+ − Leaflet | Map data © OpenStreetMap contributors,© 2025 TomTom, Microsoft" at bounding box center [784, 348] width 1568 height 697
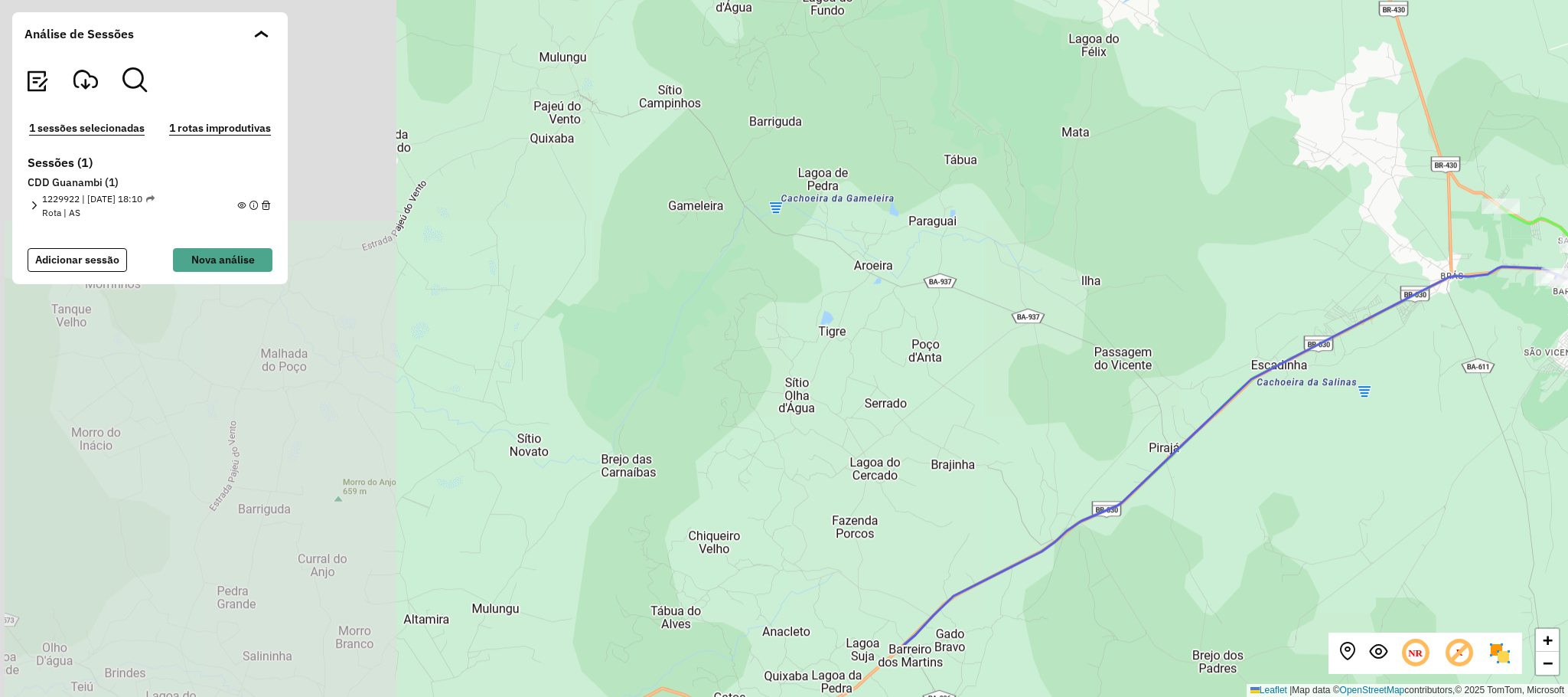
drag, startPoint x: 563, startPoint y: 446, endPoint x: 1306, endPoint y: 313, distance: 754.8
click at [1293, 317] on div "+ − Leaflet | Map data © OpenStreetMap contributors,© 2025 TomTom, Microsoft" at bounding box center [784, 348] width 1568 height 697
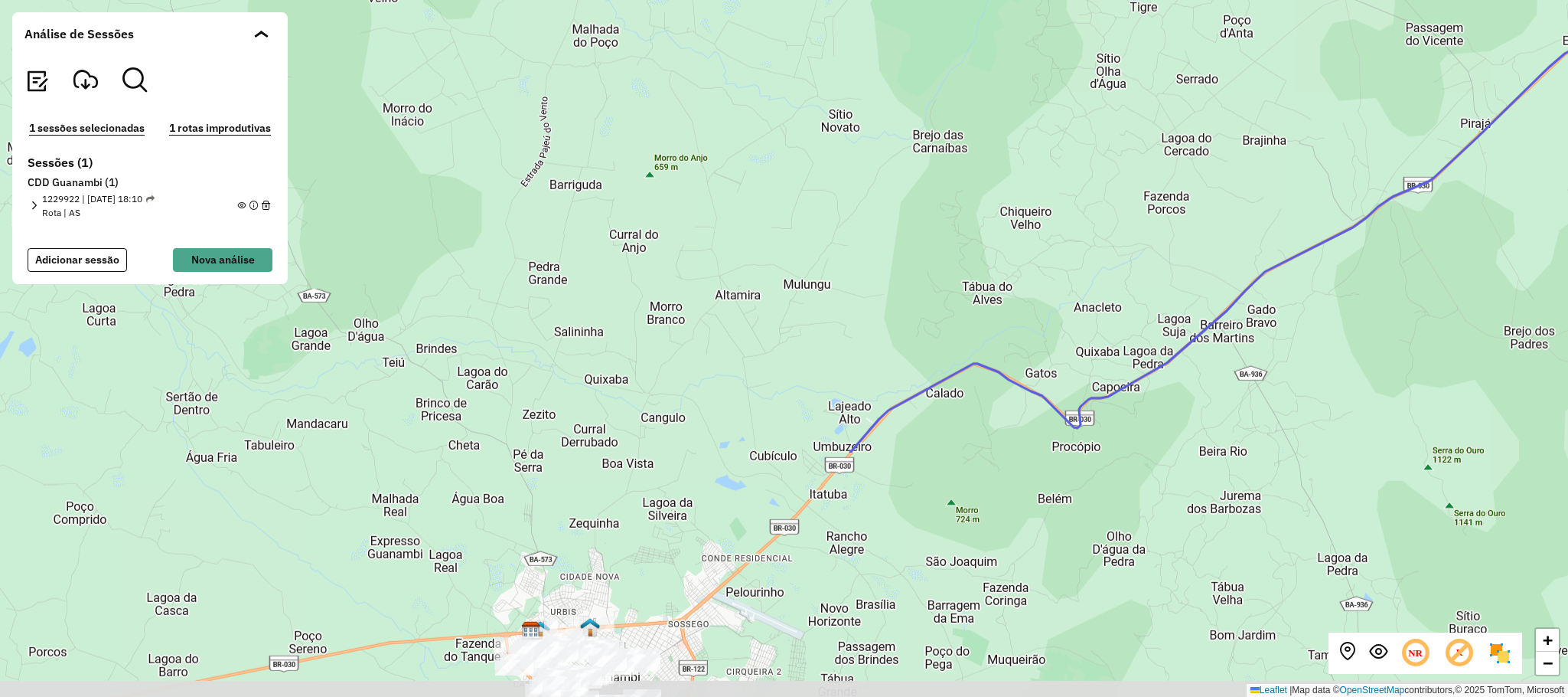
drag, startPoint x: 634, startPoint y: 524, endPoint x: 909, endPoint y: 171, distance: 447.5
click at [908, 171] on div "+ − Leaflet | Map data © OpenStreetMap contributors,© 2025 TomTom, Microsoft" at bounding box center [784, 348] width 1568 height 697
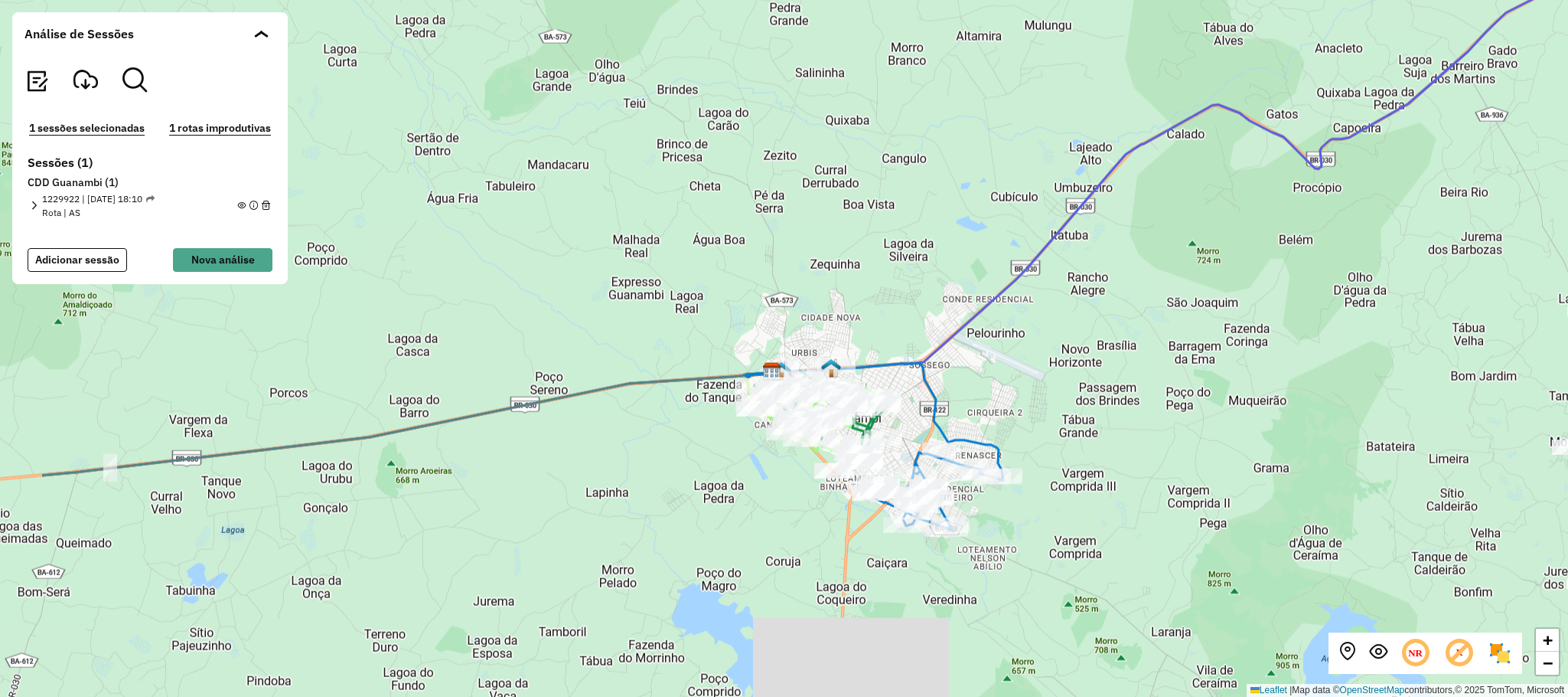
drag, startPoint x: 763, startPoint y: 625, endPoint x: 953, endPoint y: 430, distance: 272.3
click at [953, 430] on icon at bounding box center [874, 419] width 257 height 112
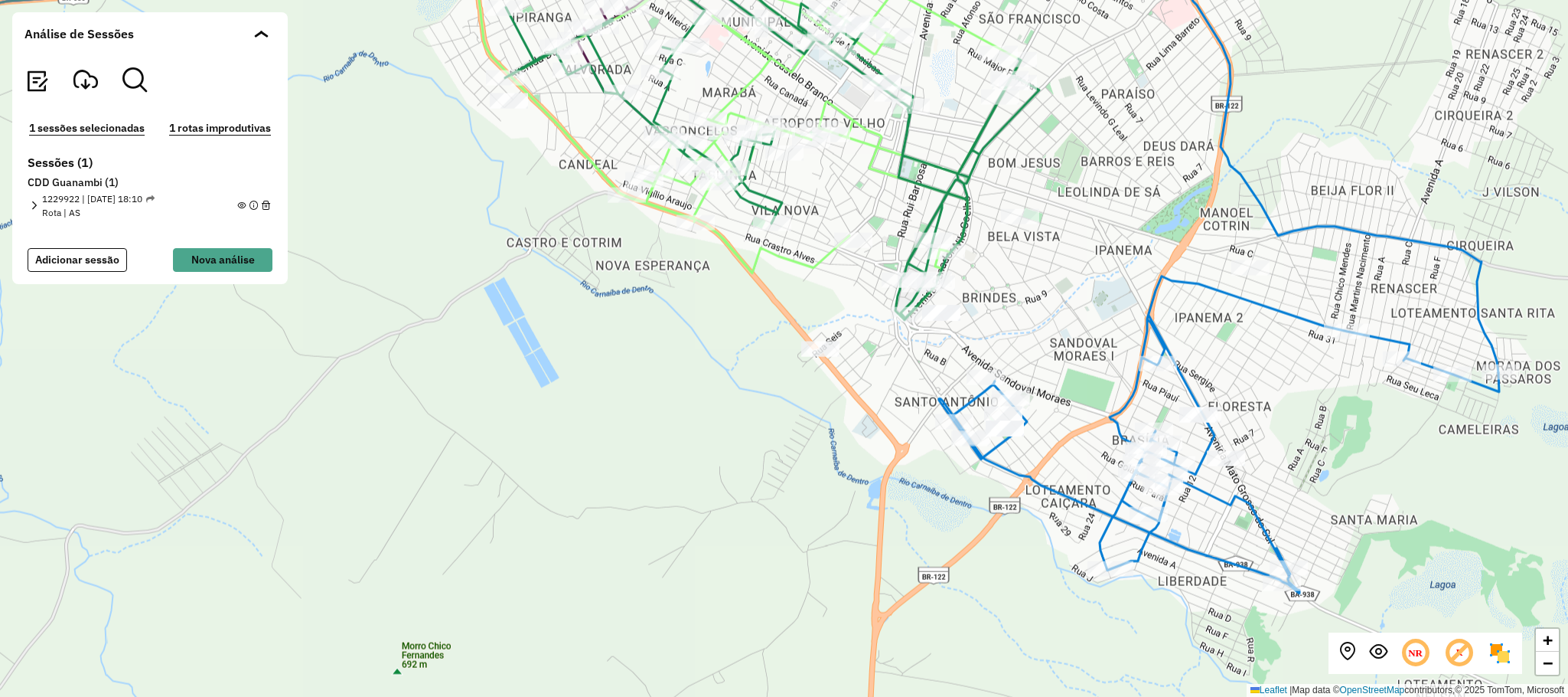
drag, startPoint x: 1461, startPoint y: 351, endPoint x: 1313, endPoint y: 394, distance: 154.1
click at [1313, 394] on div "+ − Leaflet | Map data © OpenStreetMap contributors,© 2025 TomTom, Microsoft" at bounding box center [784, 348] width 1568 height 697
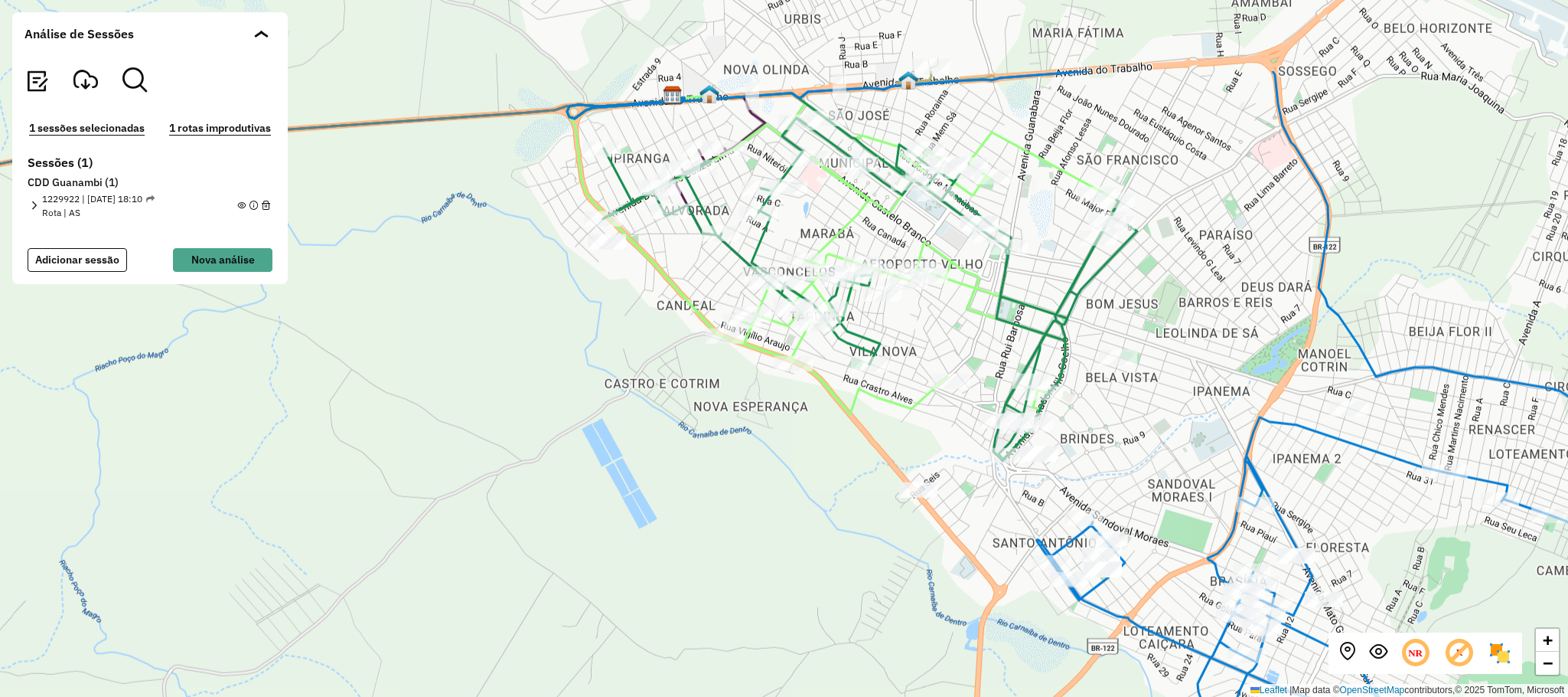
drag, startPoint x: 1075, startPoint y: 333, endPoint x: 1173, endPoint y: 474, distance: 171.7
click at [1173, 474] on div "+ − Leaflet | Map data © OpenStreetMap contributors,© 2025 TomTom, Microsoft" at bounding box center [784, 348] width 1568 height 697
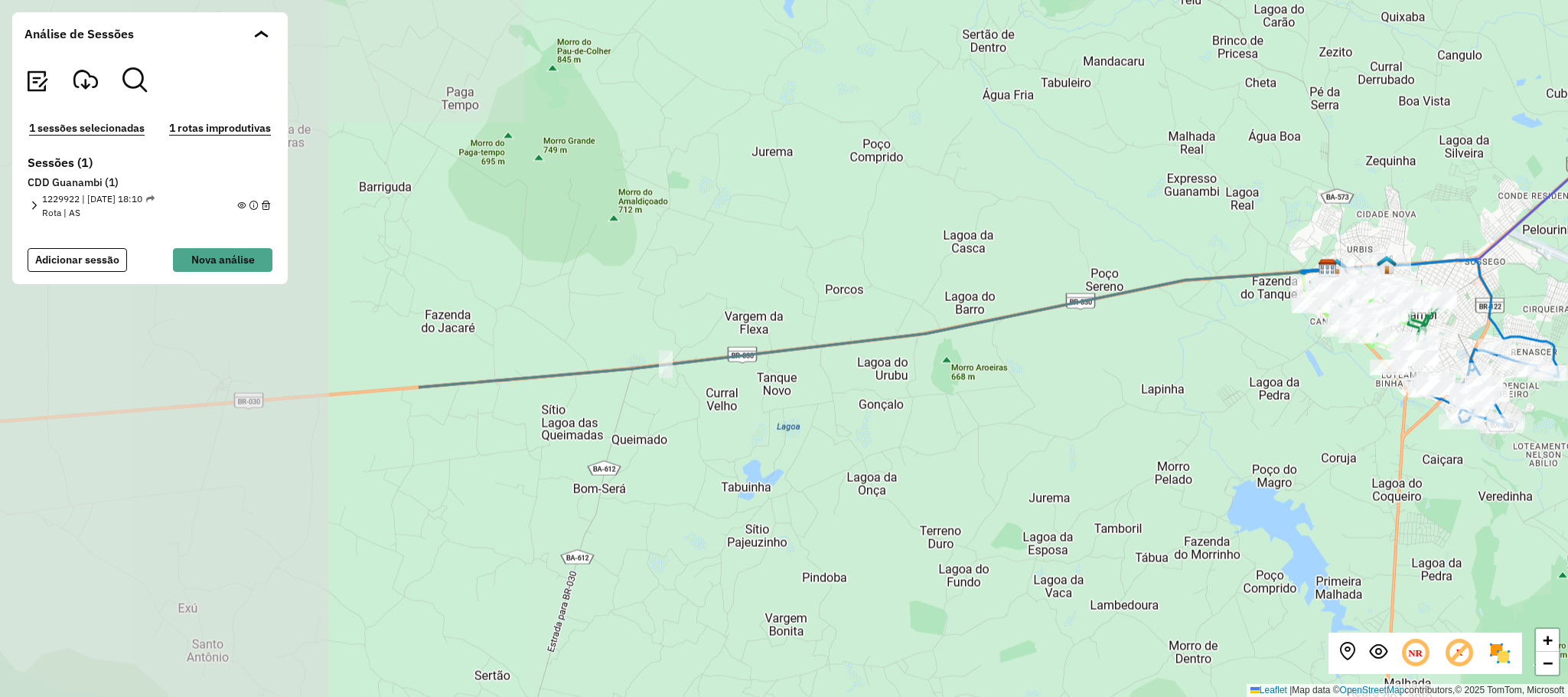
drag, startPoint x: 466, startPoint y: 533, endPoint x: 1106, endPoint y: 384, distance: 657.1
click at [1076, 398] on div "+ − Leaflet | Map data © OpenStreetMap contributors,© 2025 TomTom, Microsoft" at bounding box center [784, 348] width 1568 height 697
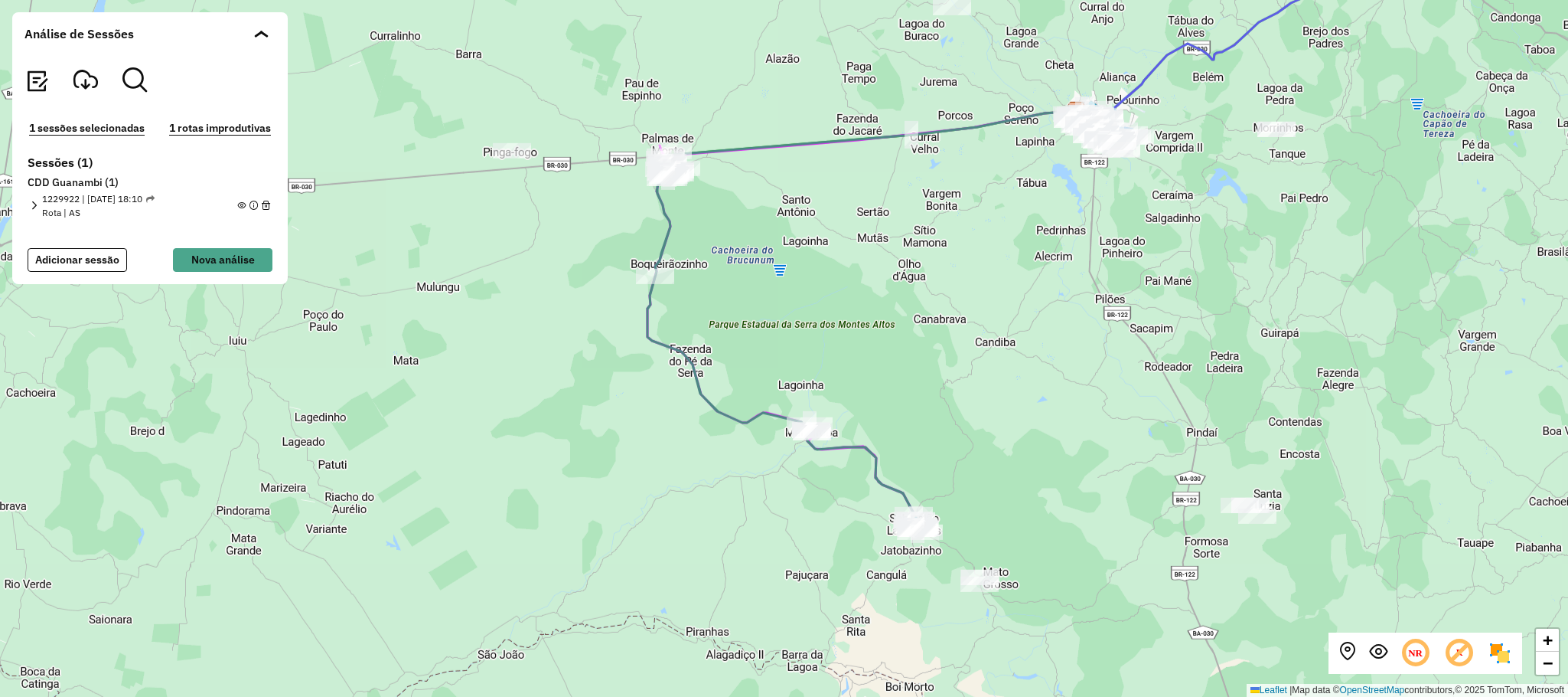
drag, startPoint x: 958, startPoint y: 554, endPoint x: 868, endPoint y: 311, distance: 259.1
click at [868, 311] on div "+ − Leaflet | Map data © OpenStreetMap contributors,© 2025 TomTom, Microsoft" at bounding box center [784, 348] width 1568 height 697
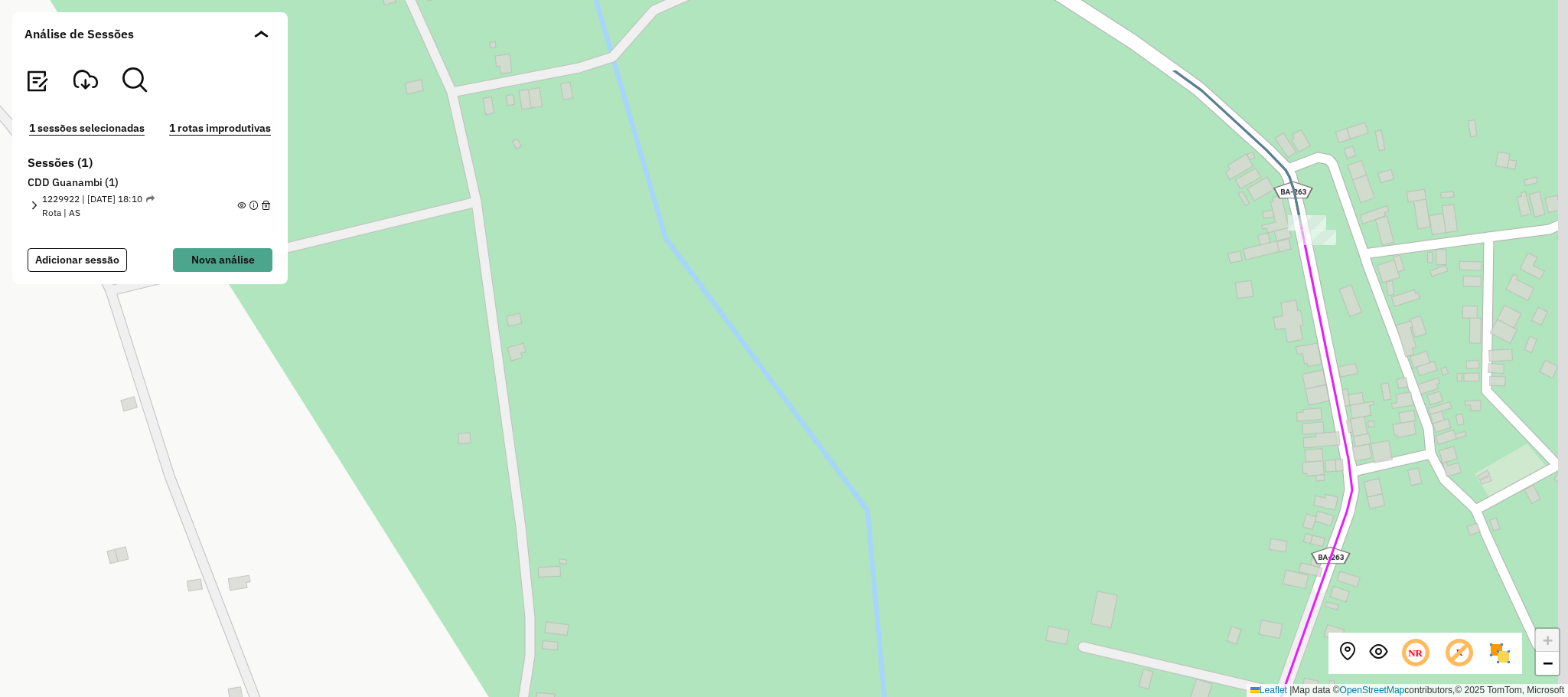
drag, startPoint x: 1396, startPoint y: 80, endPoint x: 1384, endPoint y: 226, distance: 146.5
click at [1384, 226] on div "+ − Leaflet | Map data © OpenStreetMap contributors,© 2025 TomTom, Microsoft" at bounding box center [784, 348] width 1568 height 697
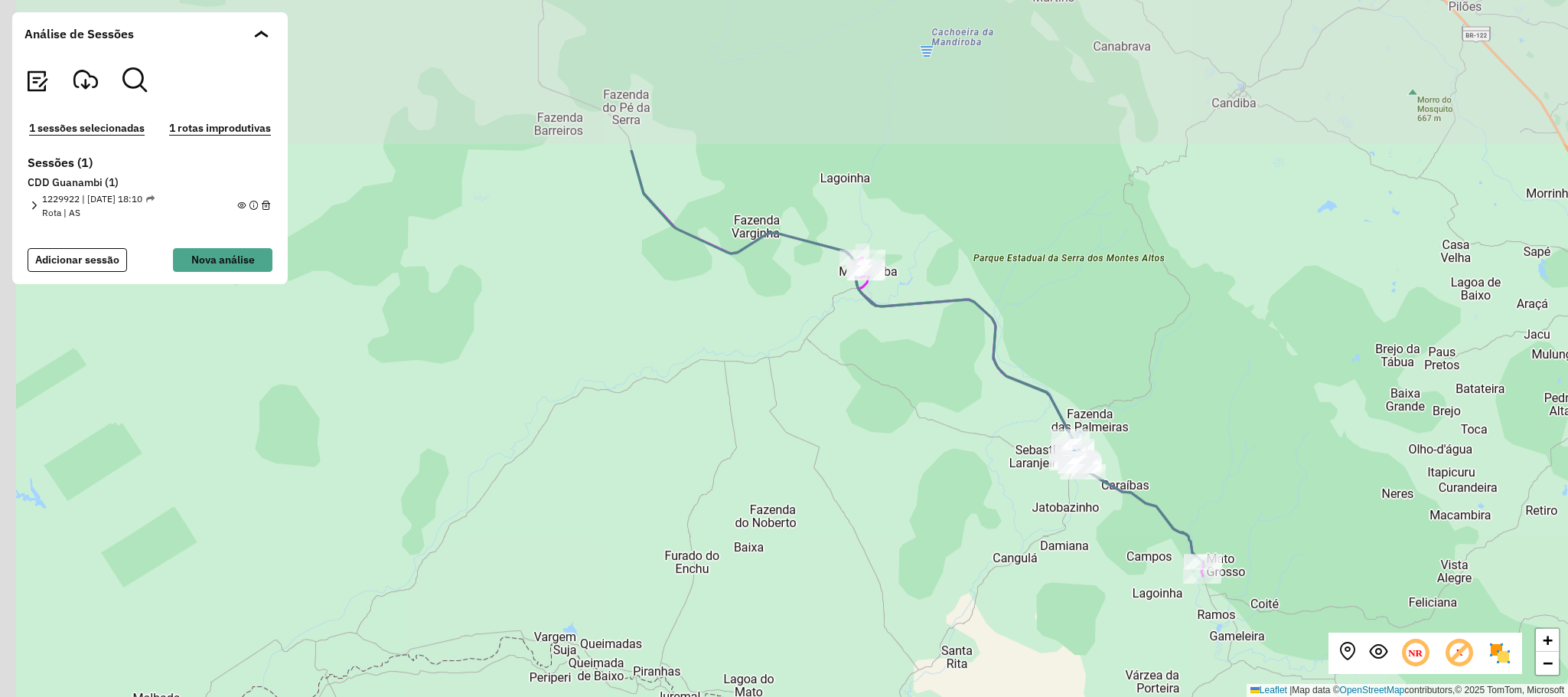
drag, startPoint x: 806, startPoint y: 258, endPoint x: 978, endPoint y: 449, distance: 257.0
click at [987, 465] on div "+ − Leaflet | Map data © OpenStreetMap contributors,© 2025 TomTom, Microsoft" at bounding box center [784, 348] width 1568 height 697
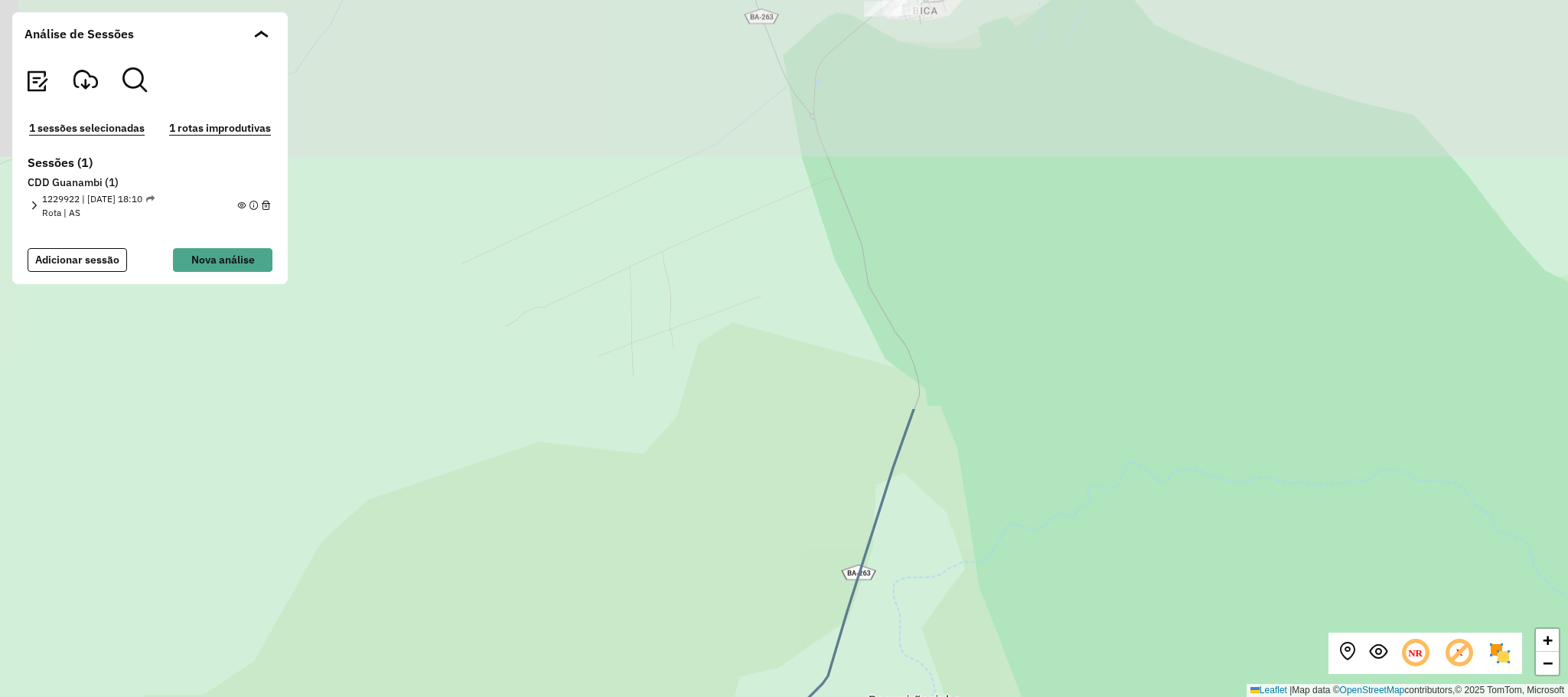
drag, startPoint x: 1010, startPoint y: 152, endPoint x: 1017, endPoint y: 596, distance: 444.1
click at [1017, 596] on div "+ − Leaflet | Map data © OpenStreetMap contributors,© 2025 TomTom, Microsoft" at bounding box center [784, 348] width 1568 height 697
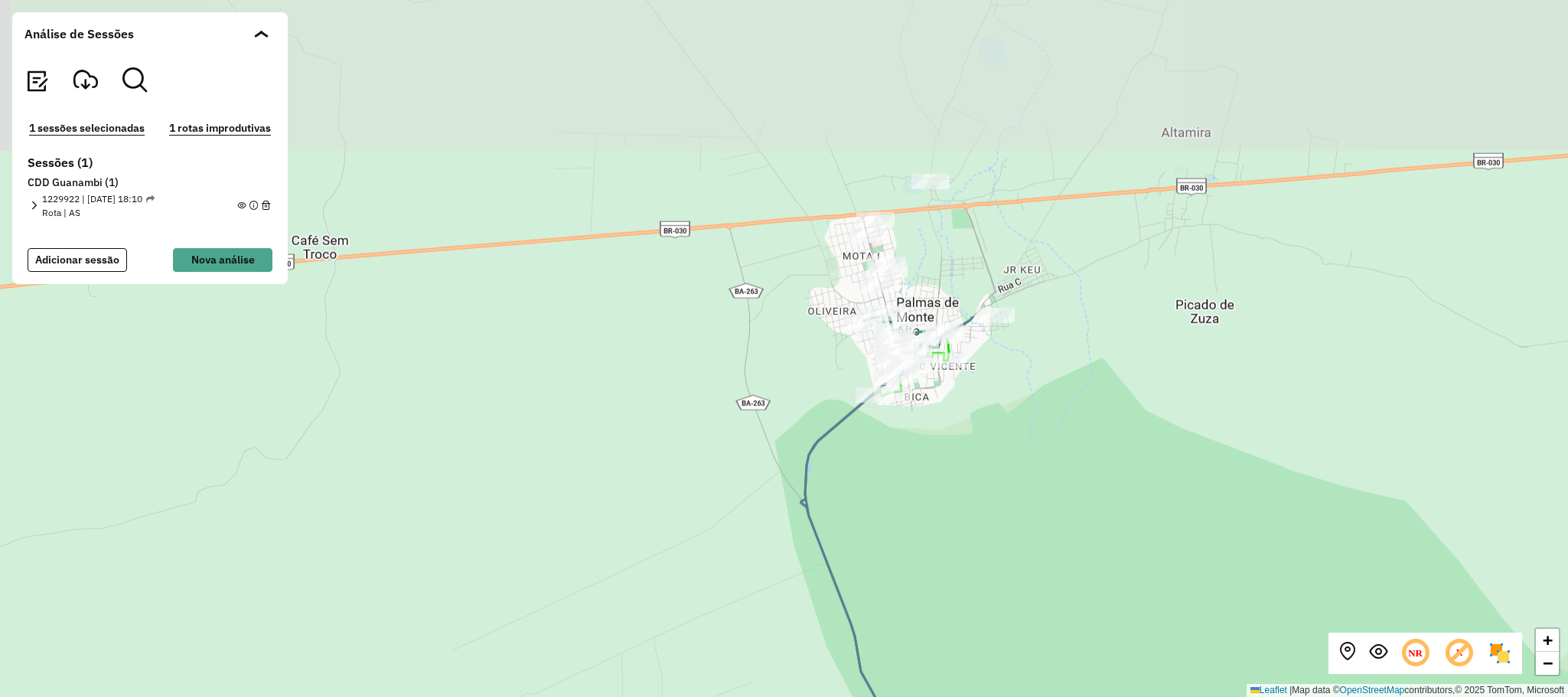
drag, startPoint x: 1076, startPoint y: 239, endPoint x: 1077, endPoint y: 541, distance: 302.0
click at [1077, 541] on div "+ − Leaflet | Map data © OpenStreetMap contributors,© 2025 TomTom, Microsoft" at bounding box center [784, 348] width 1568 height 697
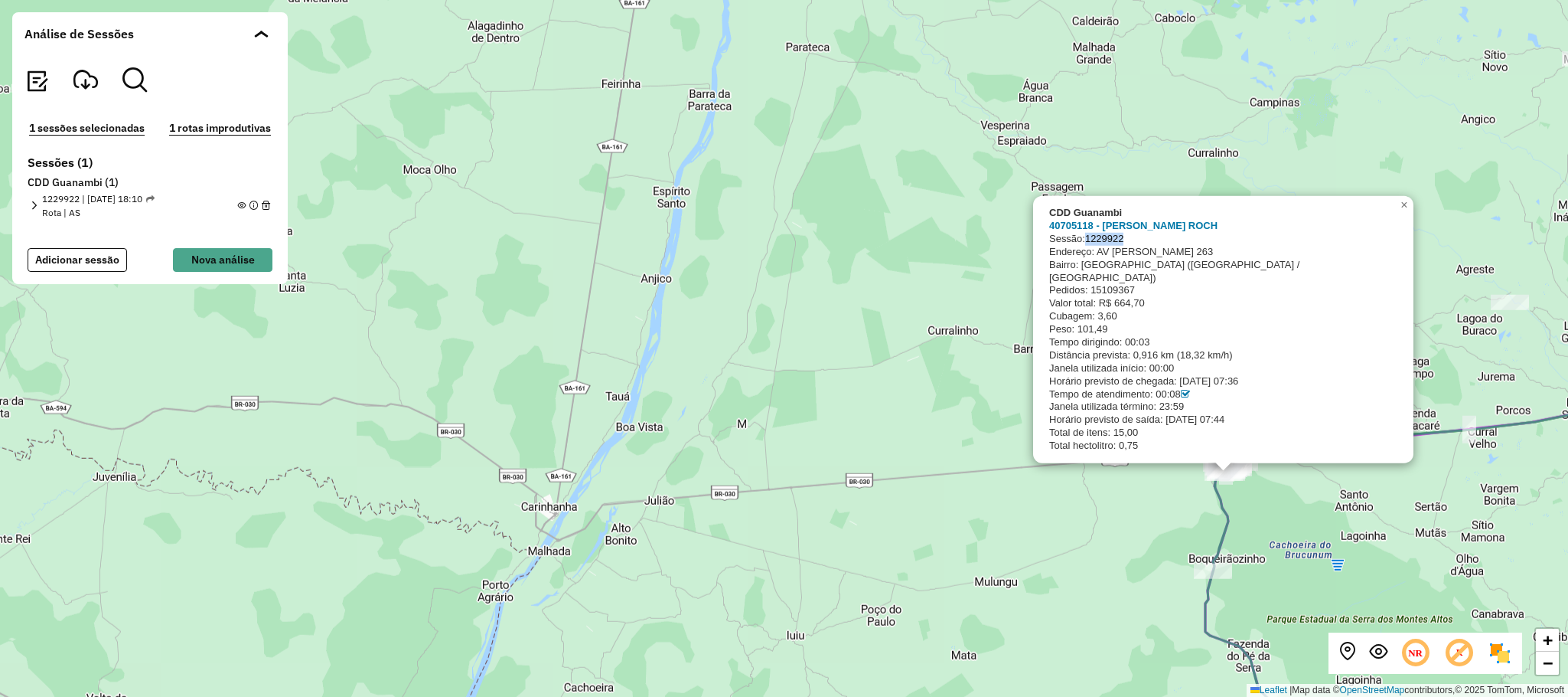
drag, startPoint x: 1137, startPoint y: 249, endPoint x: 1089, endPoint y: 248, distance: 48.0
click at [1089, 246] on div "Sessão: 1229922" at bounding box center [1222, 239] width 345 height 13
copy span "1229922"
click at [948, 349] on div "CDD Guanambi 40705118 - [PERSON_NAME] ROCH Sessão: 1229922 Endereço: AV SEBASTI…" at bounding box center [784, 348] width 1568 height 697
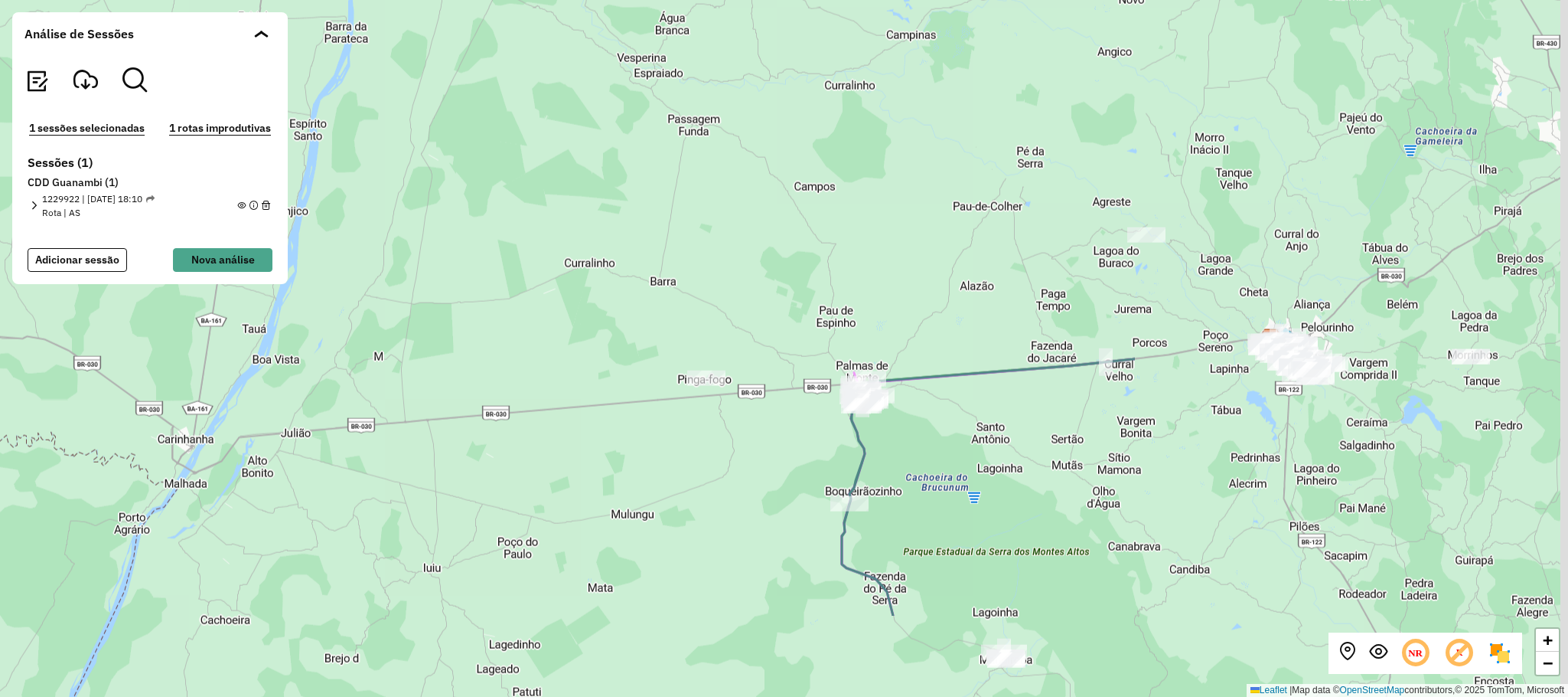
drag, startPoint x: 1493, startPoint y: 408, endPoint x: 879, endPoint y: 247, distance: 634.8
click at [879, 247] on div "+ − Leaflet | Map data © OpenStreetMap contributors,© 2025 TomTom, Microsoft" at bounding box center [784, 348] width 1568 height 697
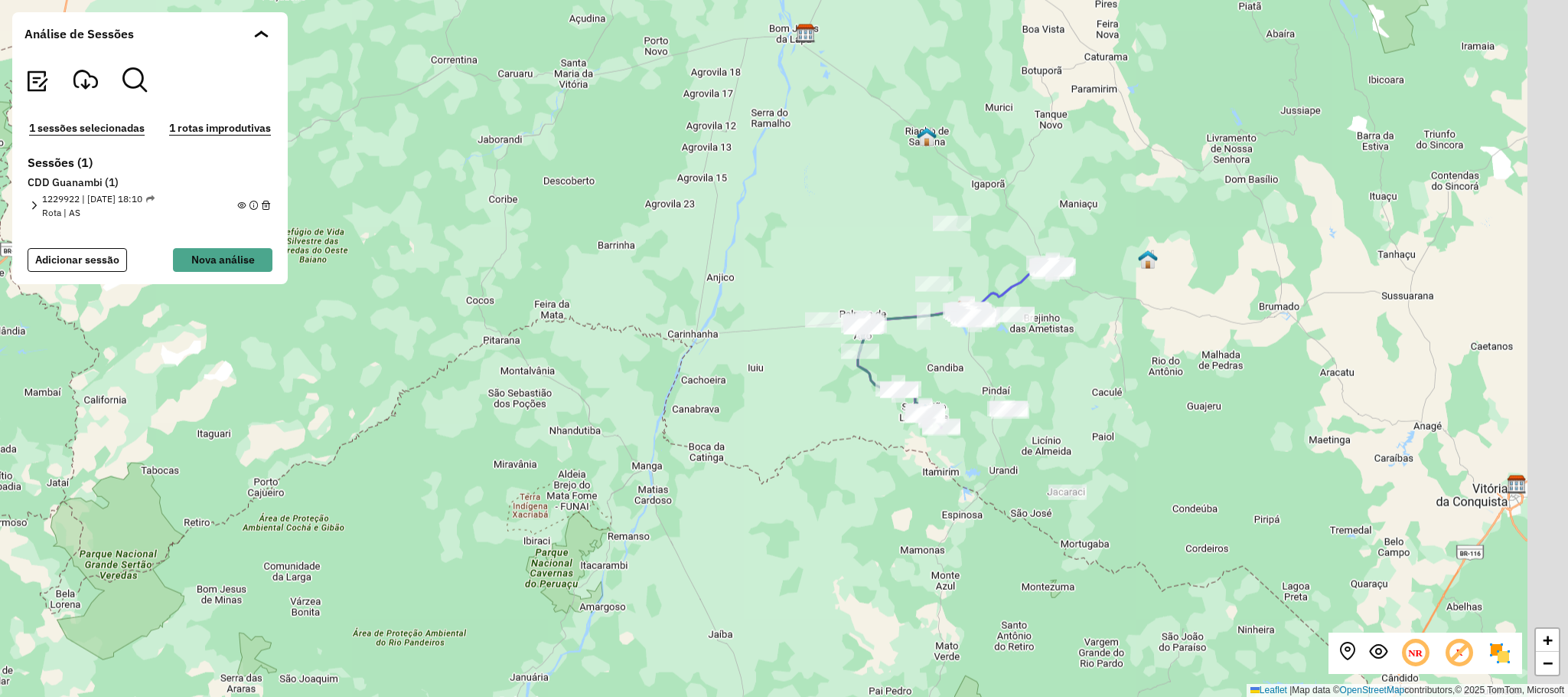
drag, startPoint x: 1223, startPoint y: 441, endPoint x: 1169, endPoint y: 434, distance: 54.5
click at [1169, 434] on div "+ − Leaflet | Map data © OpenStreetMap contributors,© 2025 TomTom, Microsoft" at bounding box center [784, 348] width 1568 height 697
